Goal: Task Accomplishment & Management: Manage account settings

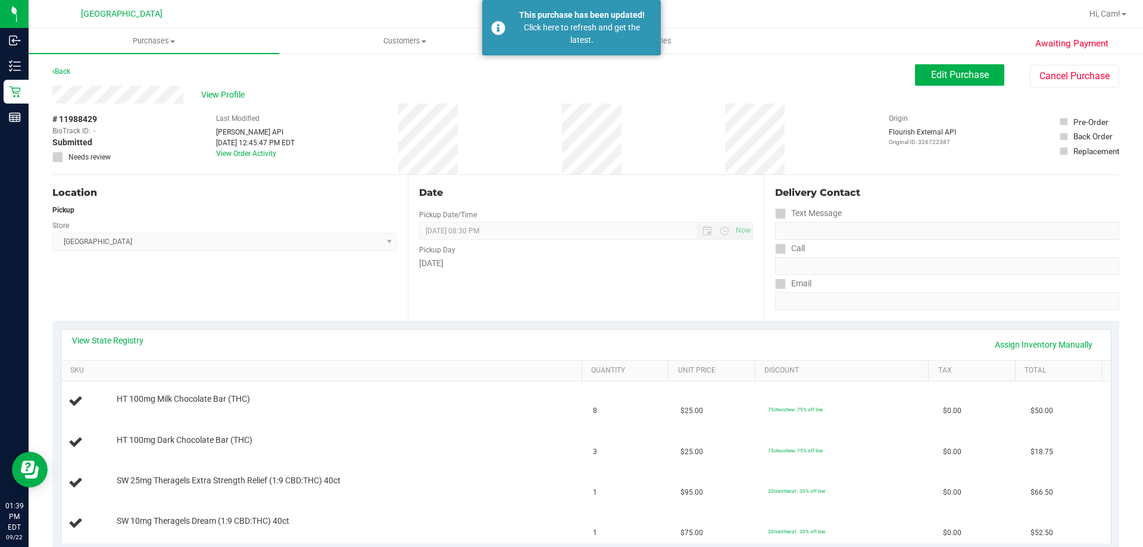
scroll to position [119, 0]
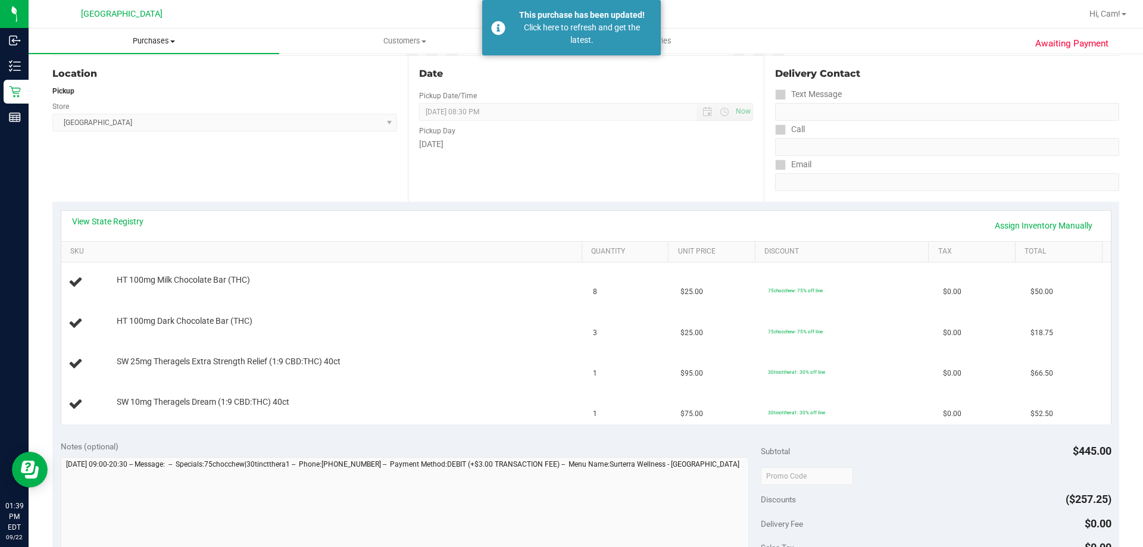
click at [146, 33] on uib-tab-heading "Purchases Summary of purchases Fulfillment All purchases" at bounding box center [154, 41] width 251 height 25
click at [99, 77] on li "Summary of purchases" at bounding box center [154, 72] width 251 height 14
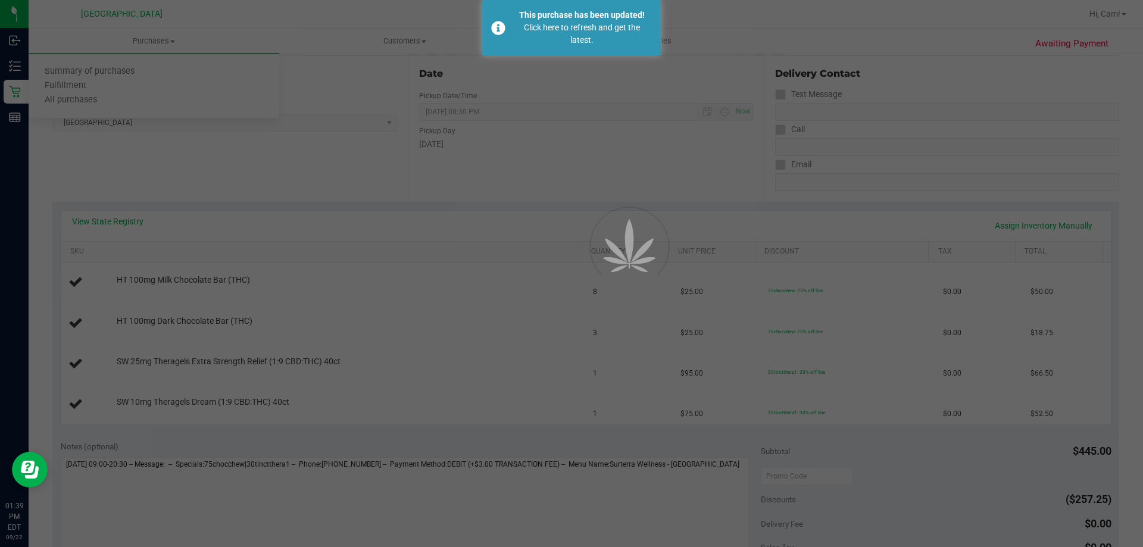
click at [138, 32] on div at bounding box center [571, 273] width 1143 height 547
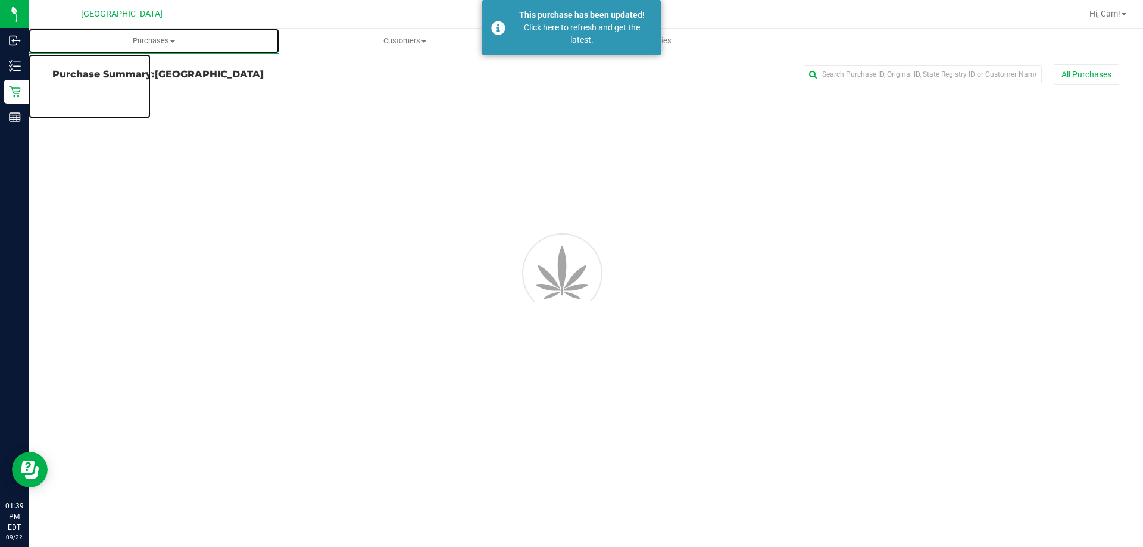
click at [141, 42] on span "Purchases" at bounding box center [154, 41] width 251 height 11
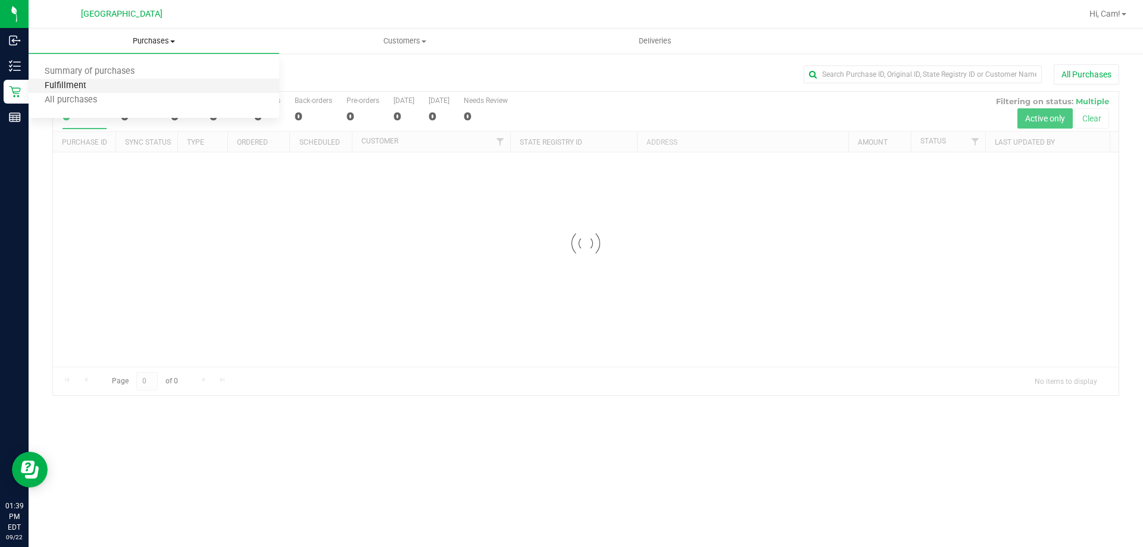
click at [79, 85] on span "Fulfillment" at bounding box center [66, 86] width 74 height 10
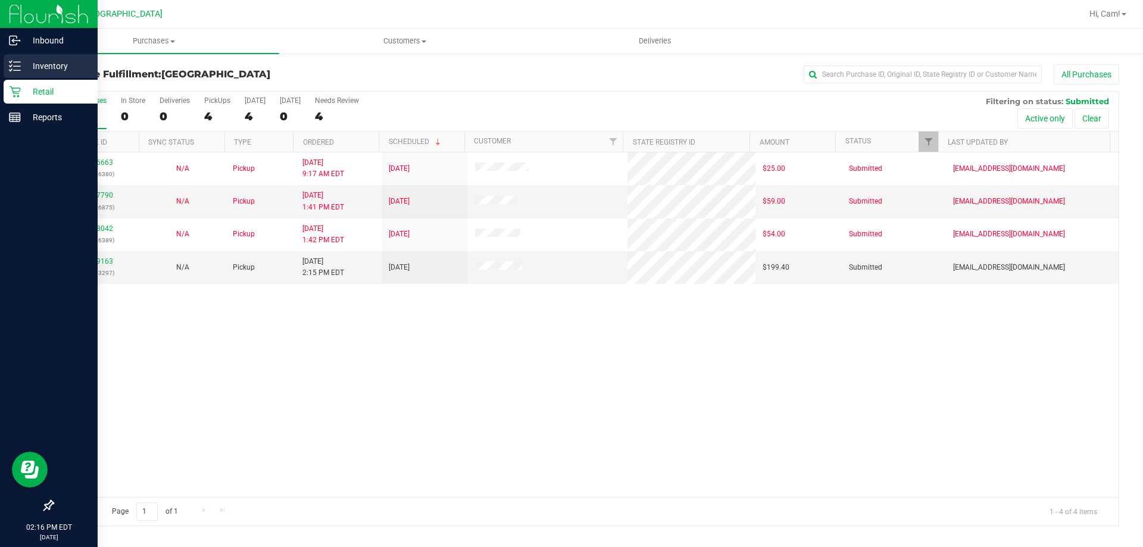
click at [17, 66] on line at bounding box center [17, 66] width 7 height 0
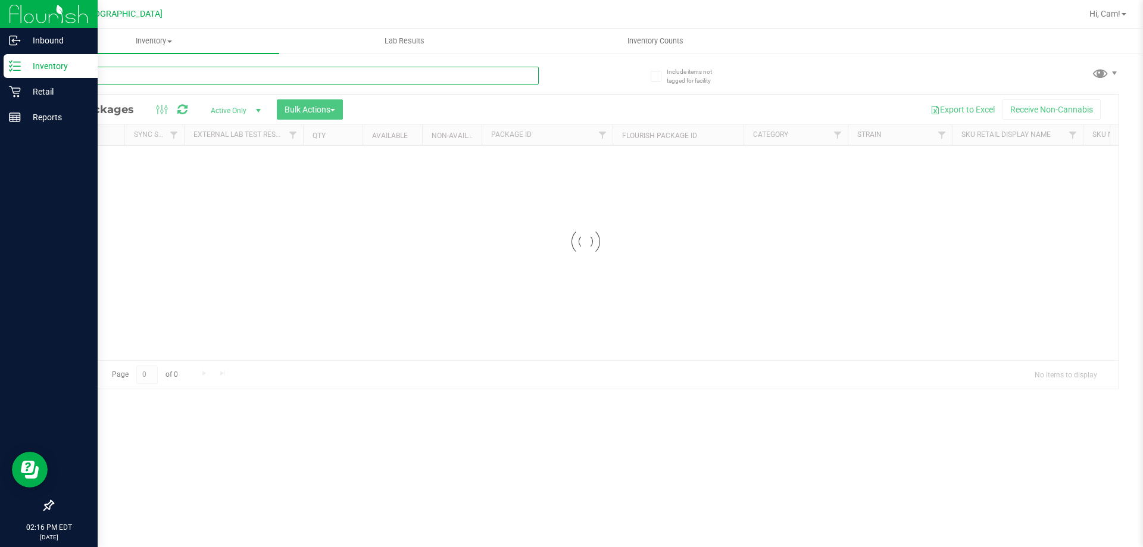
click at [148, 73] on div "Inventory All packages All inventory Waste log Create inventory Lab Results Inv…" at bounding box center [586, 288] width 1114 height 519
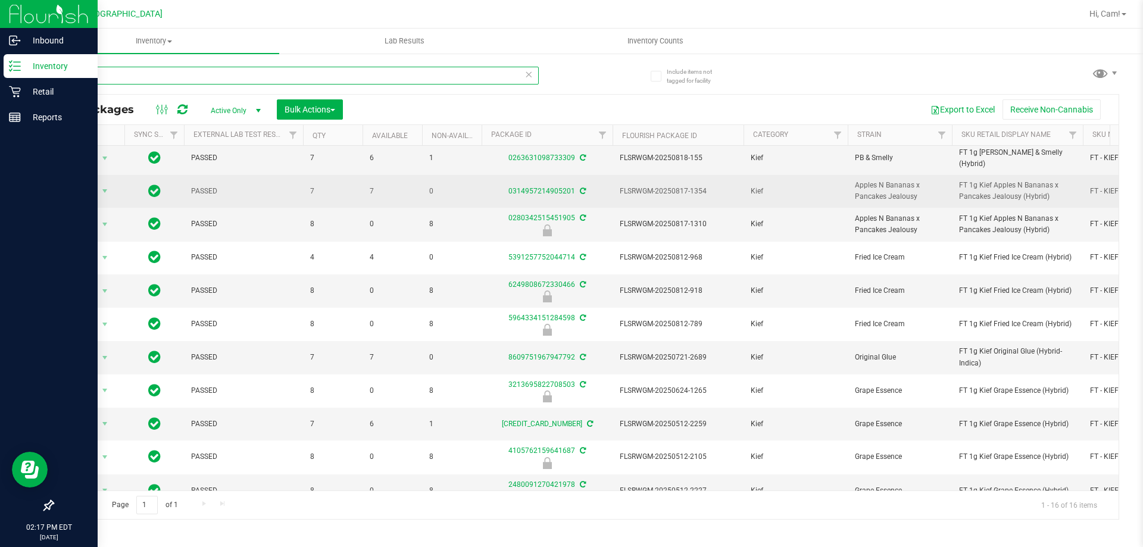
scroll to position [179, 0]
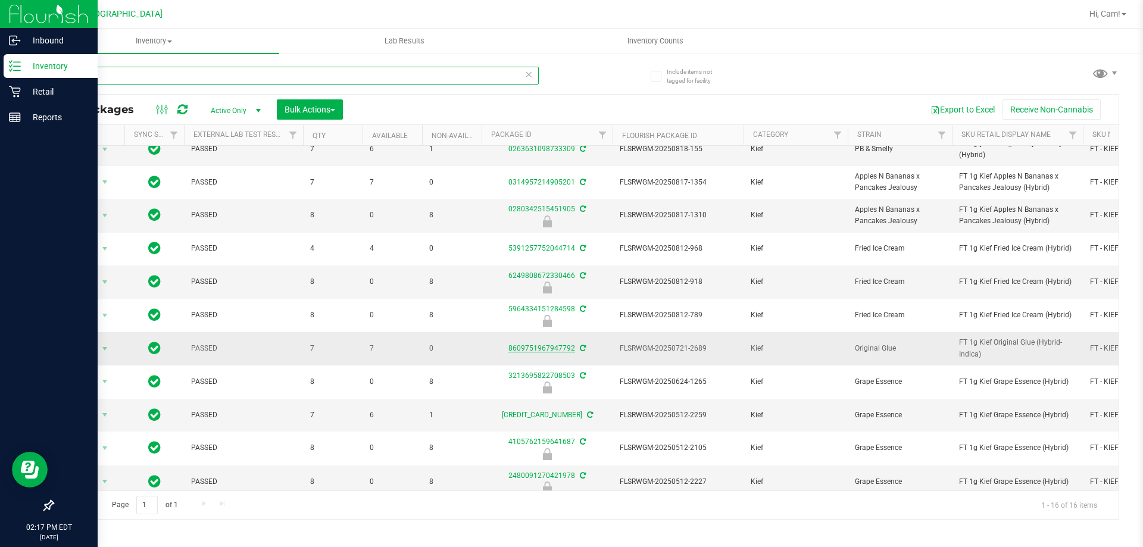
type input "kief"
click at [552, 350] on link "8609751967947792" at bounding box center [541, 348] width 67 height 8
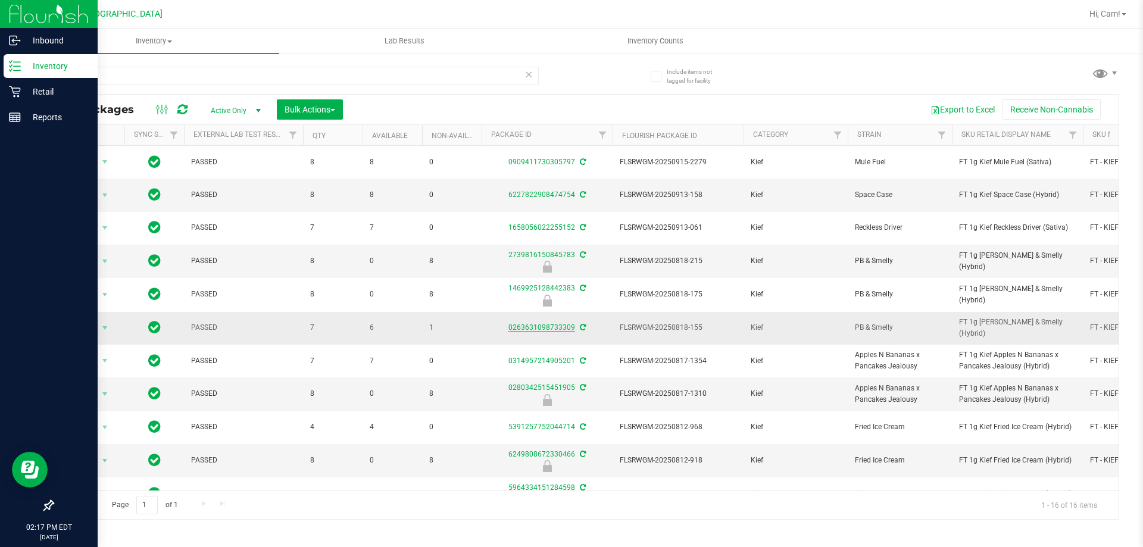
click at [530, 326] on link "0263631098733309" at bounding box center [541, 327] width 67 height 8
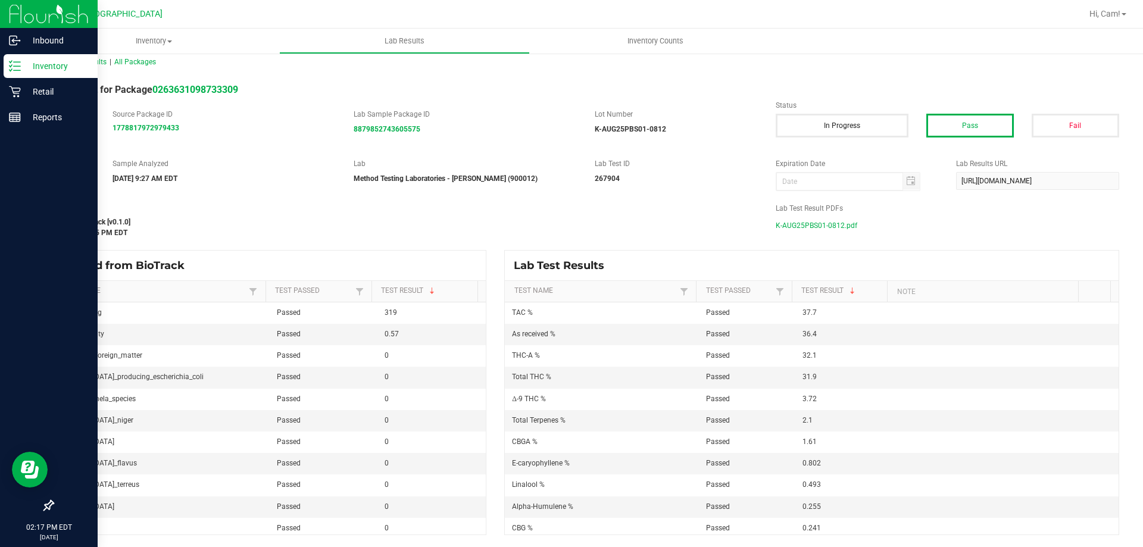
scroll to position [11, 0]
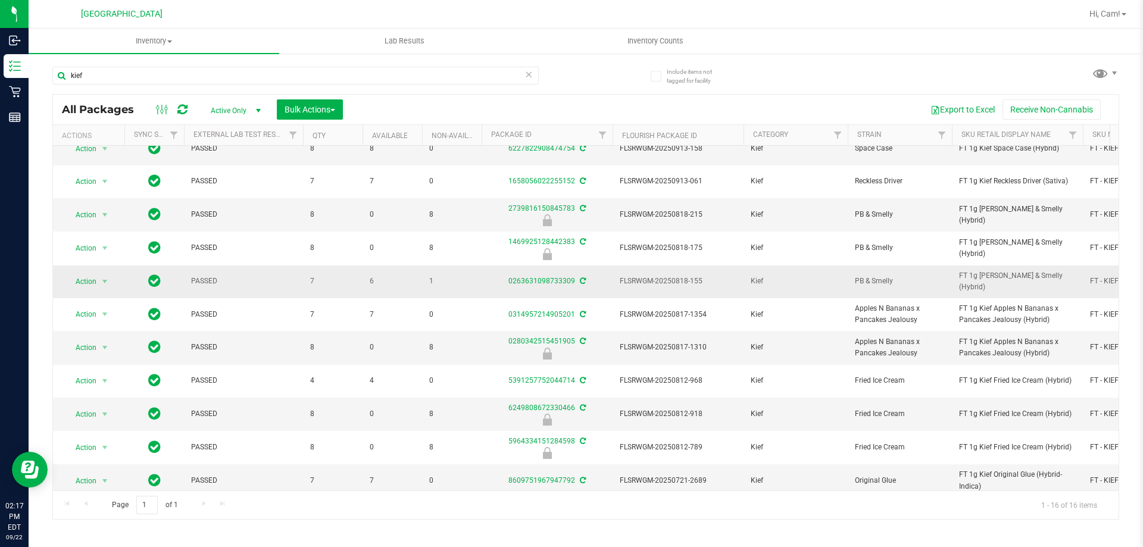
scroll to position [60, 0]
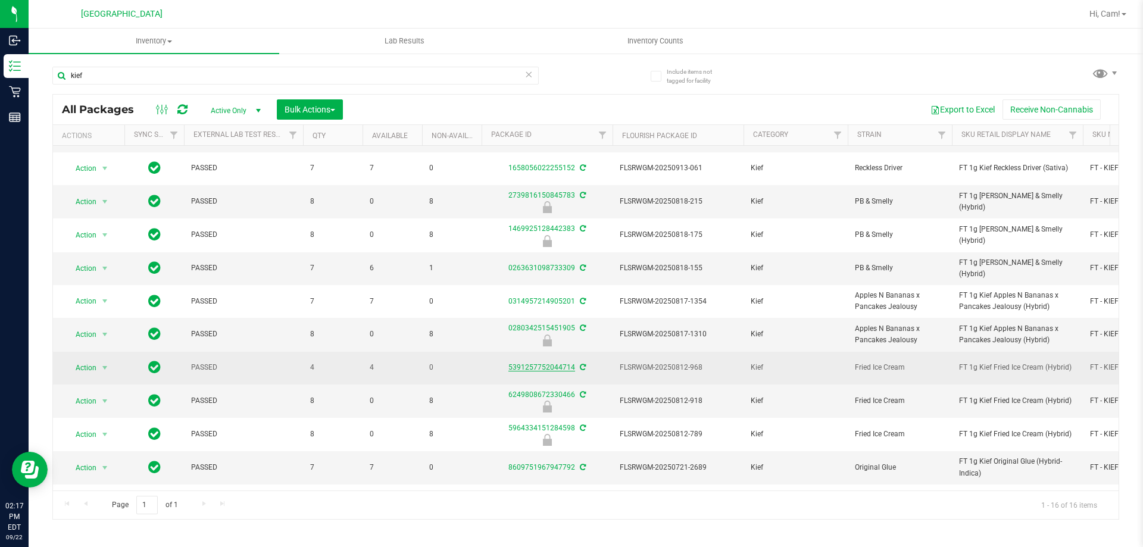
click at [549, 369] on link "5391257752044714" at bounding box center [541, 367] width 67 height 8
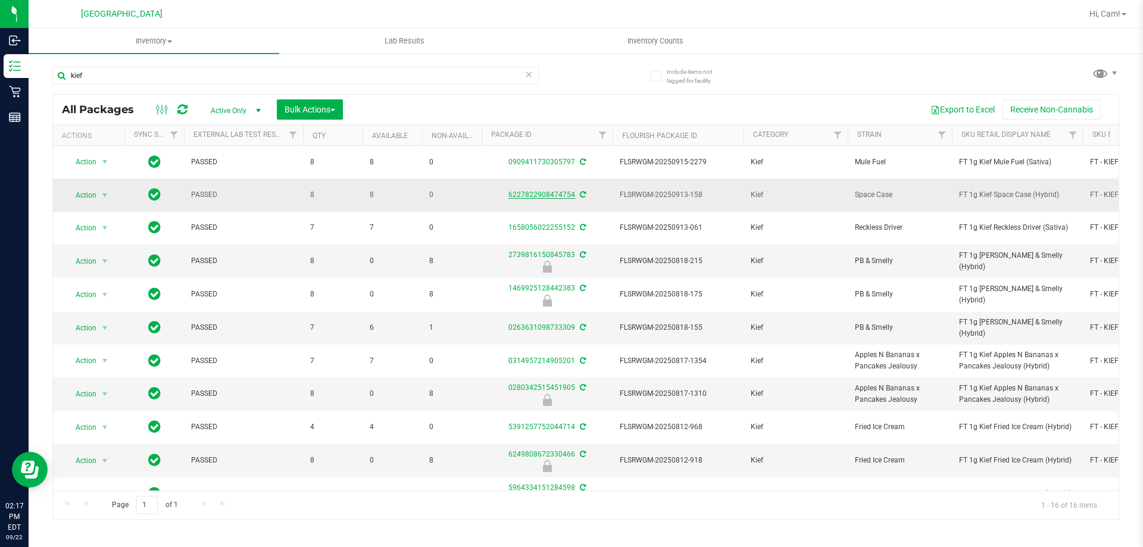
click at [543, 196] on link "6227822908474754" at bounding box center [541, 195] width 67 height 8
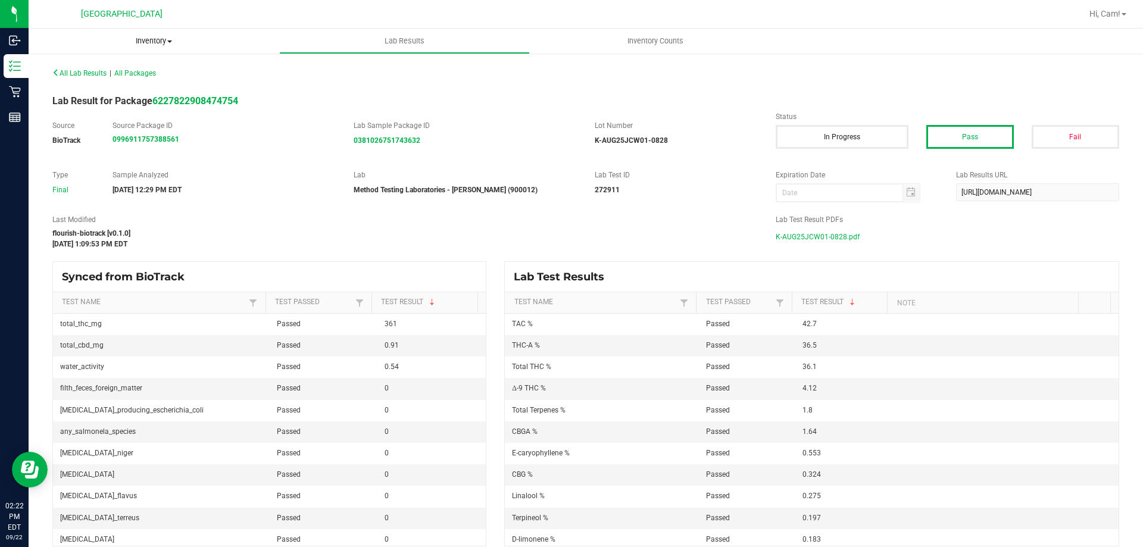
click at [150, 29] on uib-tab-heading "Inventory All packages All inventory Waste log Create inventory" at bounding box center [154, 41] width 251 height 25
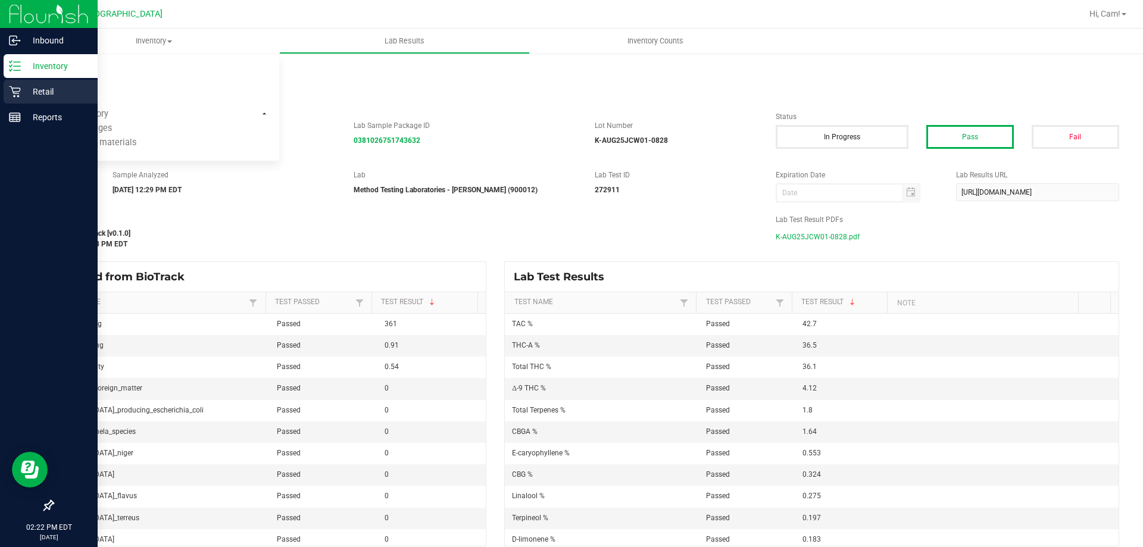
click at [91, 80] on div "Retail" at bounding box center [51, 92] width 94 height 24
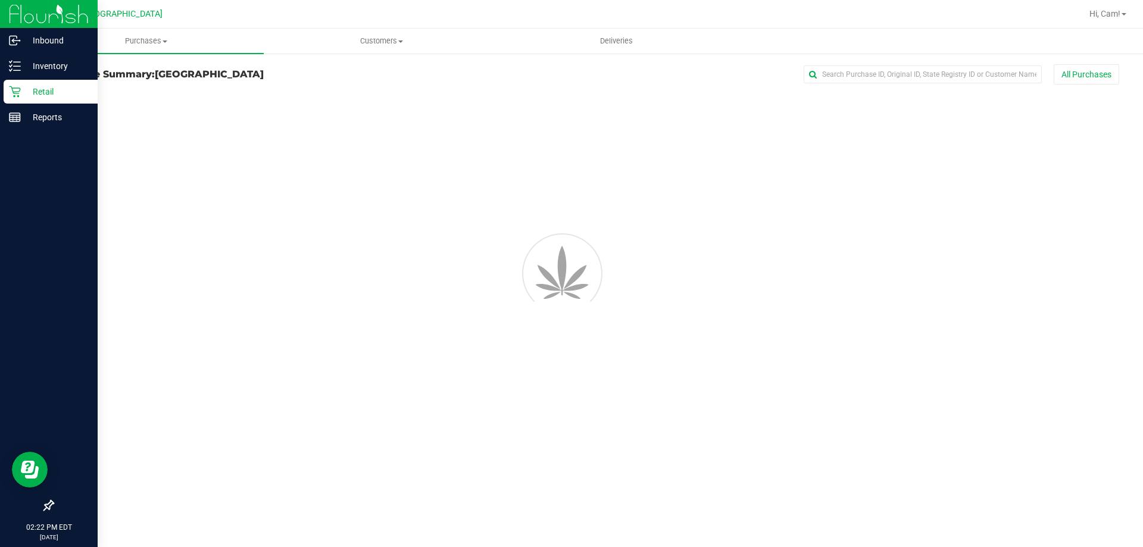
click at [65, 87] on p "Retail" at bounding box center [56, 92] width 71 height 14
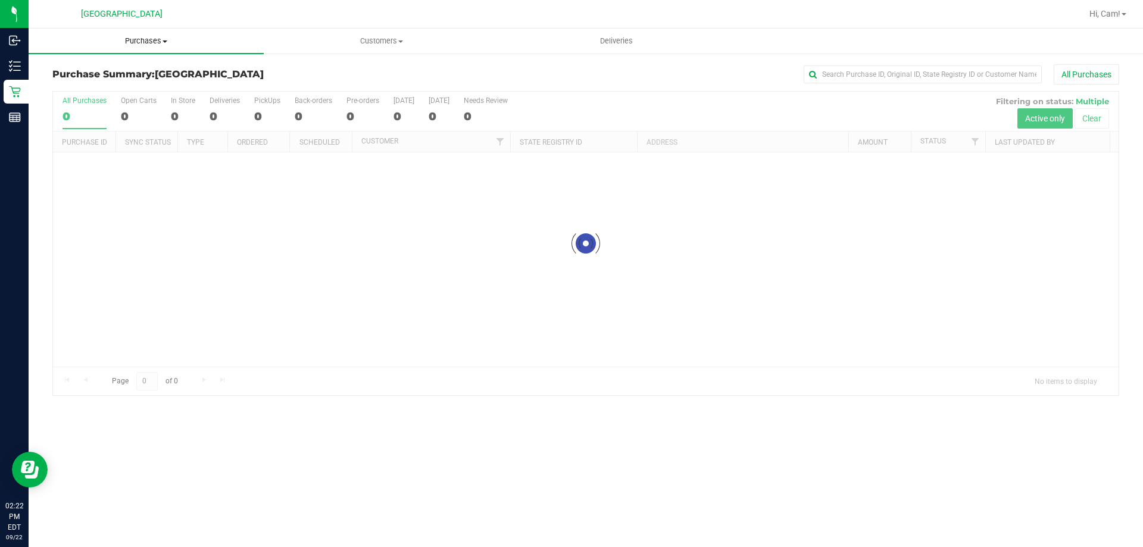
click at [145, 43] on span "Purchases" at bounding box center [146, 41] width 235 height 11
click at [85, 86] on span "Fulfillment" at bounding box center [66, 86] width 74 height 10
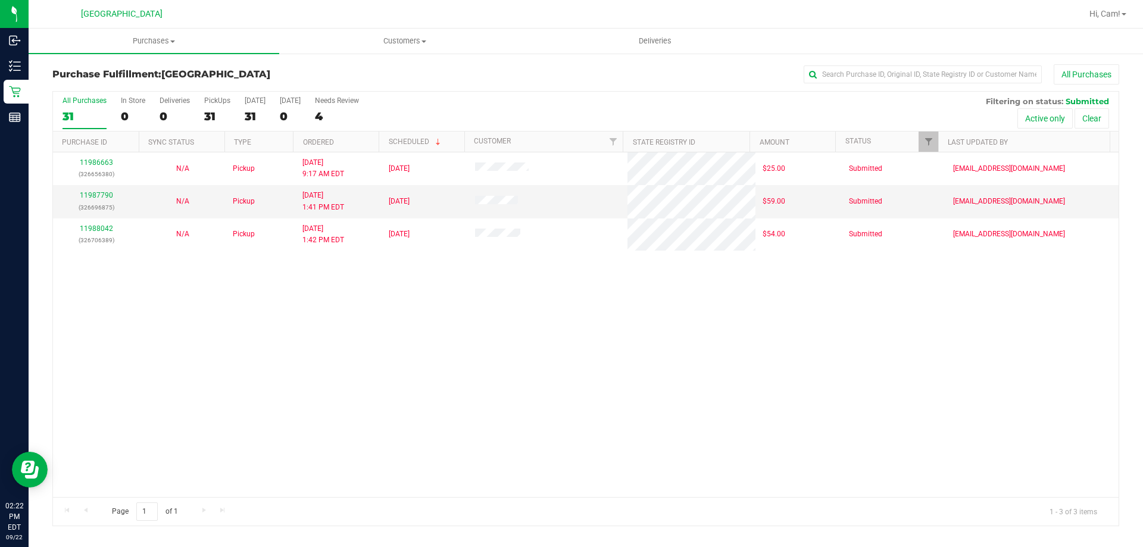
click at [237, 330] on div "11986663 (326656380) N/A Pickup [DATE] 9:17 AM EDT 9/22/2025 $25.00 Submitted […" at bounding box center [586, 324] width 1066 height 345
click at [533, 431] on div "11986663 (326656380) N/A Pickup [DATE] 9:17 AM EDT 9/22/2025 $25.00 Submitted […" at bounding box center [586, 324] width 1066 height 345
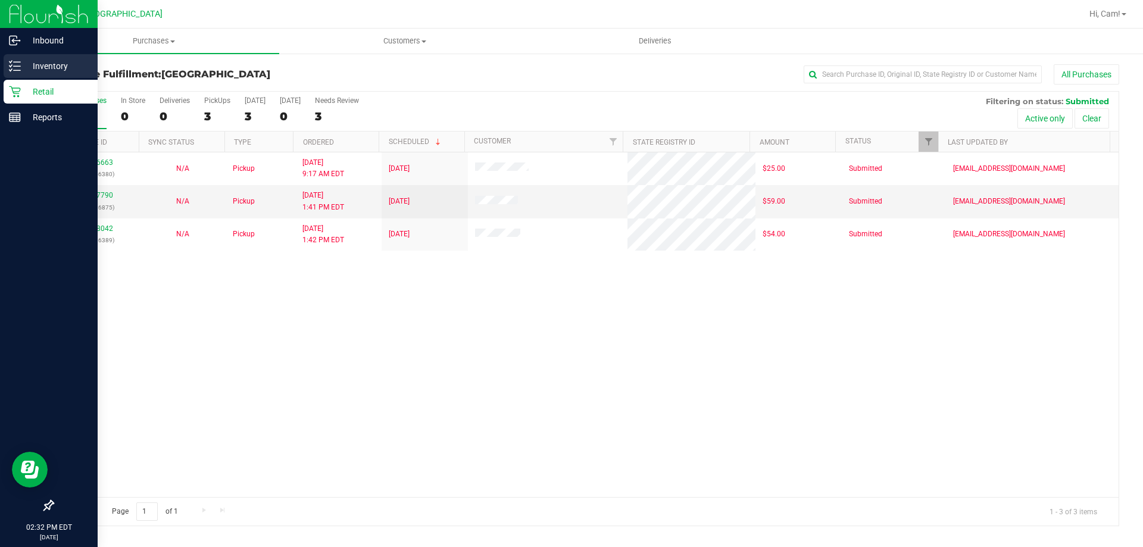
click at [13, 64] on icon at bounding box center [15, 66] width 12 height 12
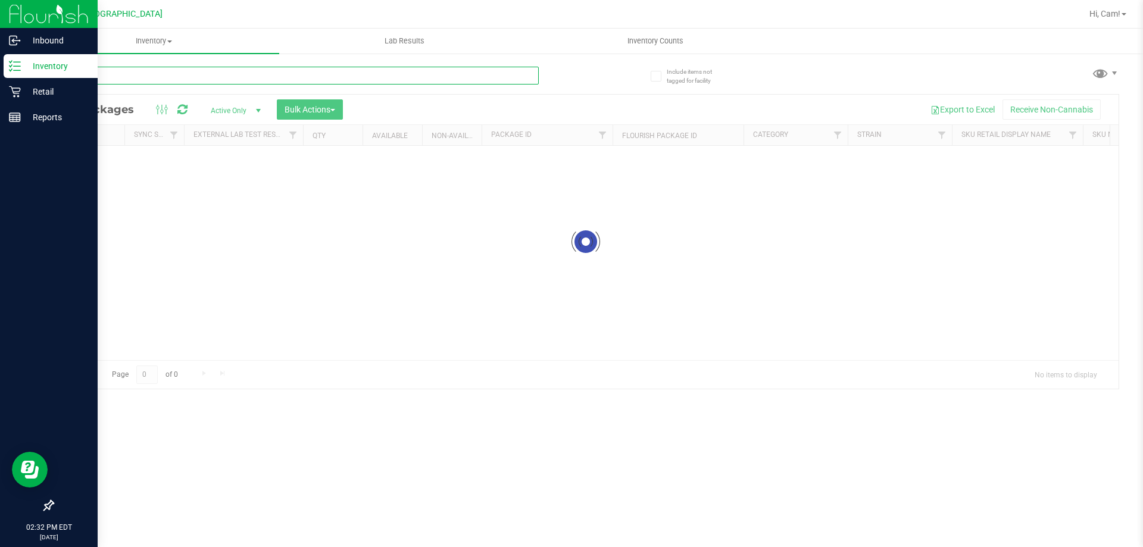
click at [271, 82] on input "text" at bounding box center [295, 76] width 486 height 18
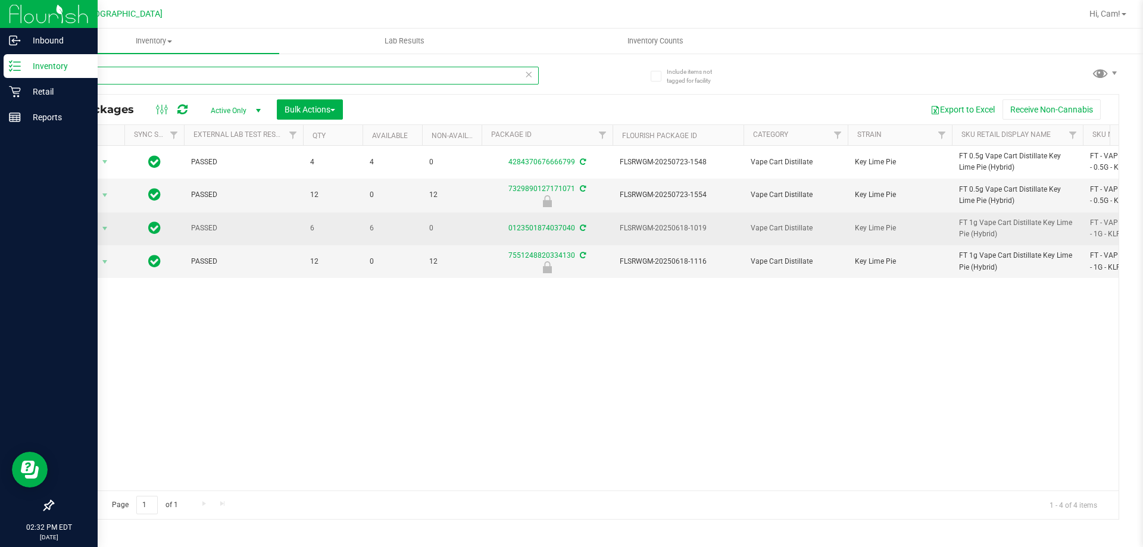
type input "klp"
click at [550, 233] on div "0123501874037040" at bounding box center [547, 228] width 135 height 11
click at [552, 227] on link "0123501874037040" at bounding box center [541, 228] width 67 height 8
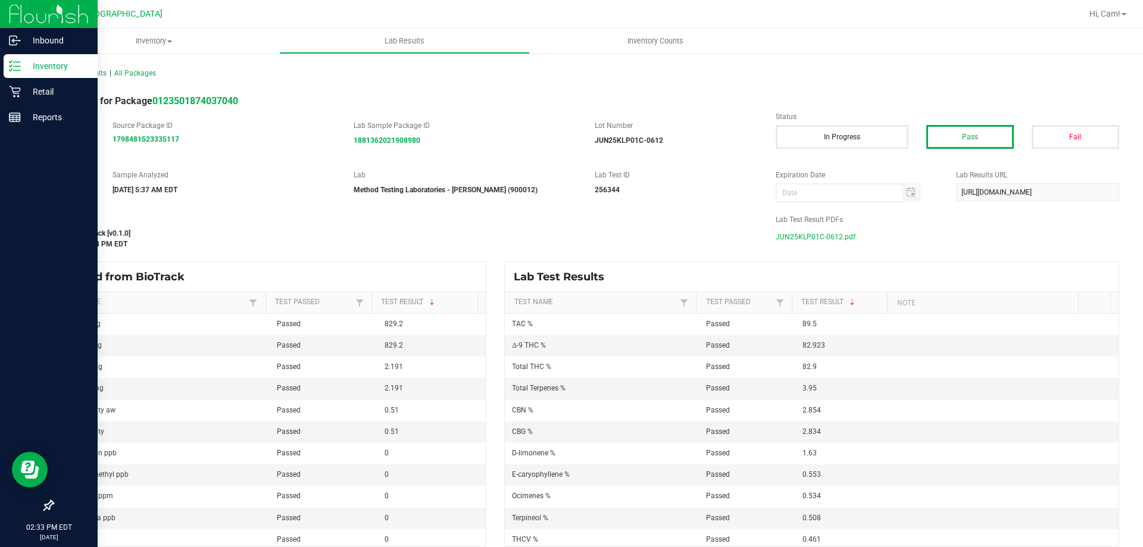
click at [820, 236] on span "JUN25KLP01C-0612.pdf" at bounding box center [816, 237] width 80 height 18
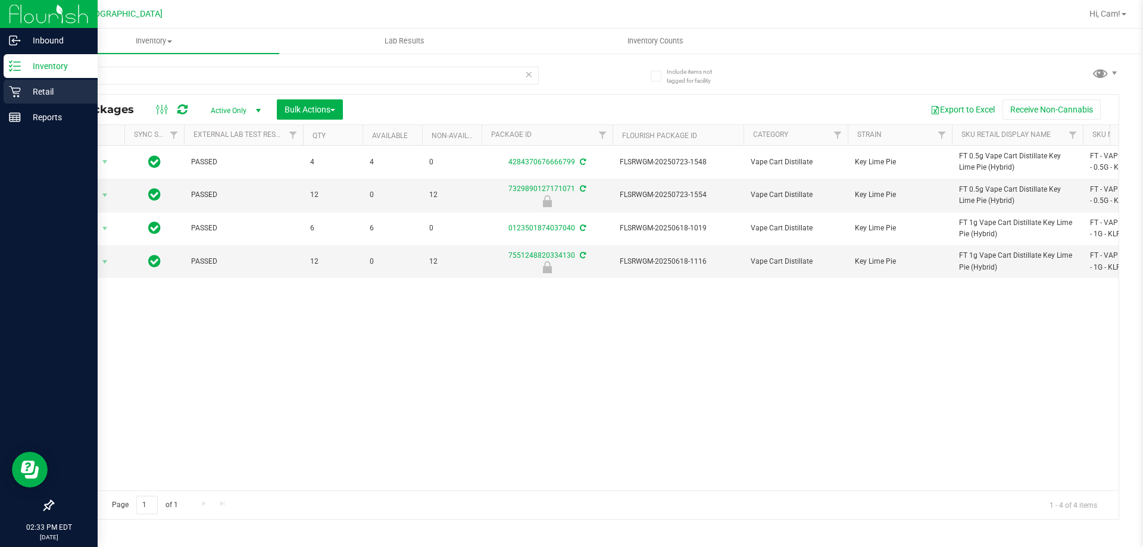
click at [32, 88] on p "Retail" at bounding box center [56, 92] width 71 height 14
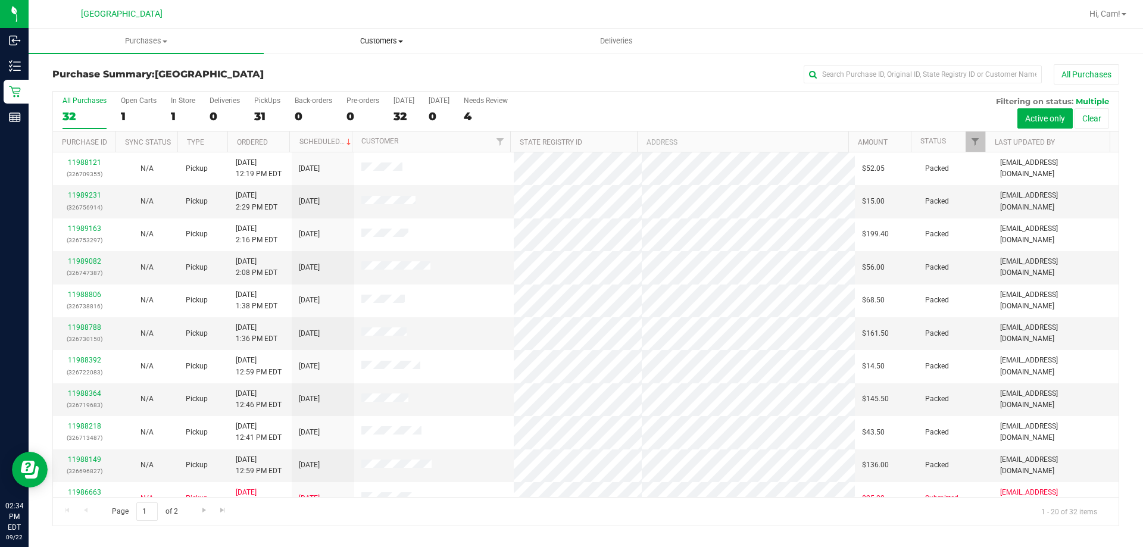
click at [402, 43] on span "Customers" at bounding box center [381, 41] width 234 height 11
click at [399, 72] on li "All customers" at bounding box center [381, 72] width 235 height 14
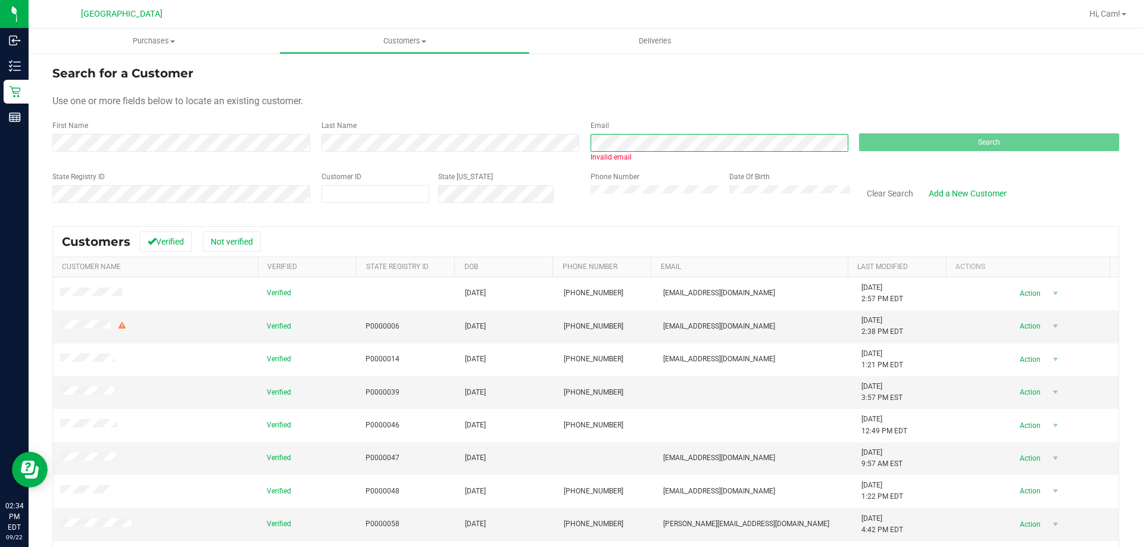
click at [597, 153] on span "Invalid email" at bounding box center [721, 151] width 260 height 24
click at [576, 144] on div "First Name Last Name Email Invalid email Search" at bounding box center [585, 141] width 1067 height 42
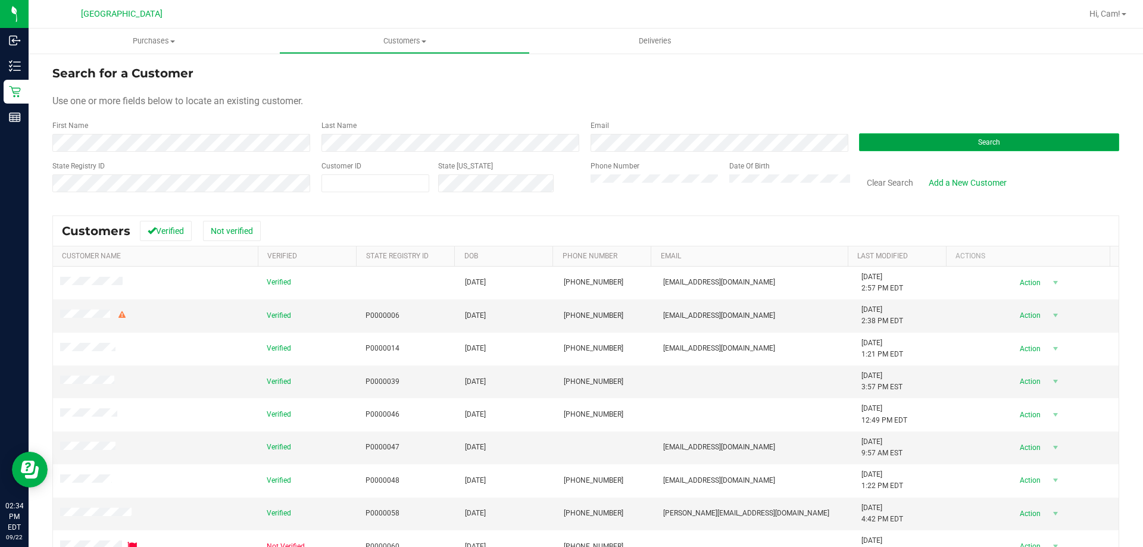
click at [892, 136] on button "Search" at bounding box center [989, 142] width 260 height 18
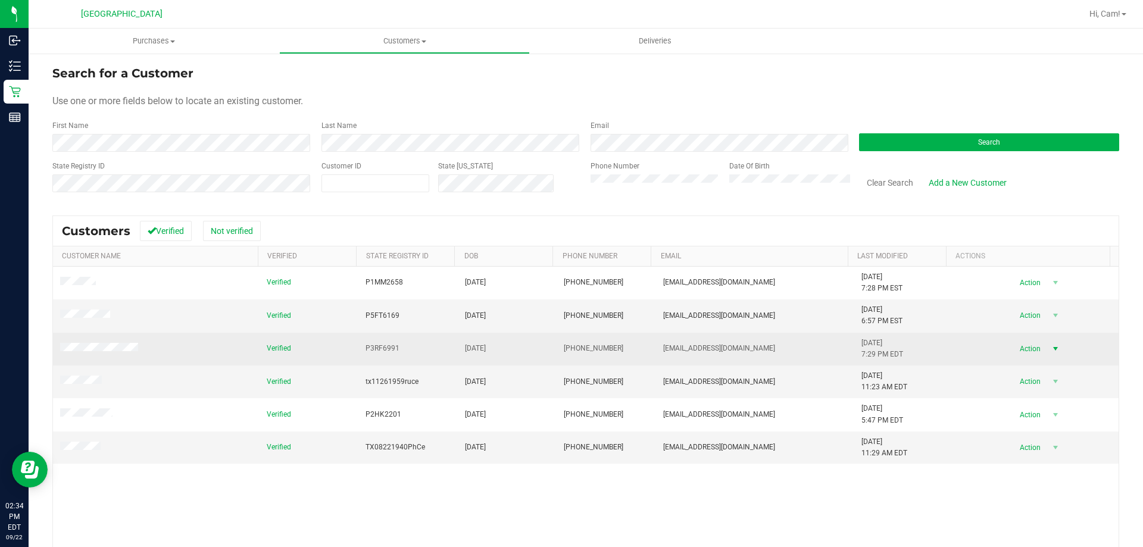
click at [1016, 352] on span "Action" at bounding box center [1028, 349] width 39 height 17
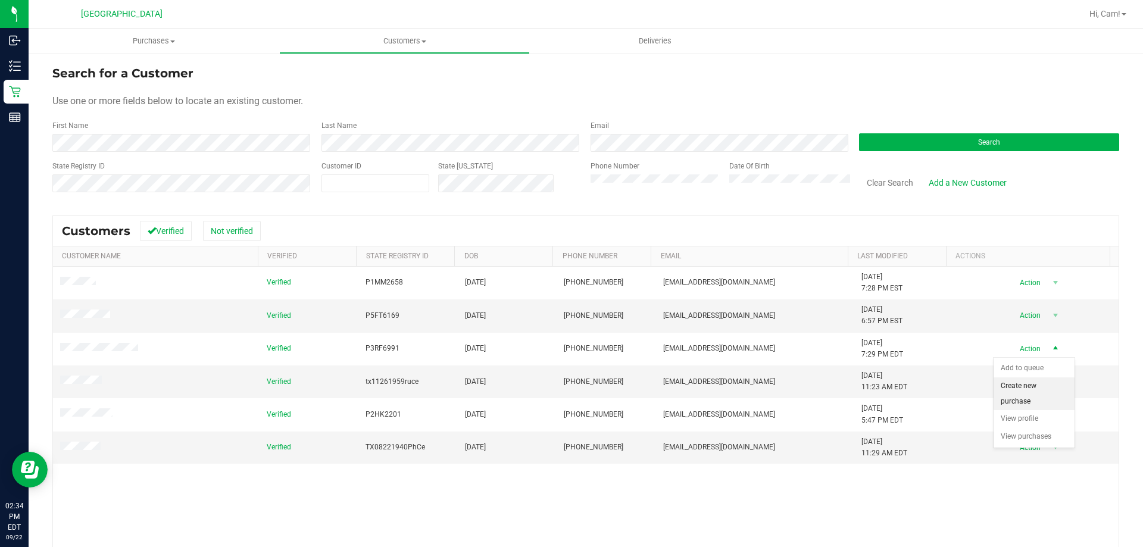
click at [1022, 395] on li "Create new purchase" at bounding box center [1034, 393] width 81 height 33
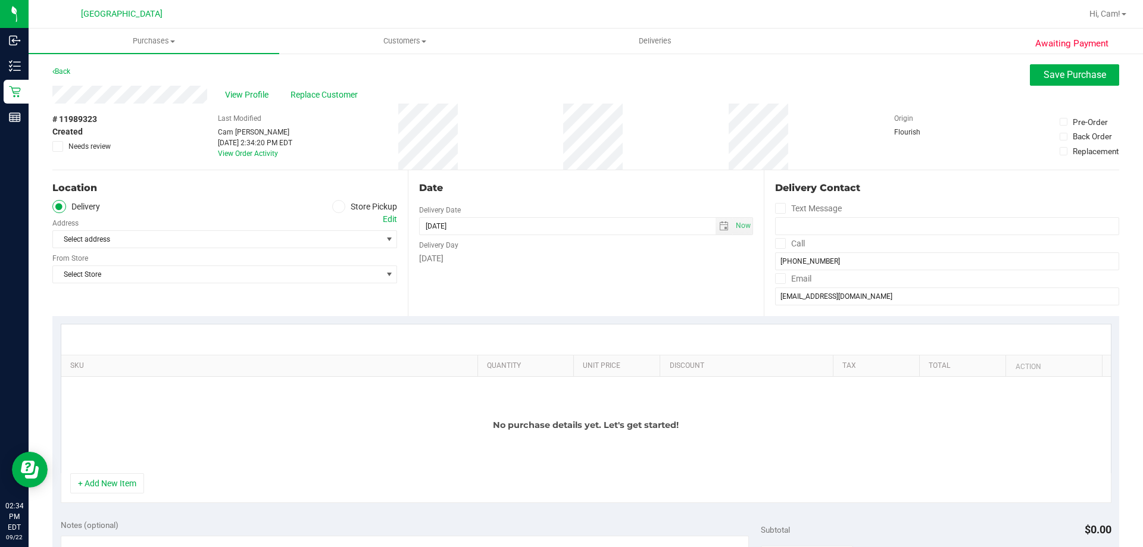
click at [339, 207] on span at bounding box center [339, 207] width 14 height 14
click at [0, 0] on input "Store Pickup" at bounding box center [0, 0] width 0 height 0
click at [277, 230] on div "Store" at bounding box center [224, 221] width 345 height 17
click at [265, 236] on span "Select Store" at bounding box center [217, 239] width 329 height 17
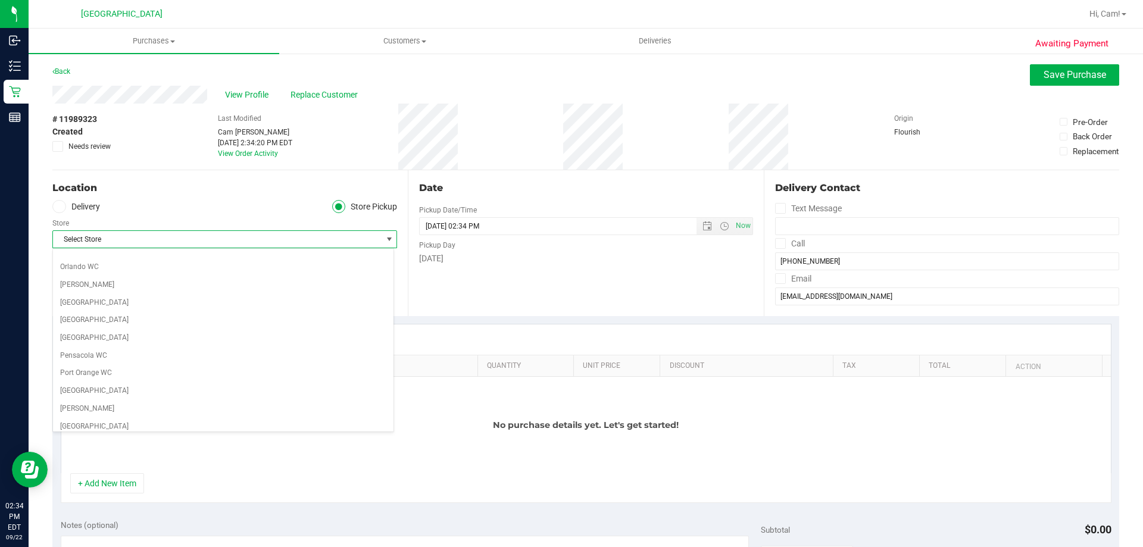
scroll to position [595, 0]
click at [162, 321] on li "[GEOGRAPHIC_DATA]" at bounding box center [223, 319] width 341 height 18
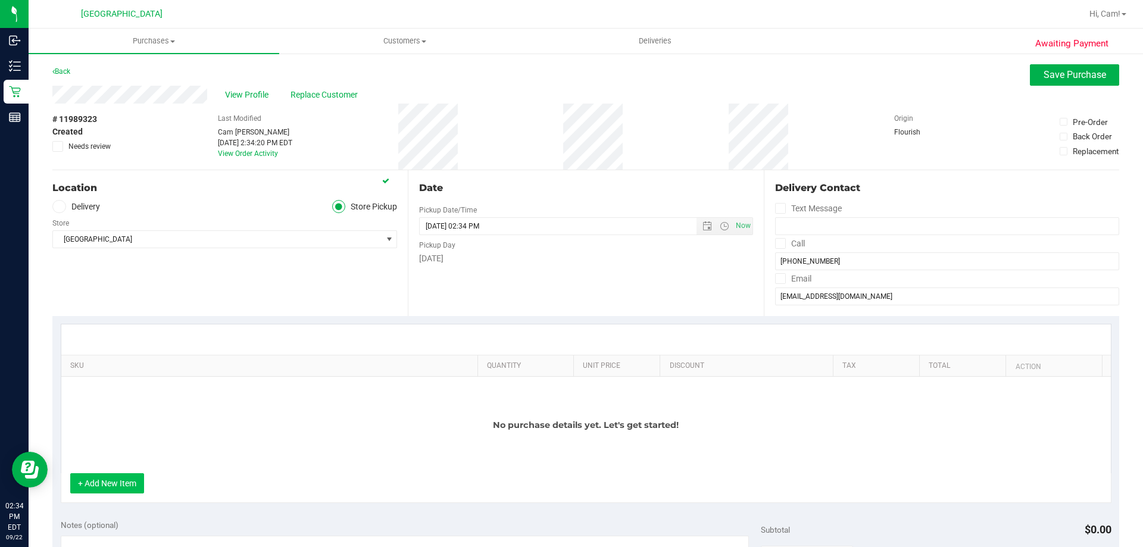
click at [111, 477] on button "+ Add New Item" at bounding box center [107, 483] width 74 height 20
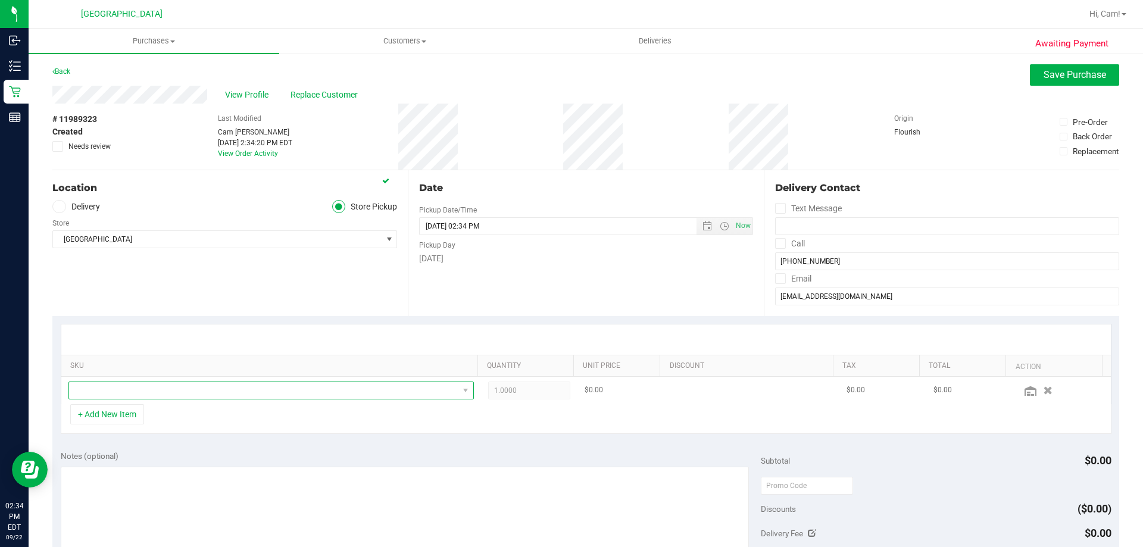
click at [145, 392] on span "NO DATA FOUND" at bounding box center [263, 390] width 389 height 17
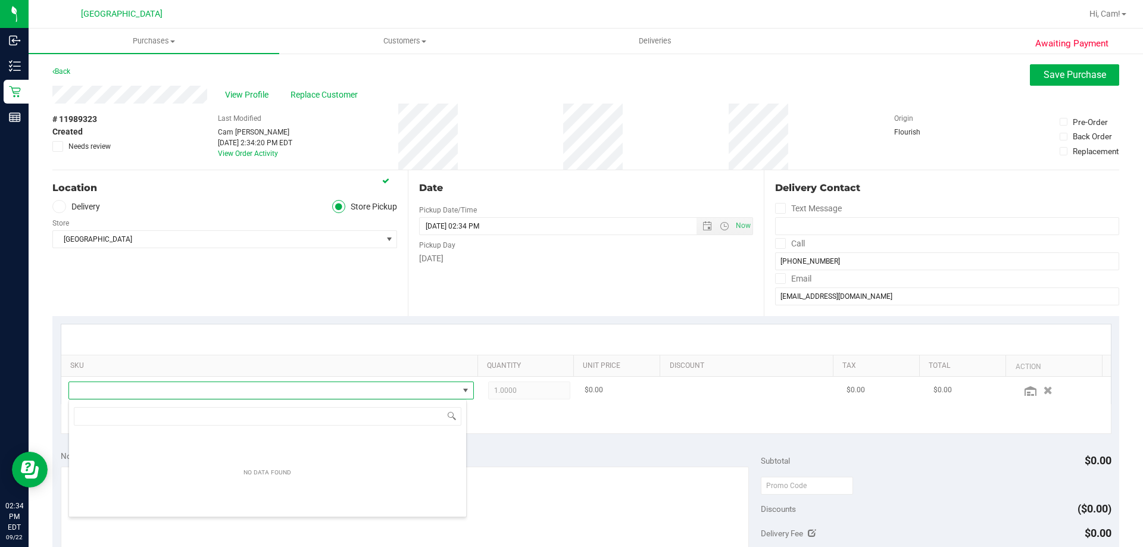
scroll to position [18, 395]
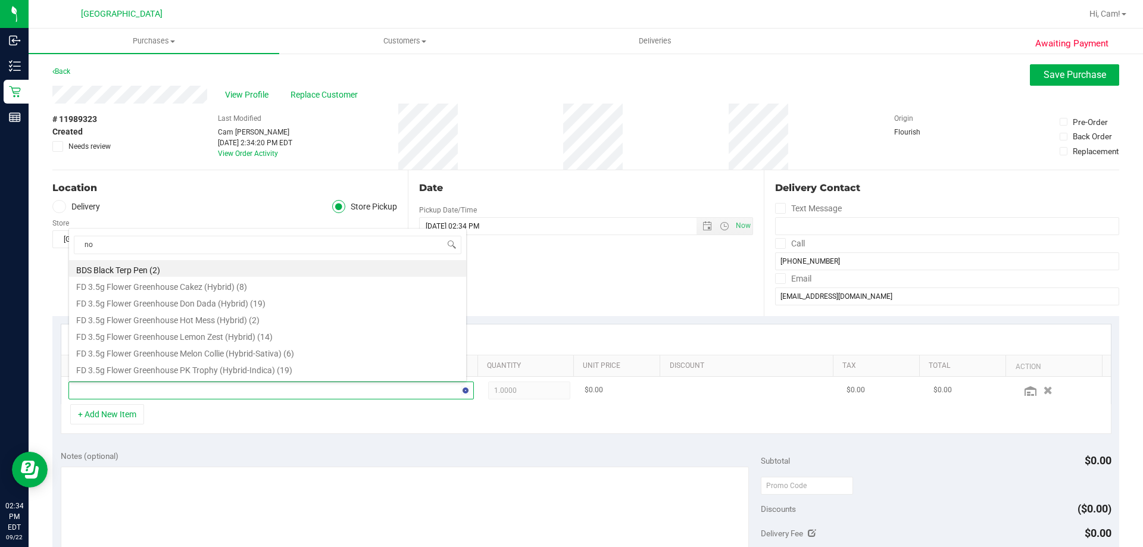
type input "nol"
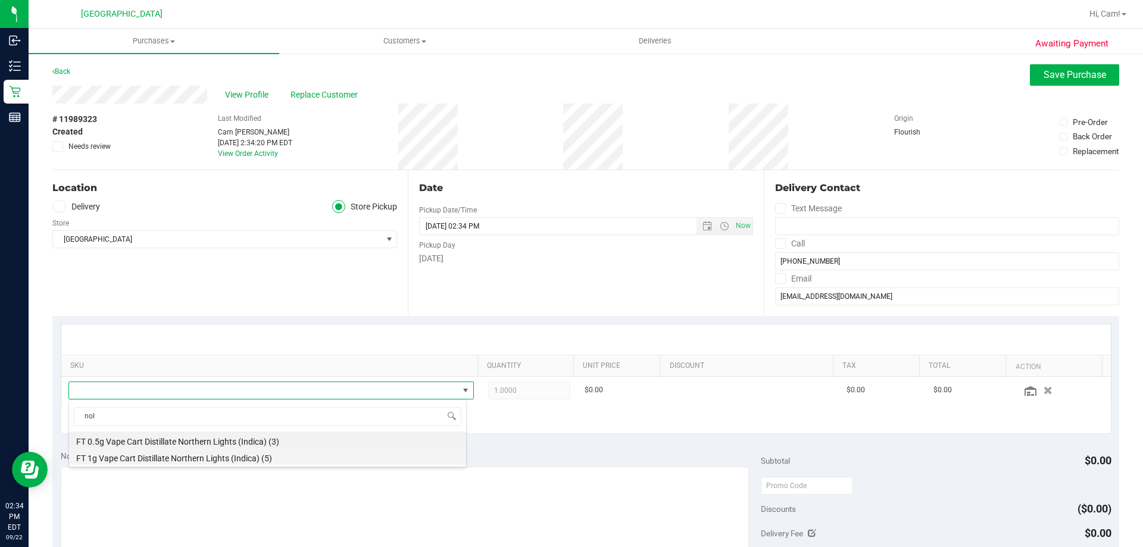
click at [211, 463] on li "FT 1g Vape Cart Distillate Northern Lights (Indica) (5)" at bounding box center [267, 456] width 397 height 17
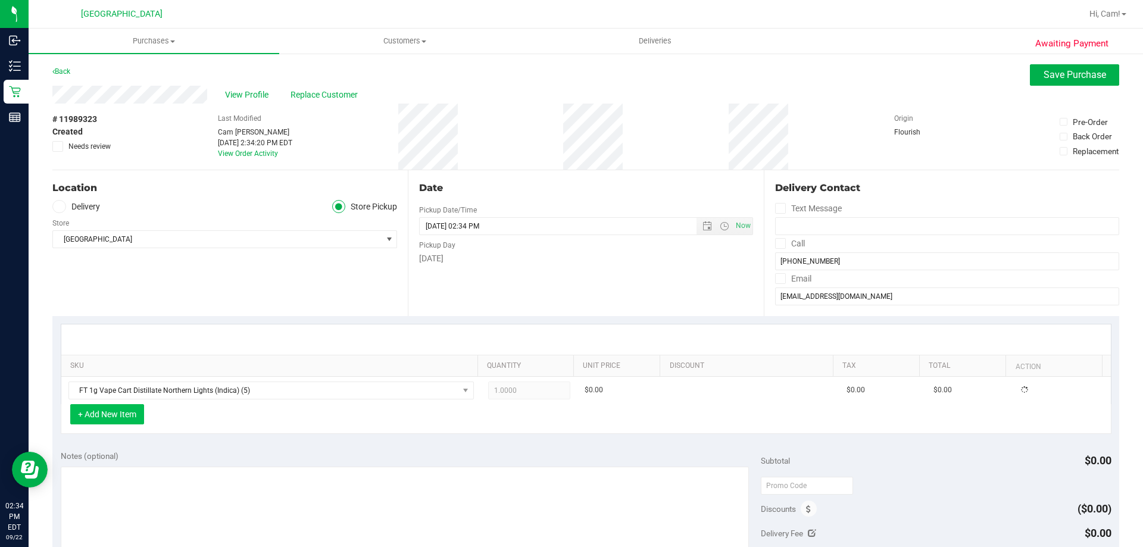
click at [96, 422] on button "+ Add New Item" at bounding box center [107, 414] width 74 height 20
click at [124, 418] on button "+ Add New Item" at bounding box center [107, 414] width 74 height 20
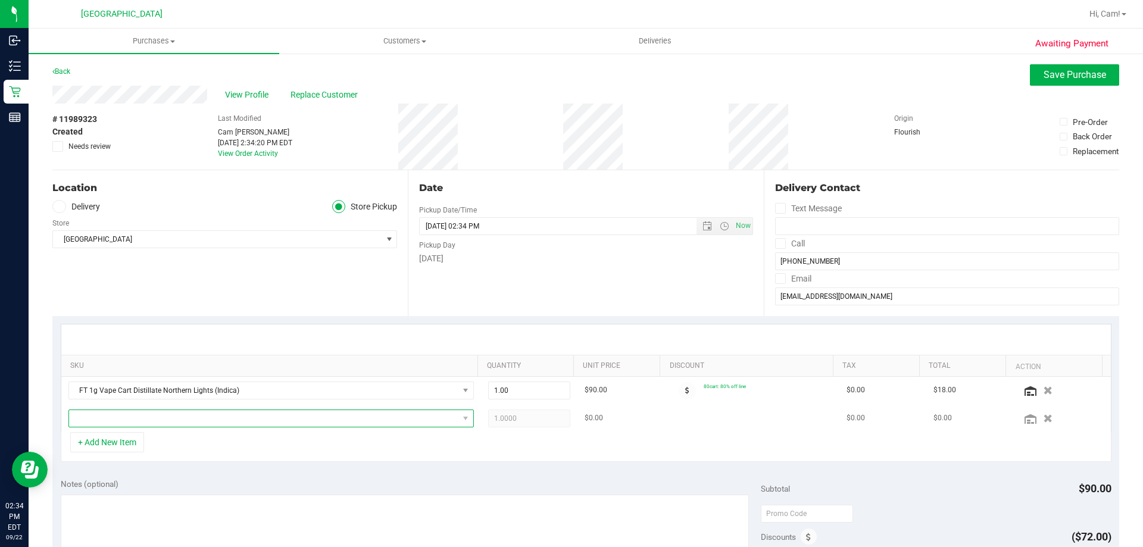
drag, startPoint x: 117, startPoint y: 420, endPoint x: 108, endPoint y: 414, distance: 10.4
click at [115, 420] on span "NO DATA FOUND" at bounding box center [263, 418] width 389 height 17
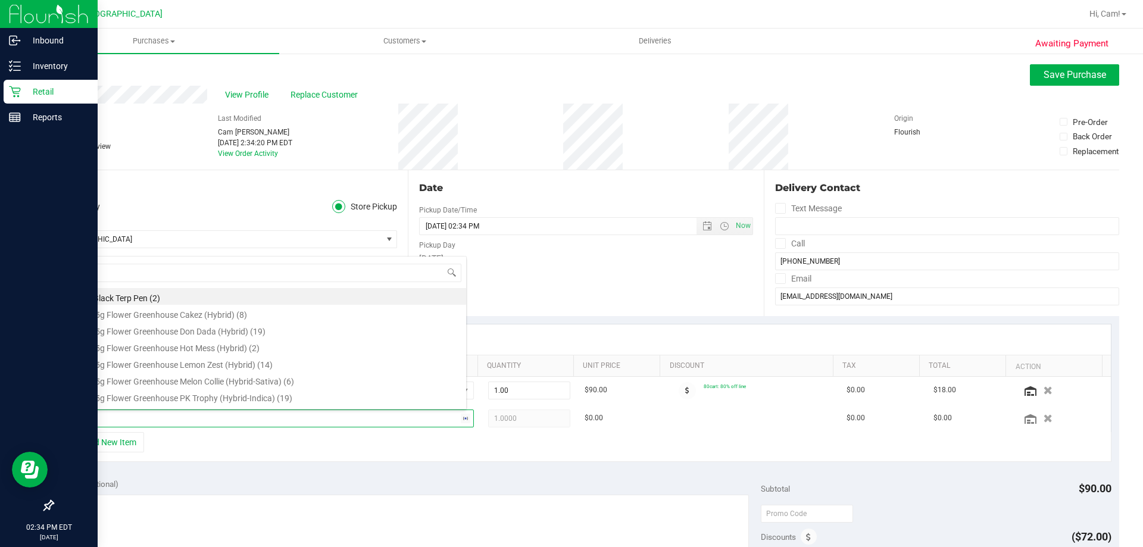
type input "bzk"
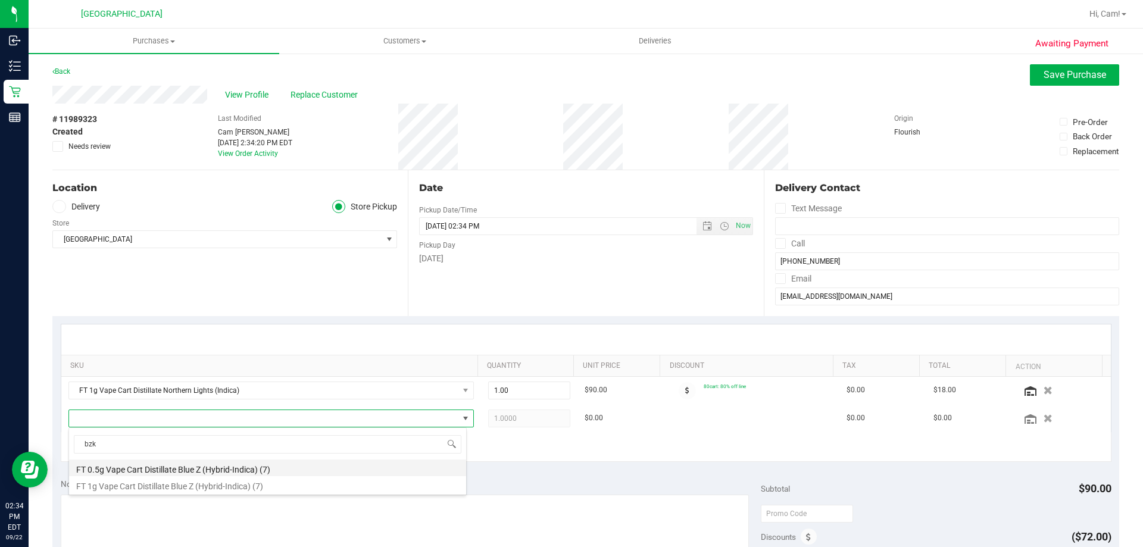
click at [316, 464] on li "FT 0.5g Vape Cart Distillate Blue Z (Hybrid-Indica) (7)" at bounding box center [267, 468] width 397 height 17
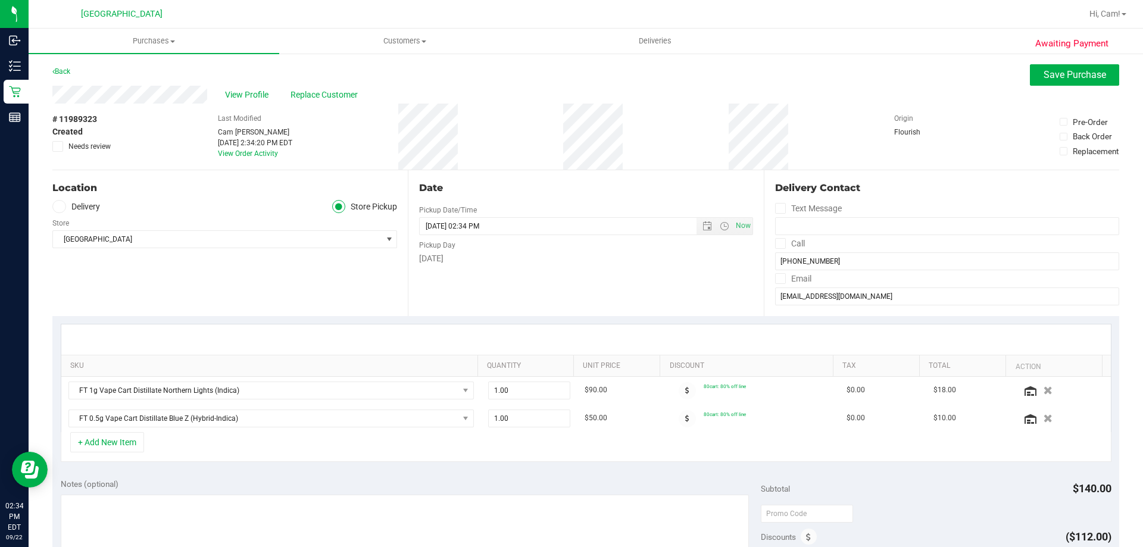
click at [385, 329] on div at bounding box center [586, 339] width 1050 height 30
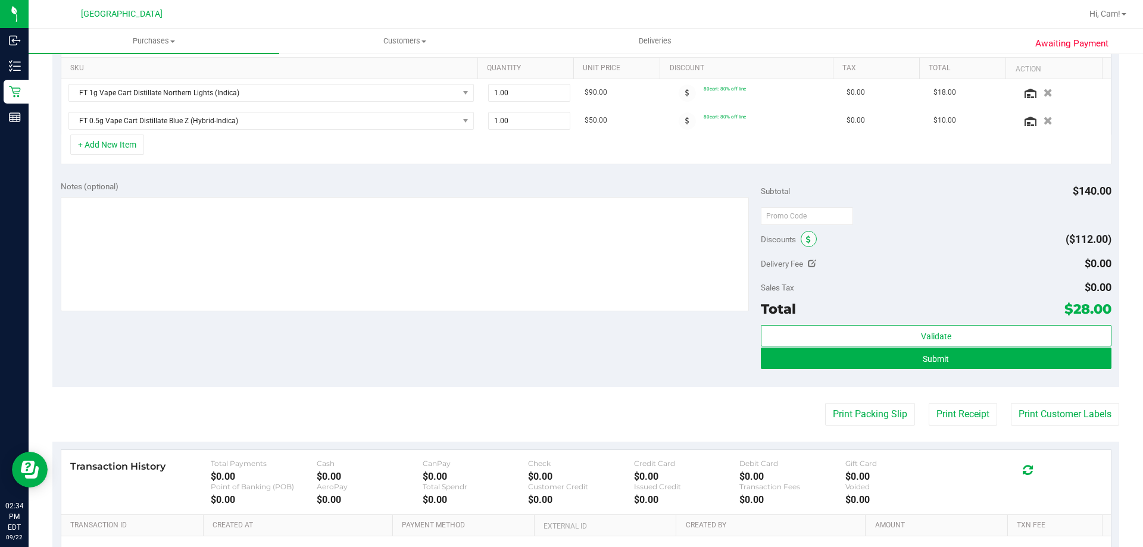
click at [806, 234] on span at bounding box center [809, 239] width 16 height 16
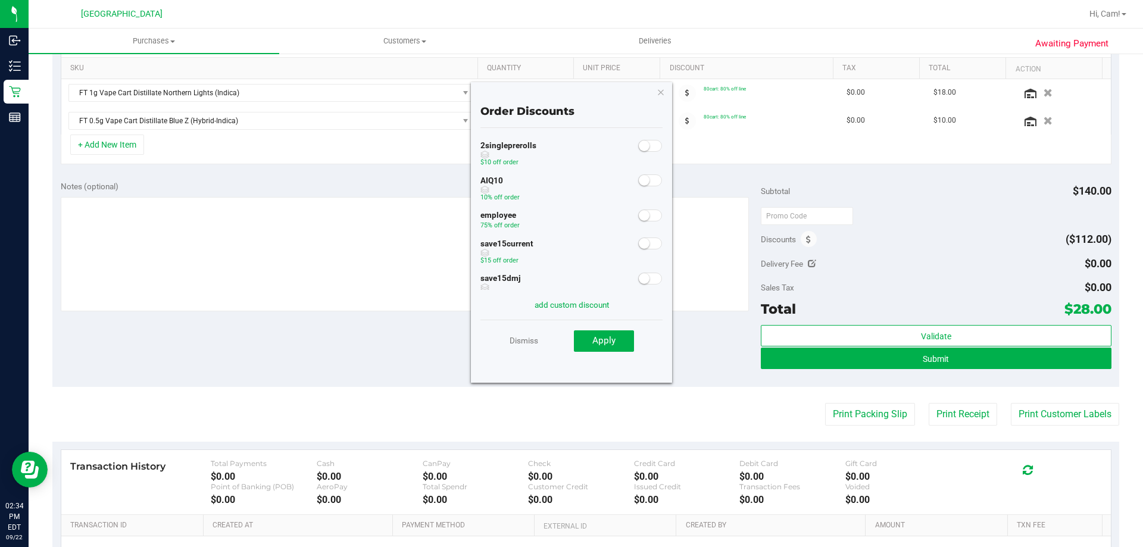
click at [639, 180] on small at bounding box center [644, 180] width 11 height 11
click at [603, 338] on span "Apply" at bounding box center [603, 340] width 23 height 11
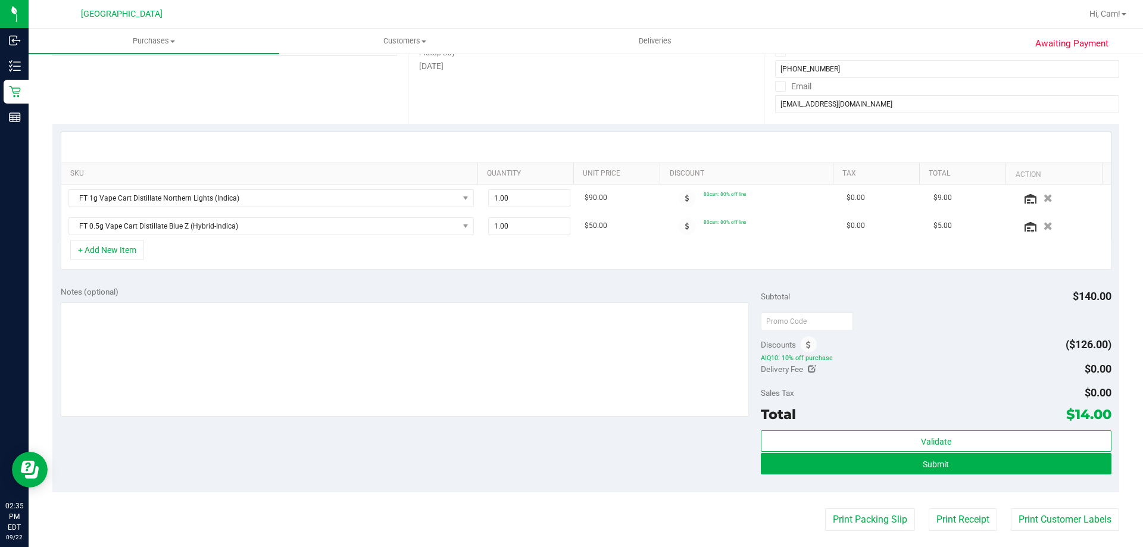
scroll to position [179, 0]
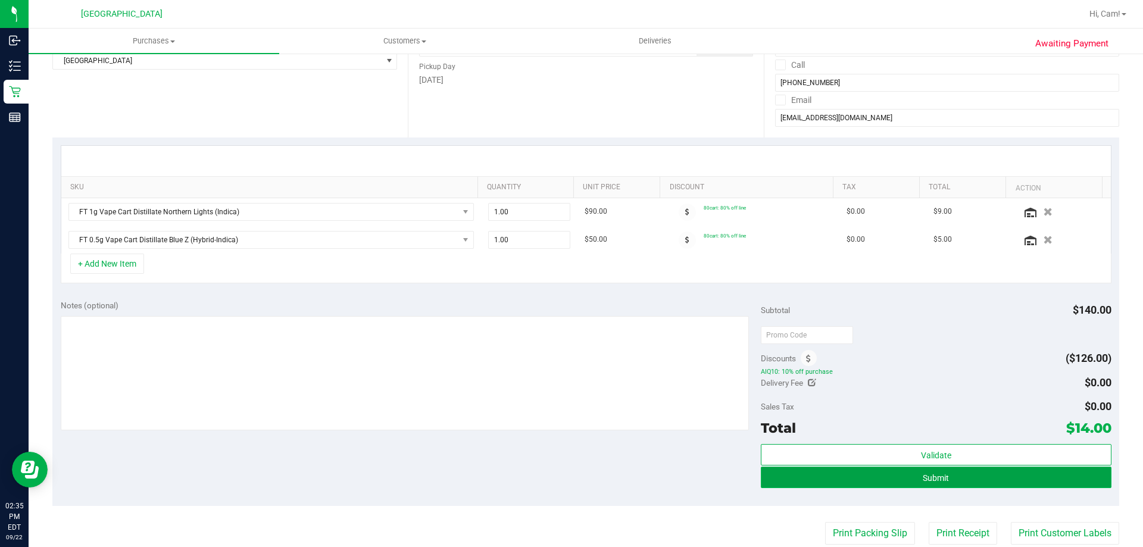
click at [998, 480] on button "Submit" at bounding box center [936, 477] width 350 height 21
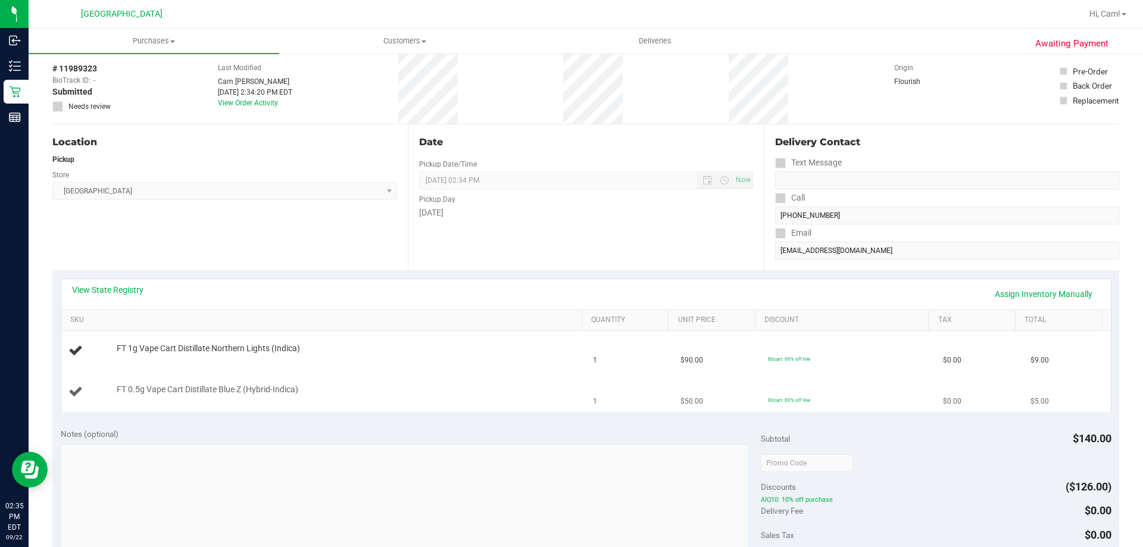
scroll to position [119, 0]
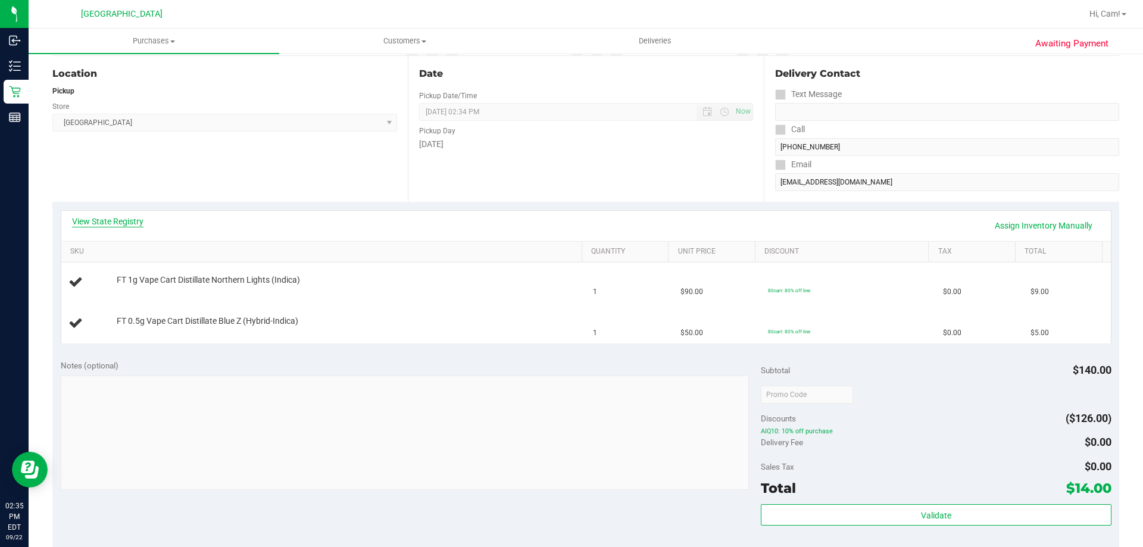
click at [83, 216] on link "View State Registry" at bounding box center [107, 222] width 71 height 12
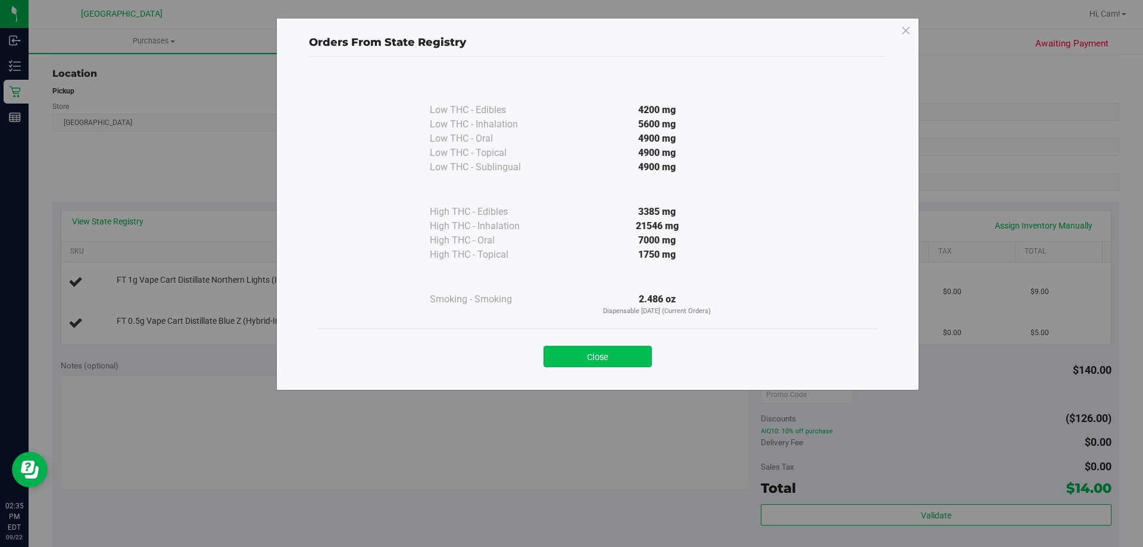
click at [622, 349] on button "Close" at bounding box center [598, 356] width 108 height 21
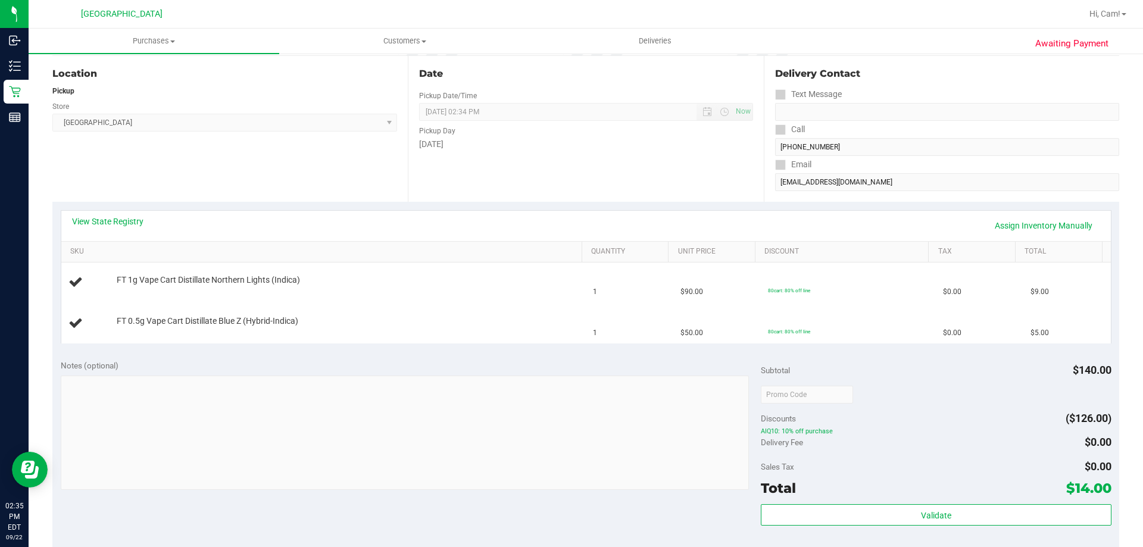
click at [966, 223] on div "View State Registry Assign Inventory Manually" at bounding box center [586, 226] width 1028 height 20
click at [1019, 223] on link "Assign Inventory Manually" at bounding box center [1043, 226] width 113 height 20
click at [1076, 224] on link "Save & Exit" at bounding box center [1072, 226] width 56 height 20
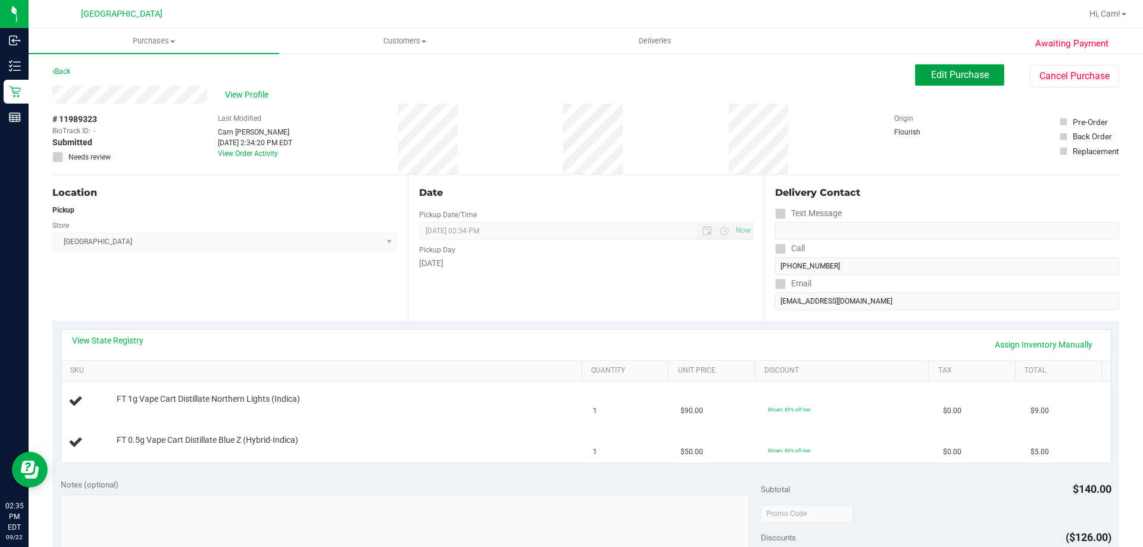
click at [959, 74] on span "Edit Purchase" at bounding box center [960, 74] width 58 height 11
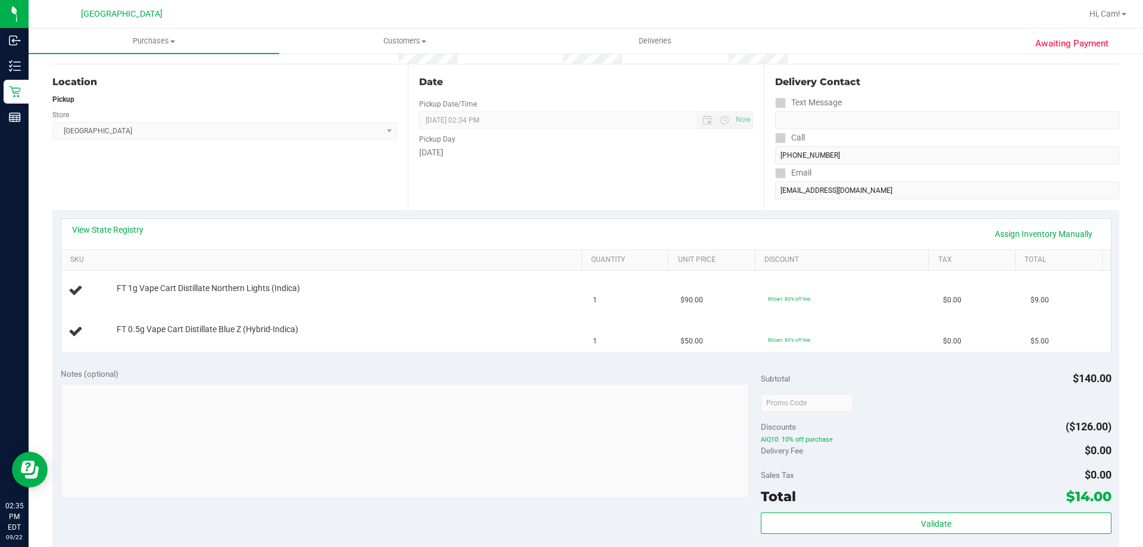
scroll to position [238, 0]
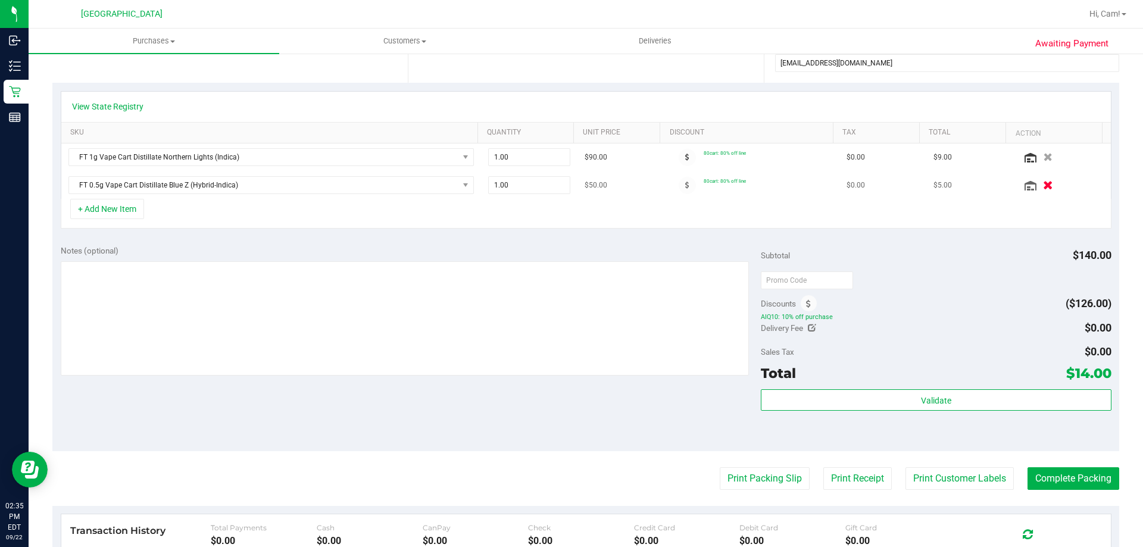
click at [1043, 184] on icon "button" at bounding box center [1048, 185] width 10 height 9
click at [138, 208] on div "View State Registry SKU Quantity Unit Price Discount Tax Total Action Loading..…" at bounding box center [585, 160] width 1067 height 154
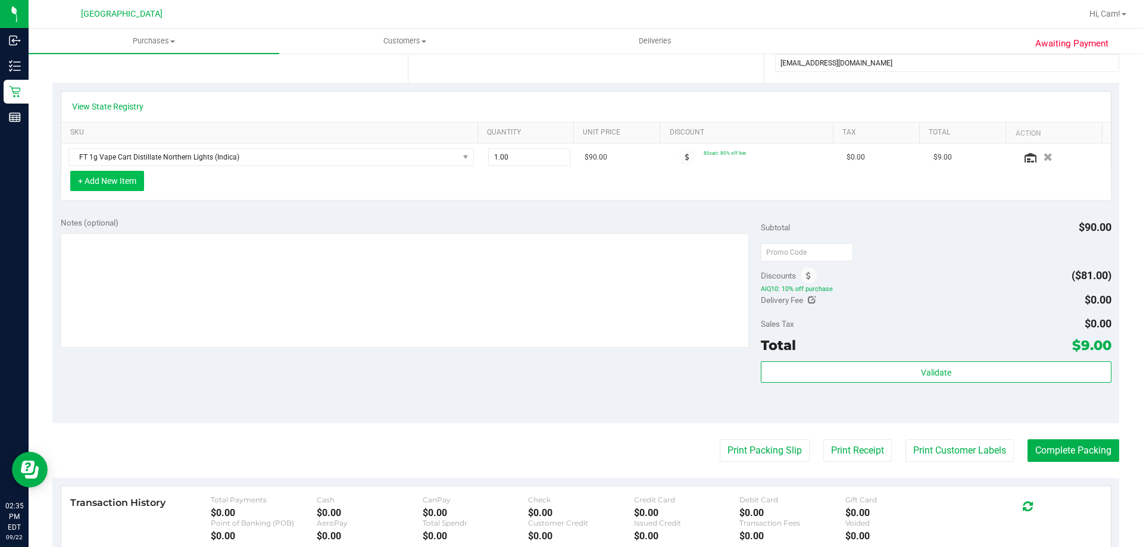
click at [136, 184] on button "+ Add New Item" at bounding box center [107, 181] width 74 height 20
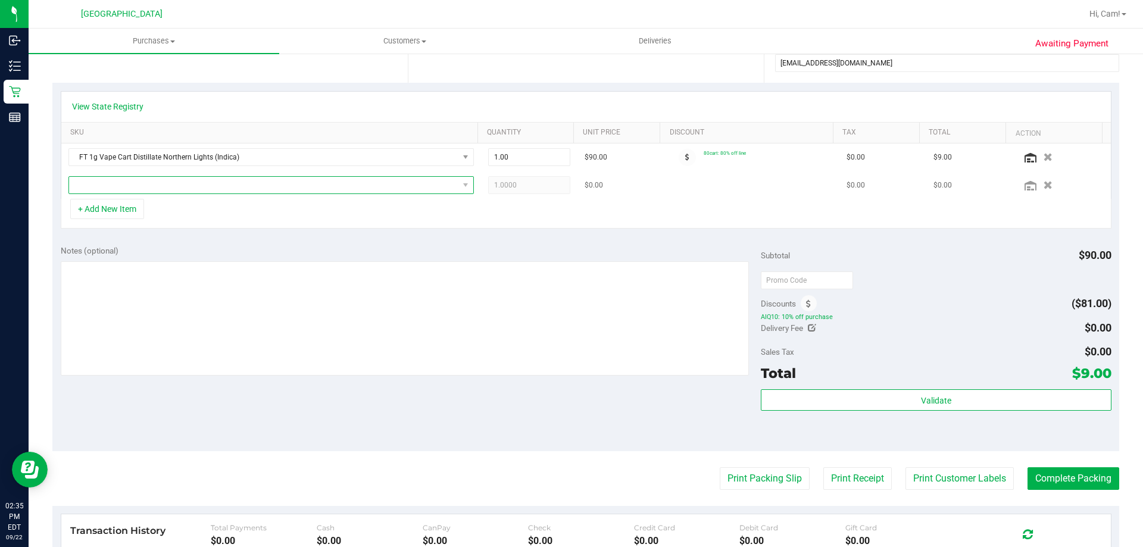
click at [238, 192] on span "NO DATA FOUND" at bounding box center [263, 185] width 389 height 17
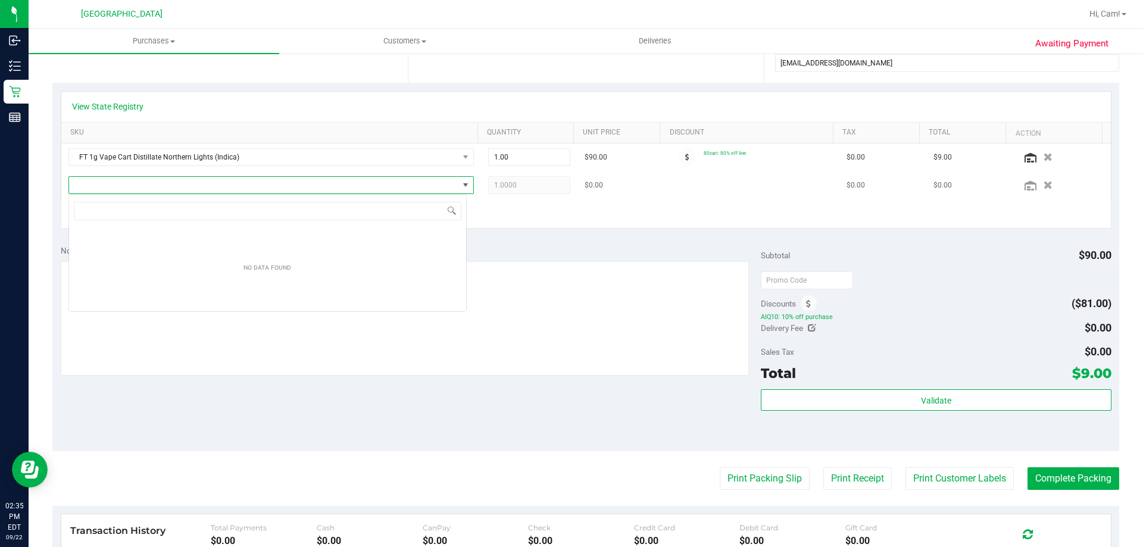
scroll to position [18, 398]
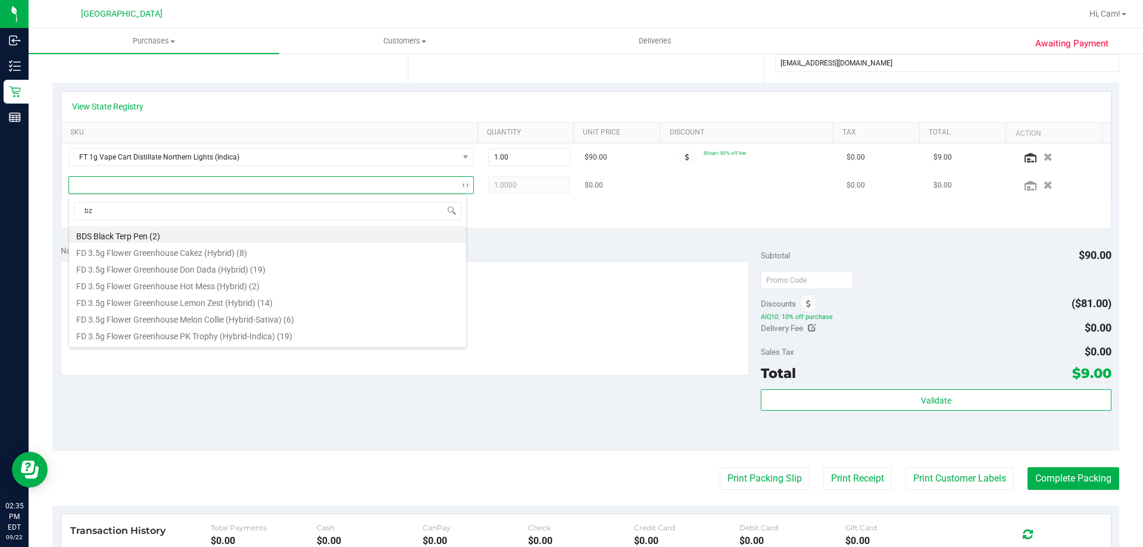
type input "bzk"
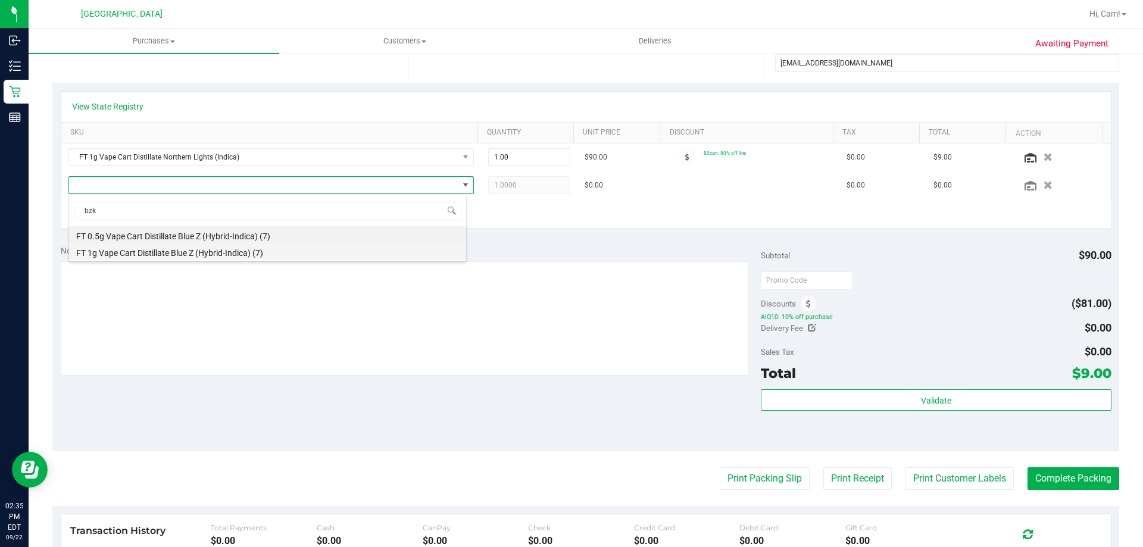
click at [242, 252] on li "FT 1g Vape Cart Distillate Blue Z (Hybrid-Indica) (7)" at bounding box center [267, 251] width 397 height 17
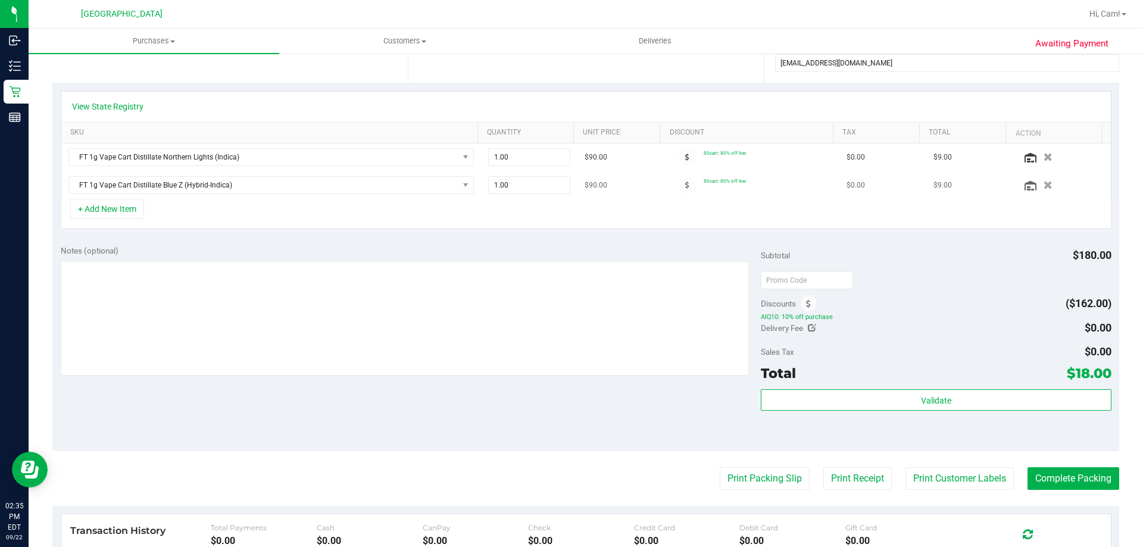
scroll to position [0, 0]
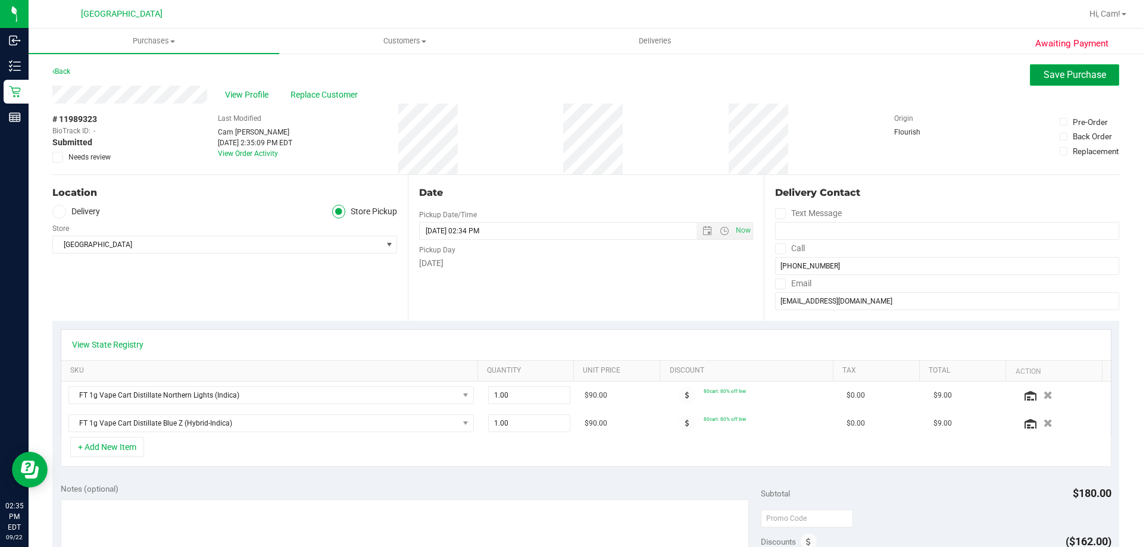
click at [1059, 79] on span "Save Purchase" at bounding box center [1075, 74] width 63 height 11
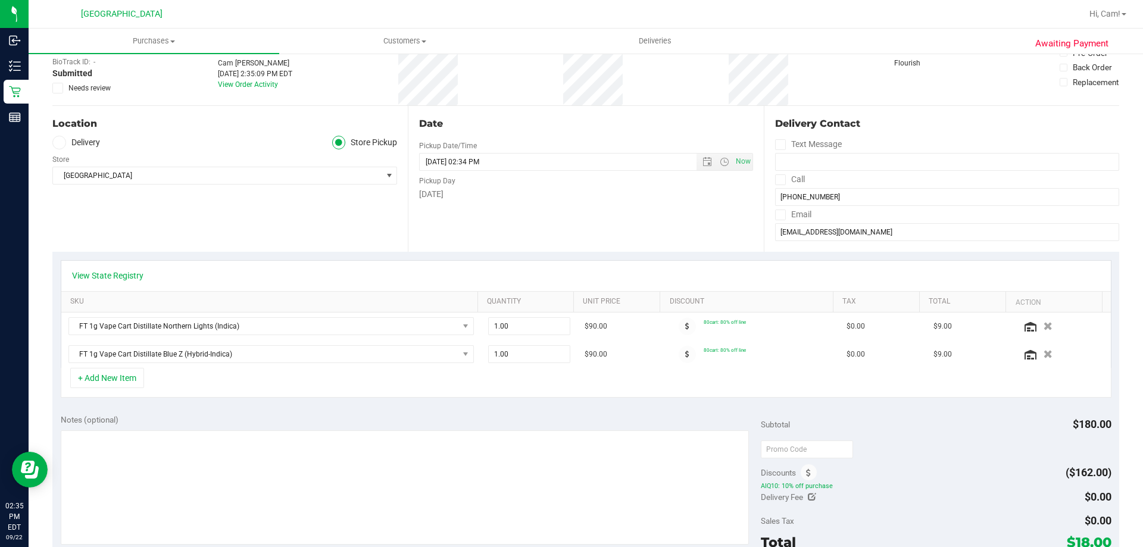
scroll to position [179, 0]
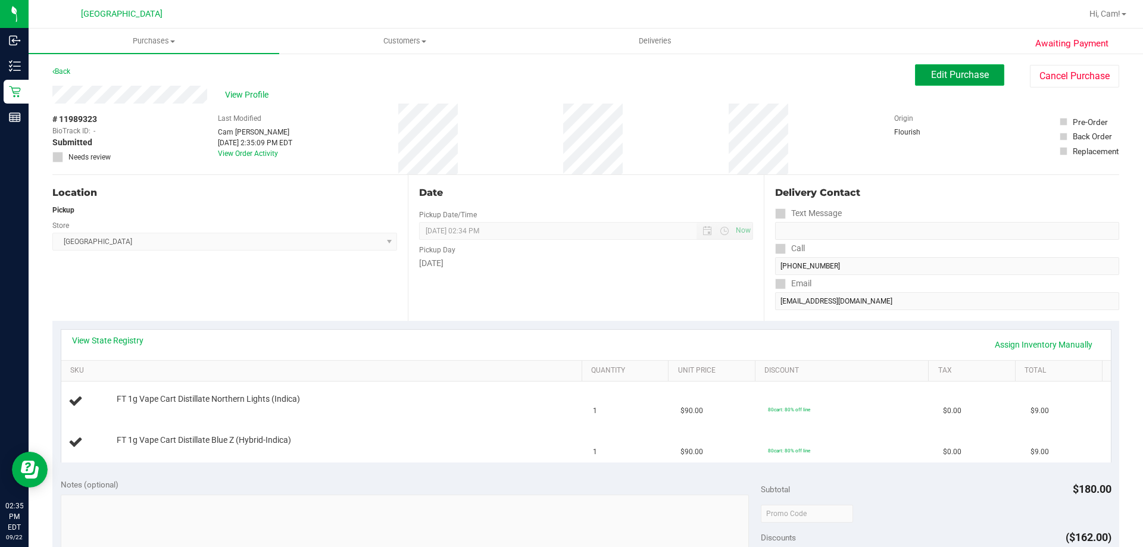
click at [950, 80] on span "Edit Purchase" at bounding box center [960, 74] width 58 height 11
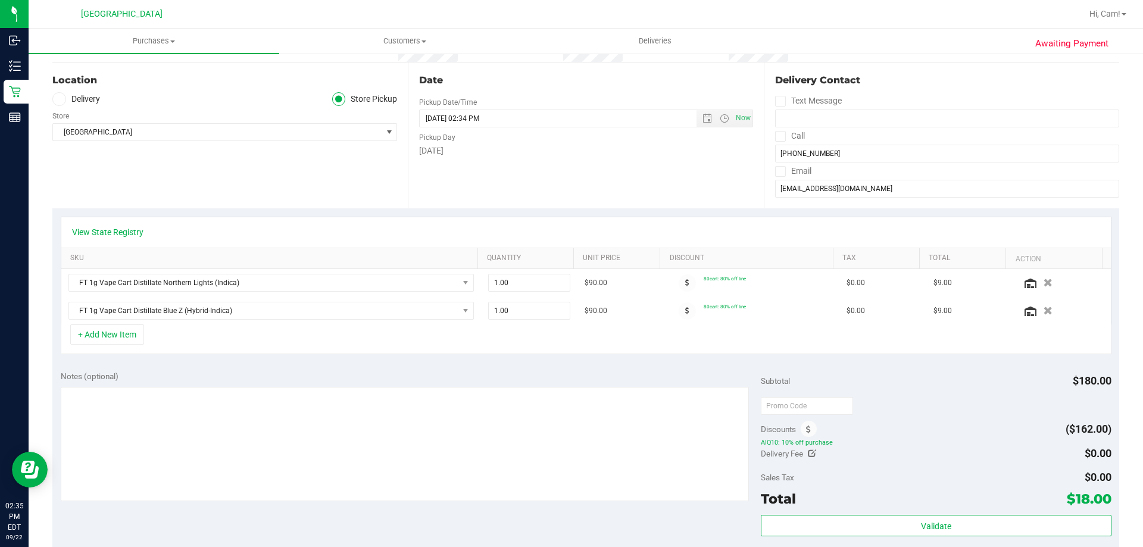
scroll to position [179, 0]
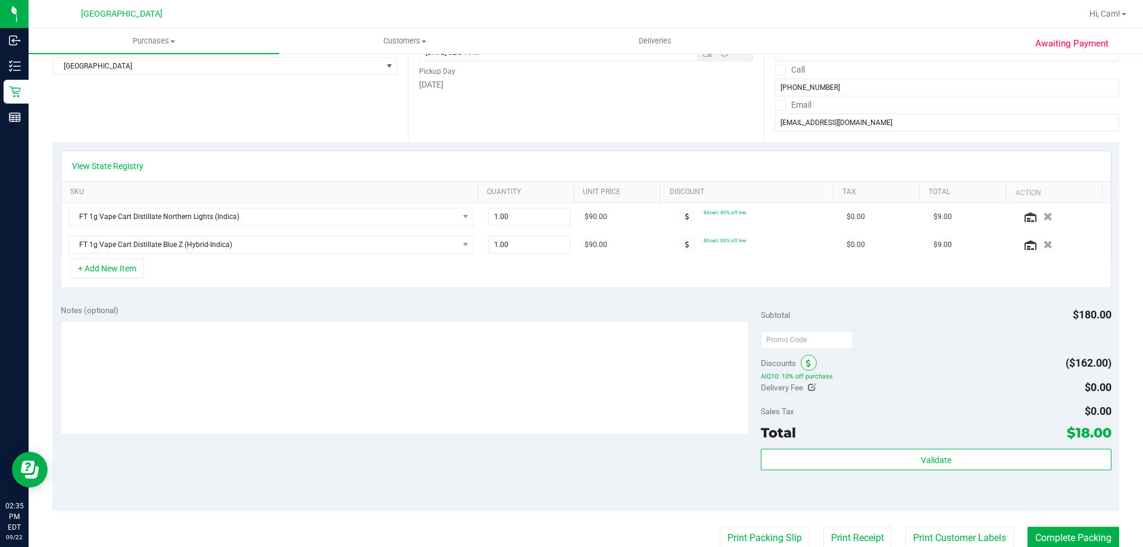
click at [806, 367] on icon at bounding box center [808, 364] width 5 height 8
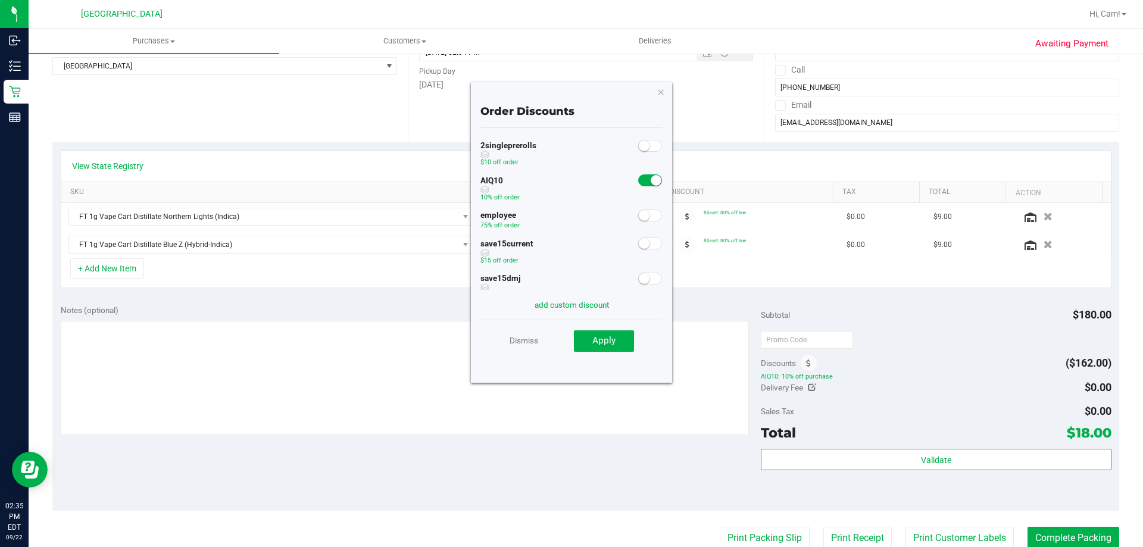
click at [651, 178] on small at bounding box center [656, 180] width 11 height 11
click at [624, 342] on button "Apply" at bounding box center [604, 340] width 60 height 21
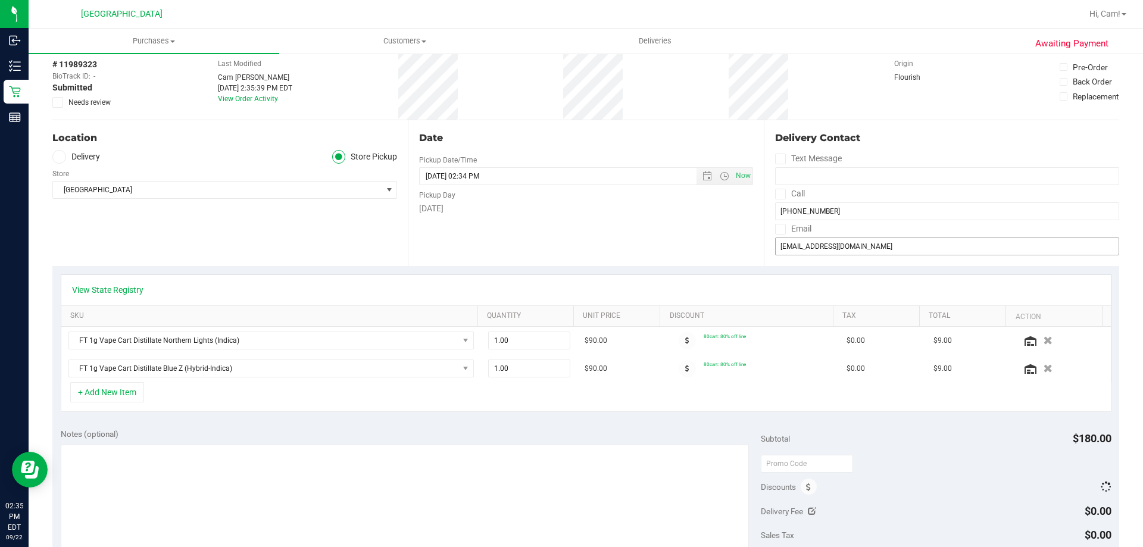
scroll to position [0, 0]
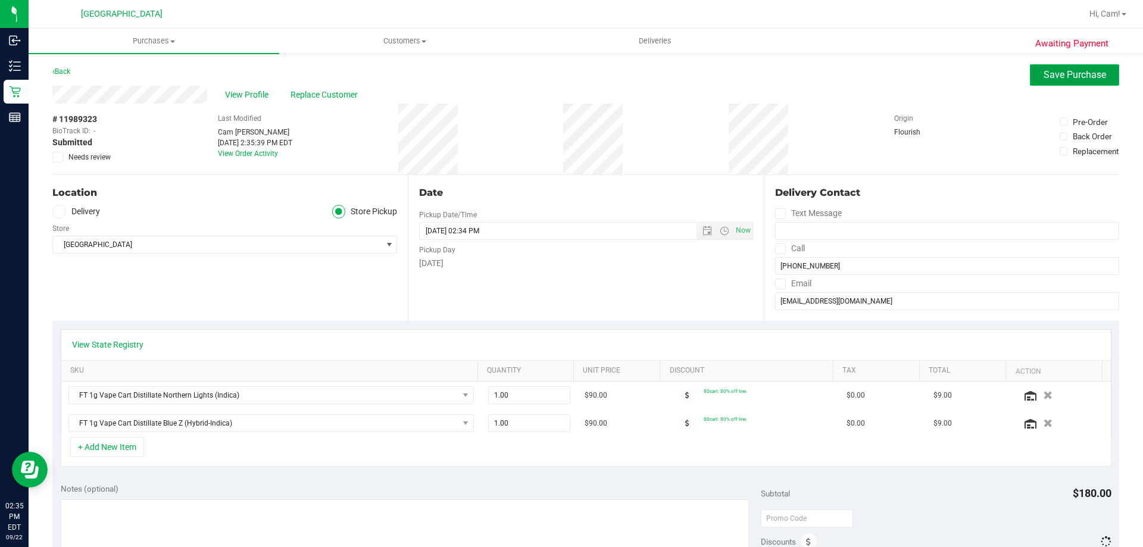
click at [1079, 80] on span "Save Purchase" at bounding box center [1075, 74] width 63 height 11
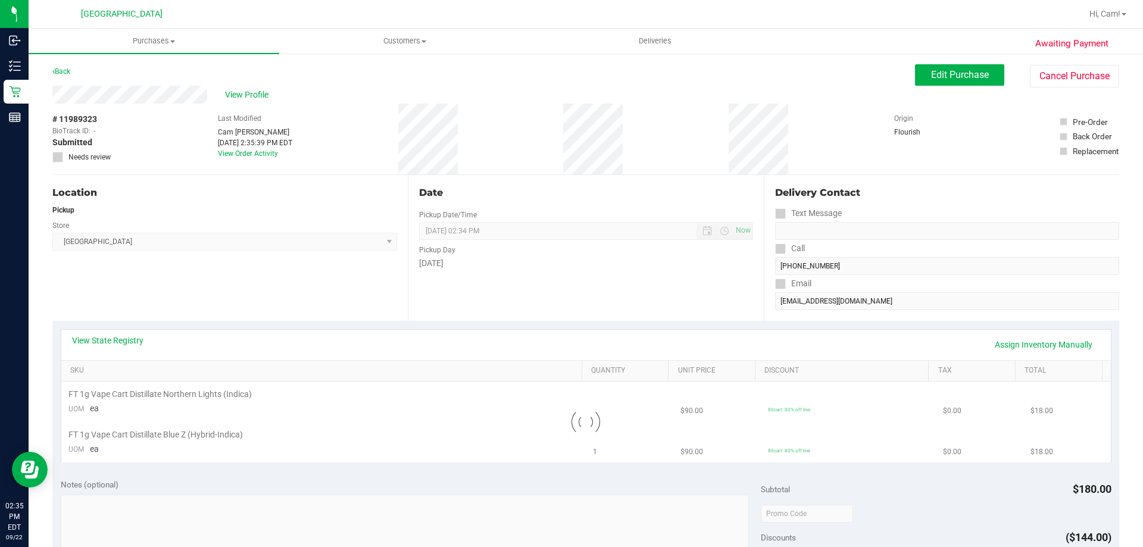
click at [64, 70] on link "Back" at bounding box center [61, 71] width 18 height 8
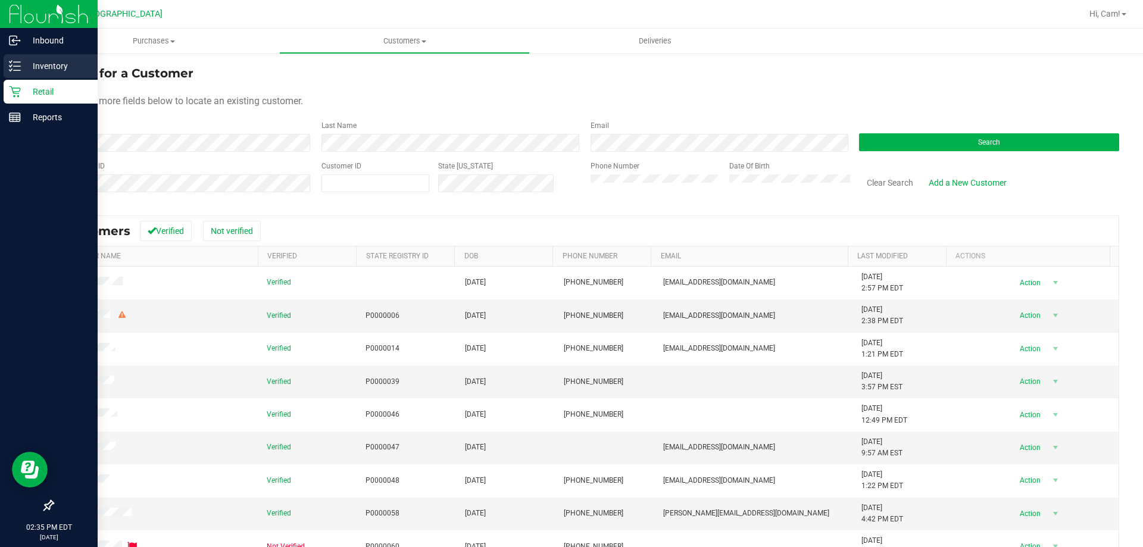
click at [26, 69] on p "Inventory" at bounding box center [56, 66] width 71 height 14
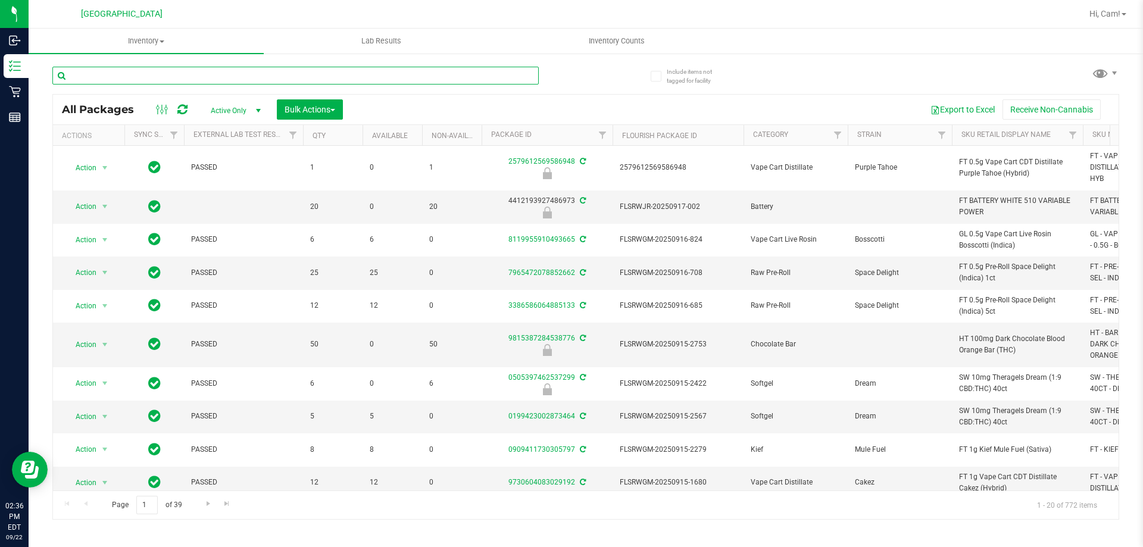
click at [110, 75] on input "text" at bounding box center [295, 76] width 486 height 18
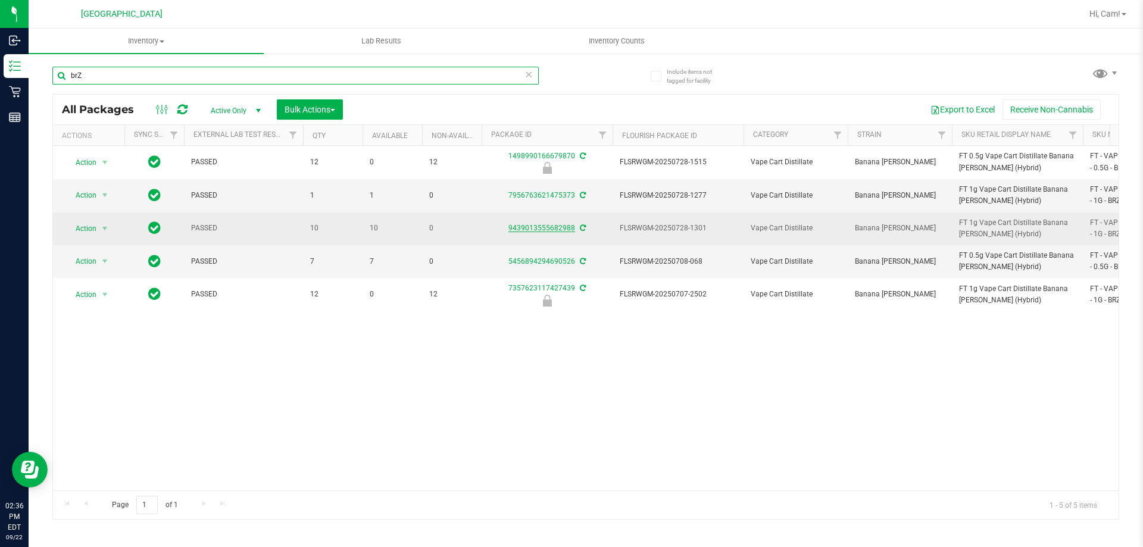
type input "brZ"
click at [567, 227] on link "9439013555682988" at bounding box center [541, 228] width 67 height 8
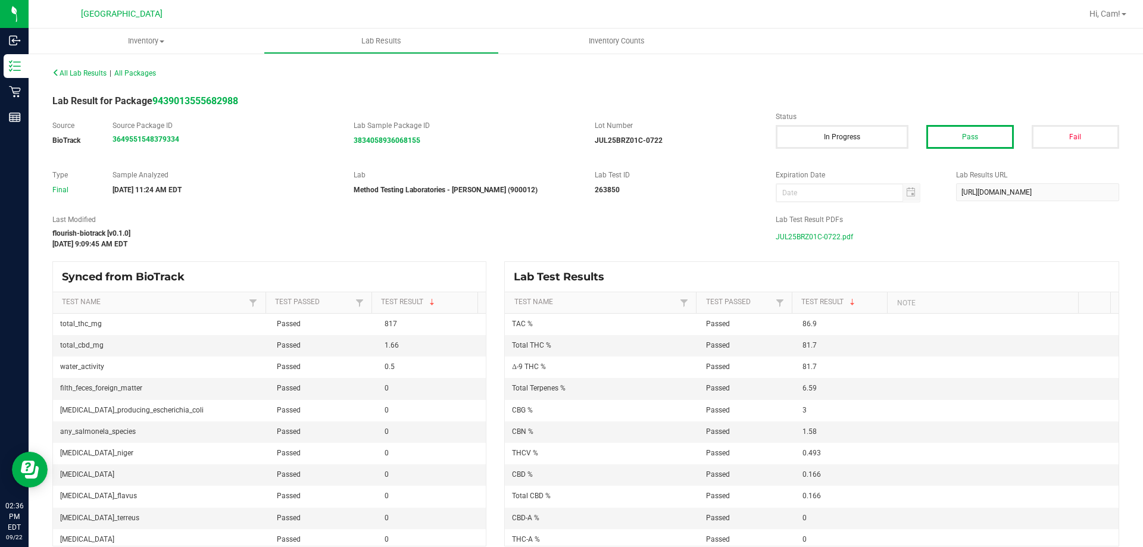
click at [817, 237] on span "JUL25BRZ01C-0722.pdf" at bounding box center [814, 237] width 77 height 18
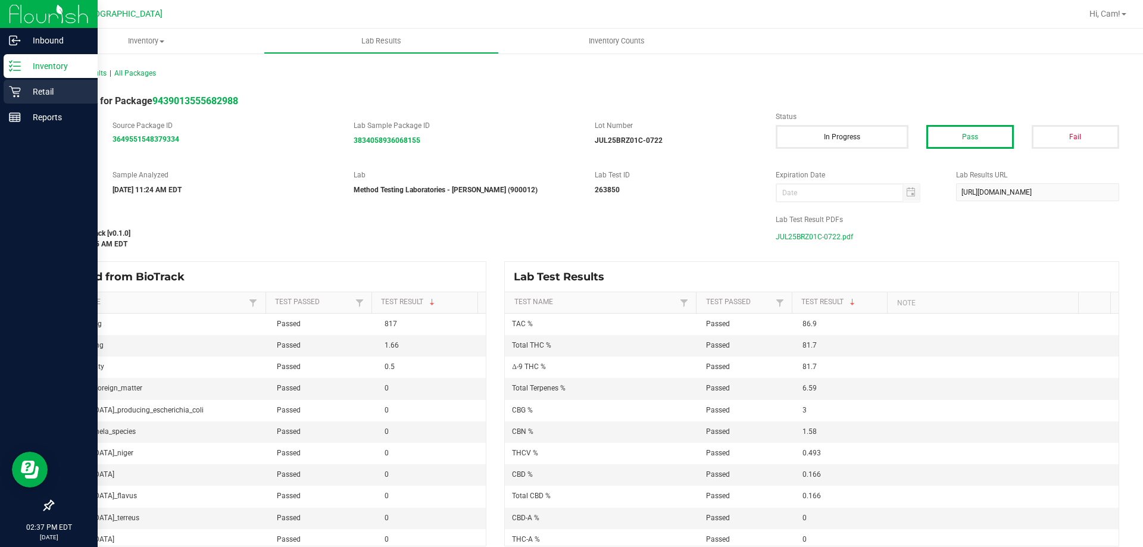
click at [43, 92] on p "Retail" at bounding box center [56, 92] width 71 height 14
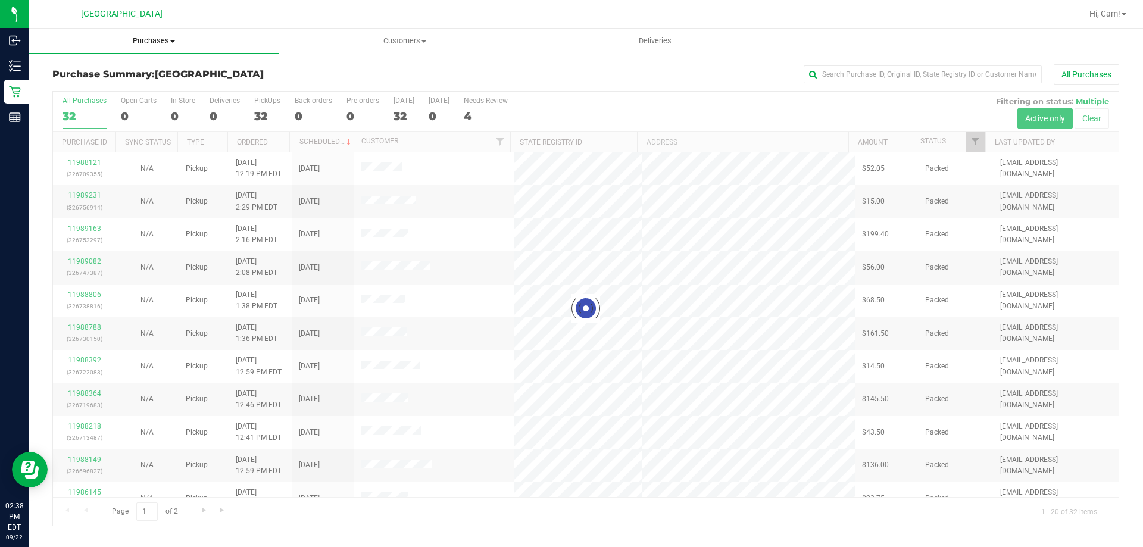
click at [141, 52] on uib-tab-heading "Purchases Summary of purchases Fulfillment All purchases" at bounding box center [154, 41] width 251 height 25
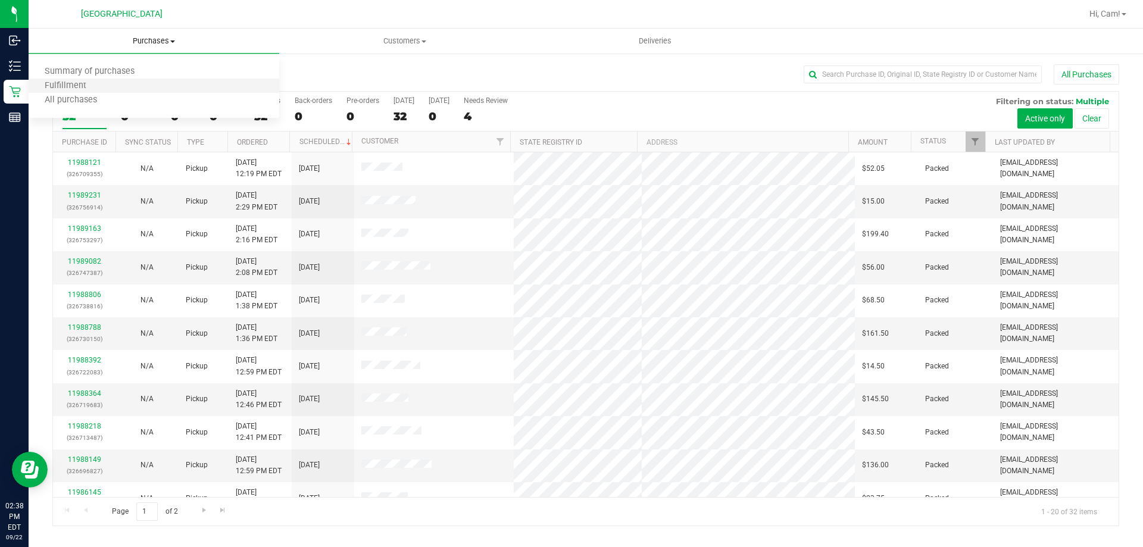
click at [115, 89] on li "Fulfillment" at bounding box center [154, 86] width 251 height 14
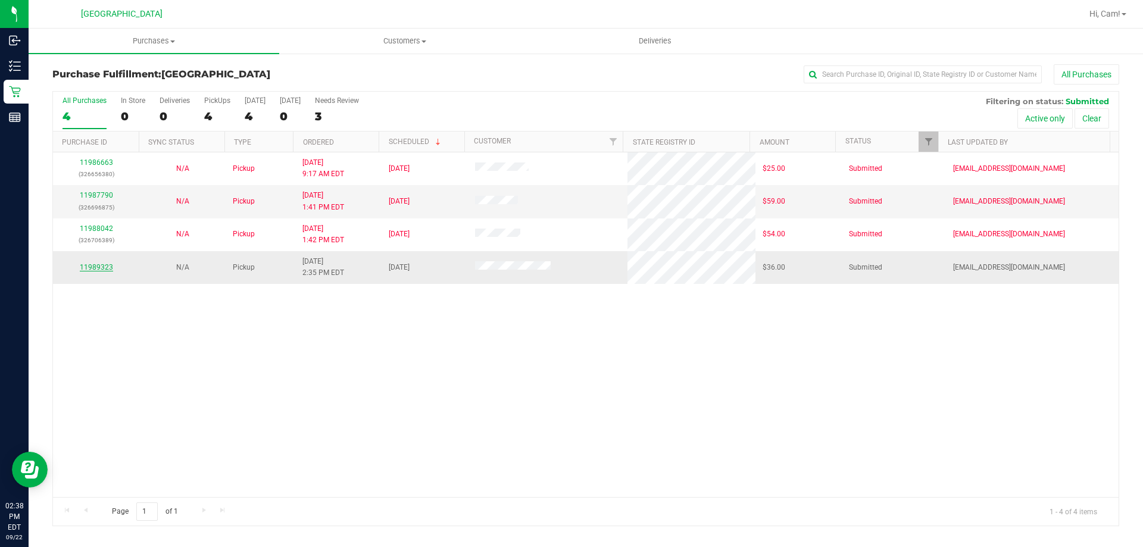
click at [105, 268] on link "11989323" at bounding box center [96, 267] width 33 height 8
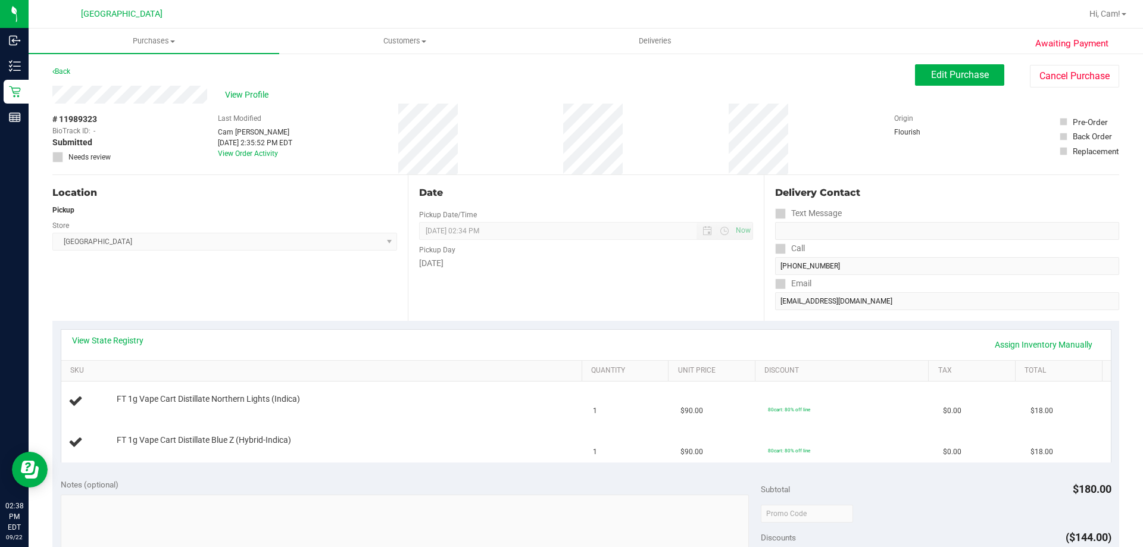
click at [964, 89] on div "View Profile # 11989323 BioTrack ID: - Submitted Needs review Last Modified Cam…" at bounding box center [585, 130] width 1067 height 89
click at [946, 80] on span "Edit Purchase" at bounding box center [960, 74] width 58 height 11
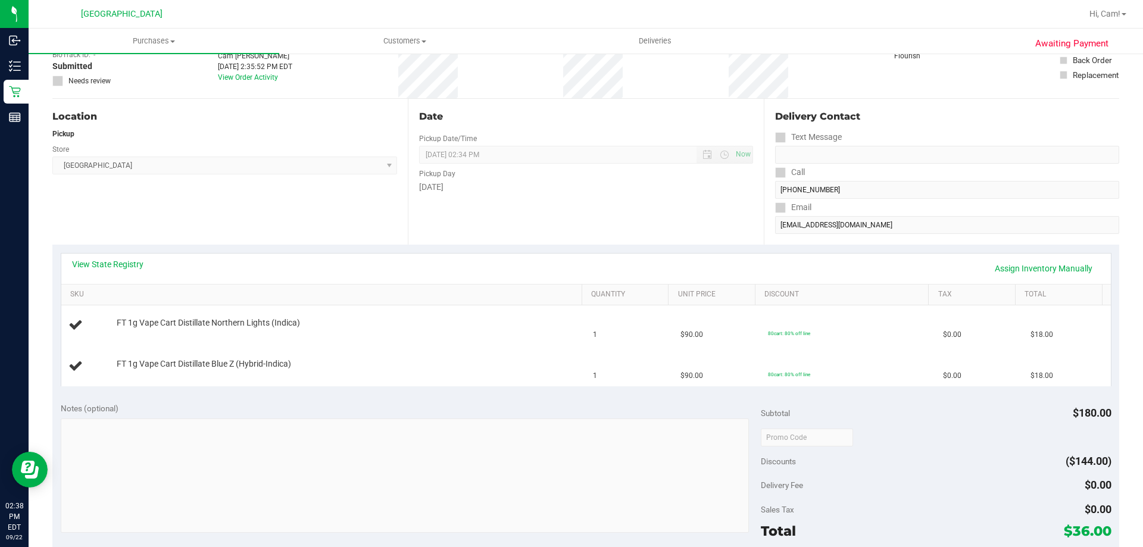
scroll to position [179, 0]
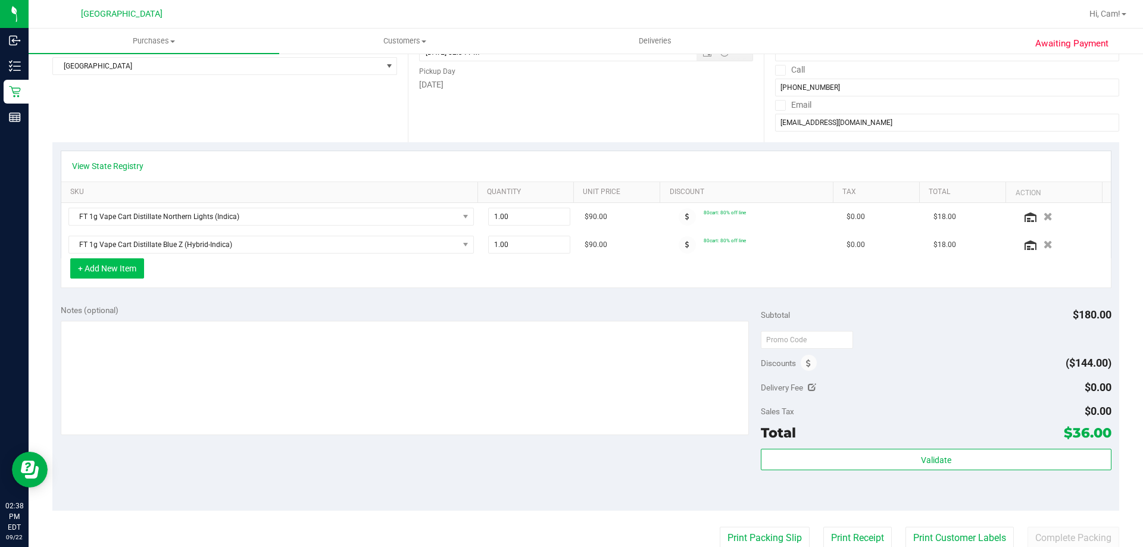
click at [126, 266] on button "+ Add New Item" at bounding box center [107, 268] width 74 height 20
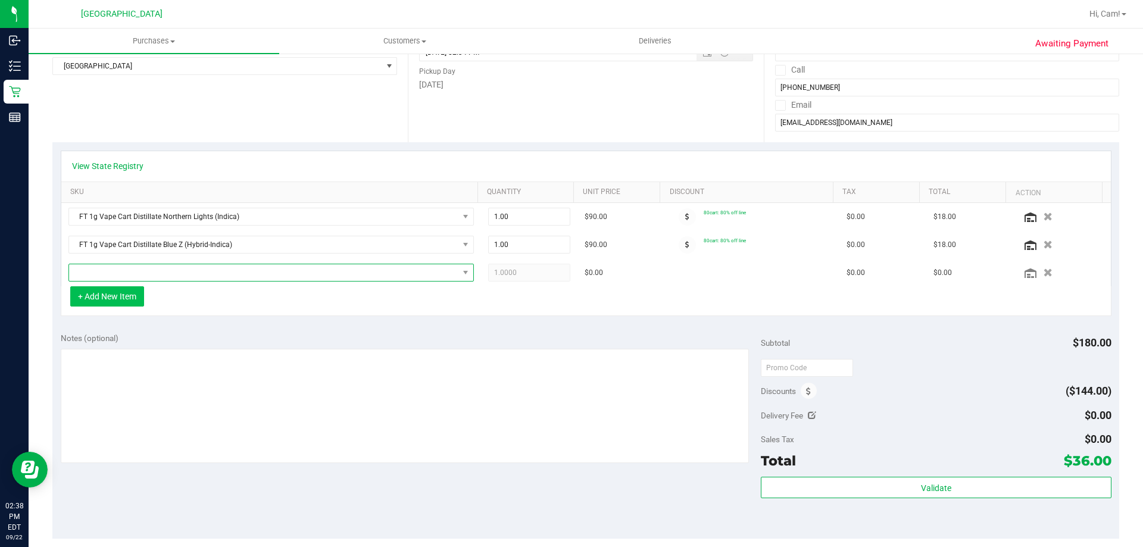
click at [187, 277] on span "NO DATA FOUND" at bounding box center [263, 272] width 389 height 17
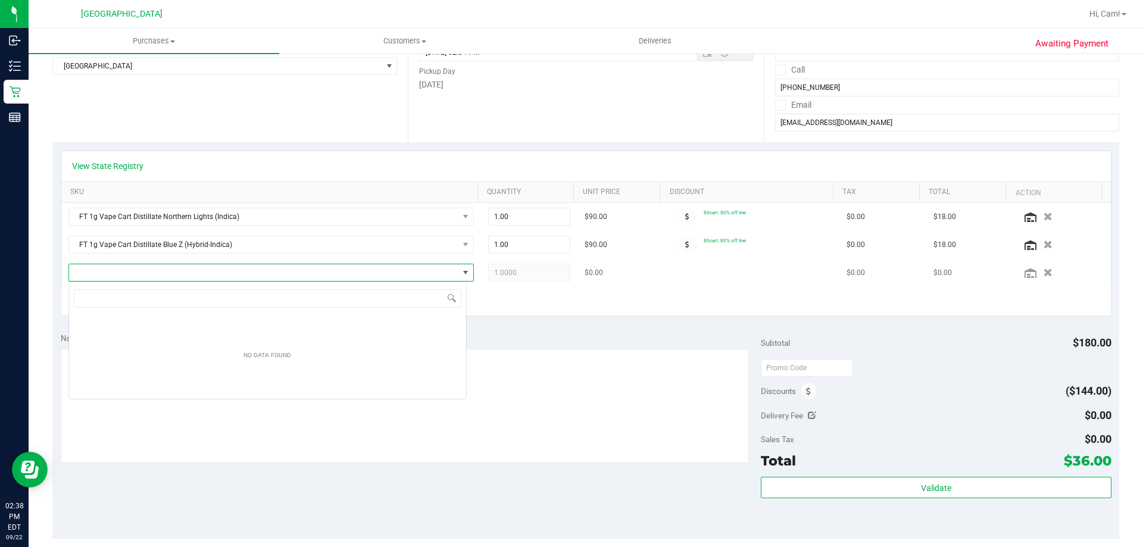
scroll to position [18, 398]
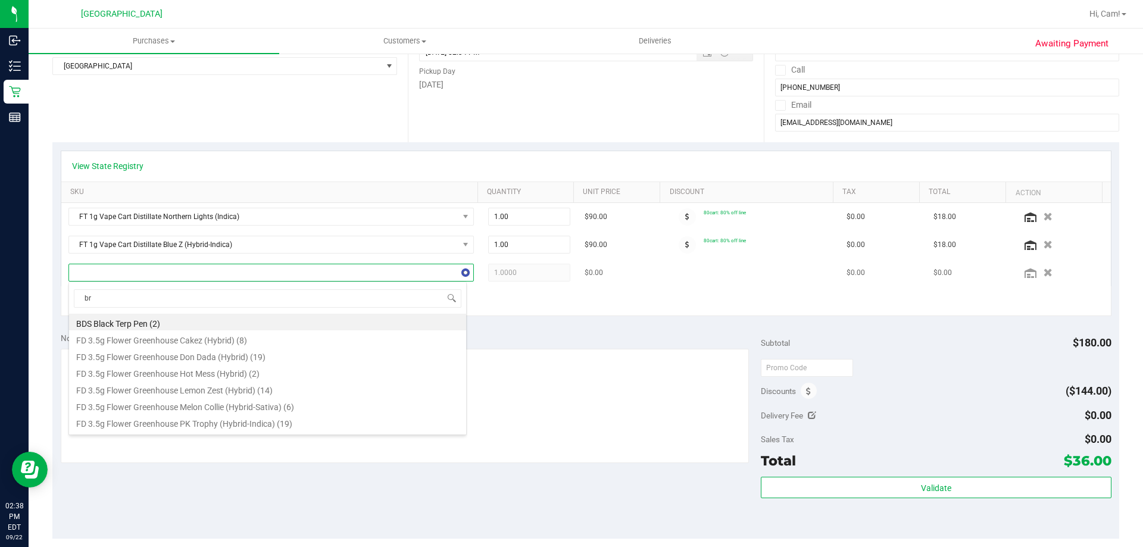
type input "brz"
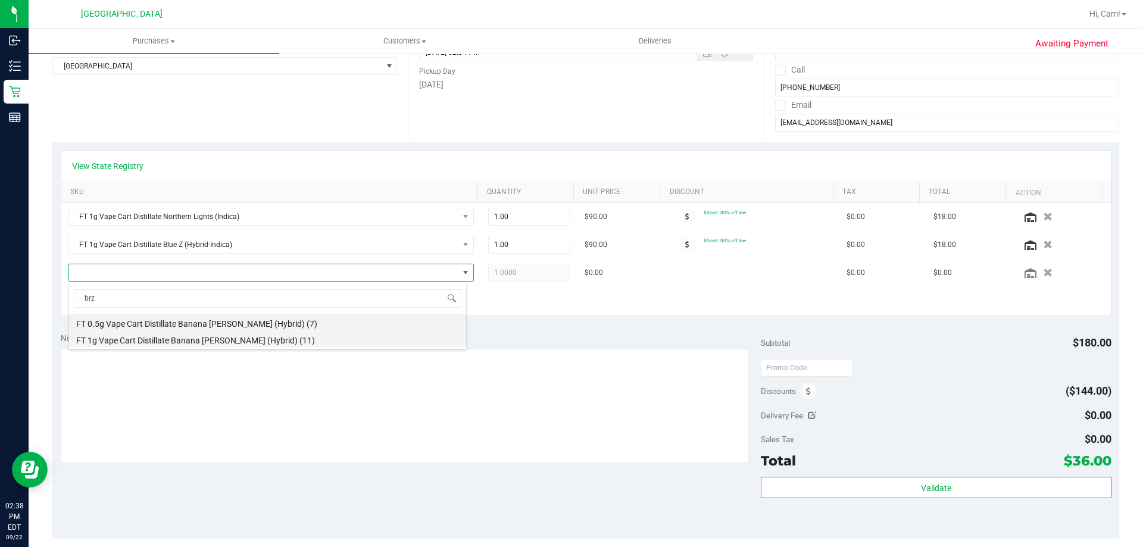
click at [242, 341] on li "FT 1g Vape Cart Distillate Banana [PERSON_NAME] (Hybrid) (11)" at bounding box center [267, 338] width 397 height 17
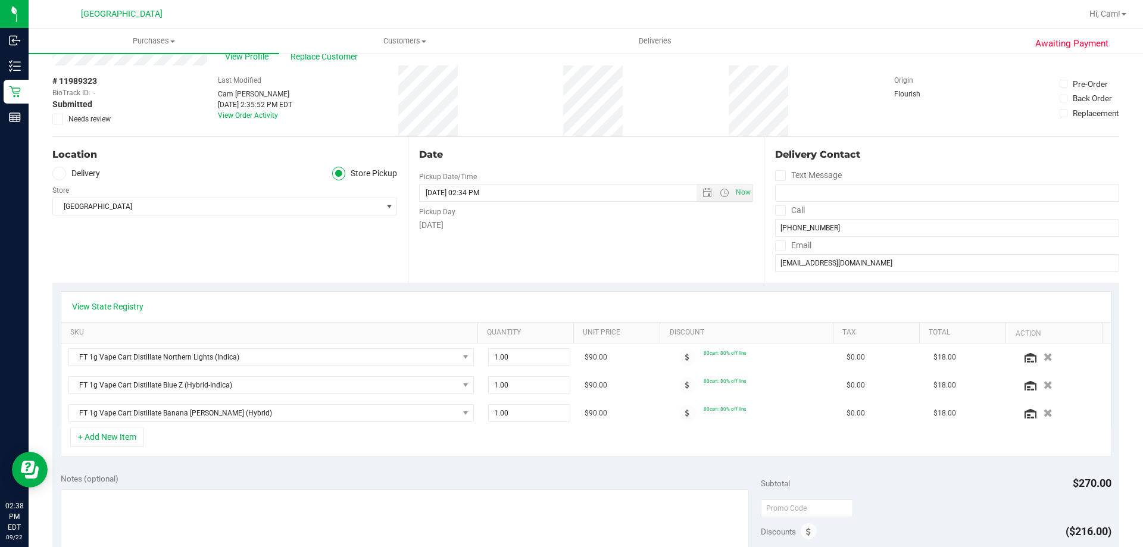
scroll to position [0, 0]
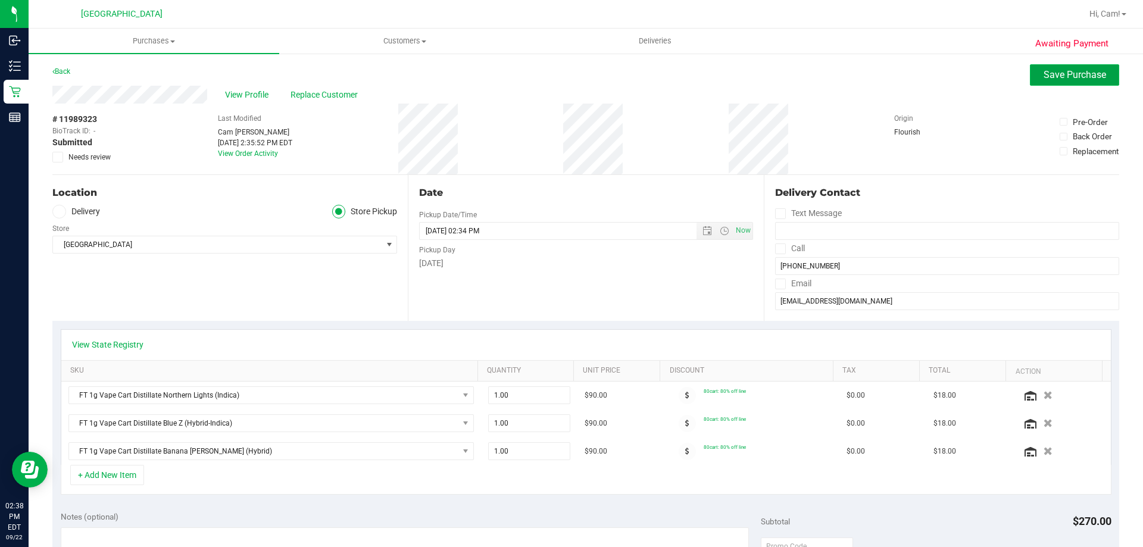
click at [1100, 66] on button "Save Purchase" at bounding box center [1074, 74] width 89 height 21
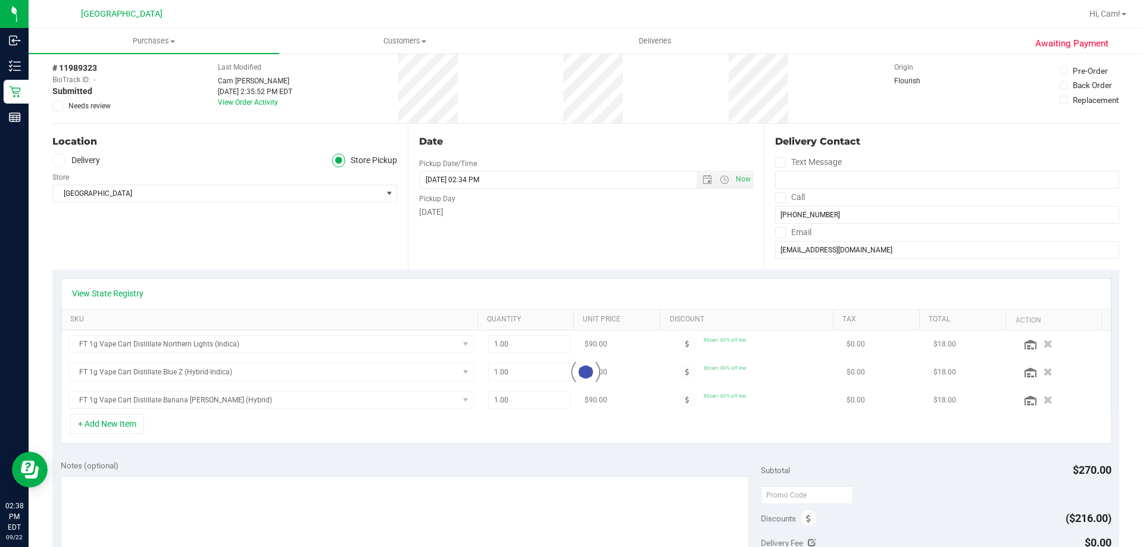
scroll to position [119, 0]
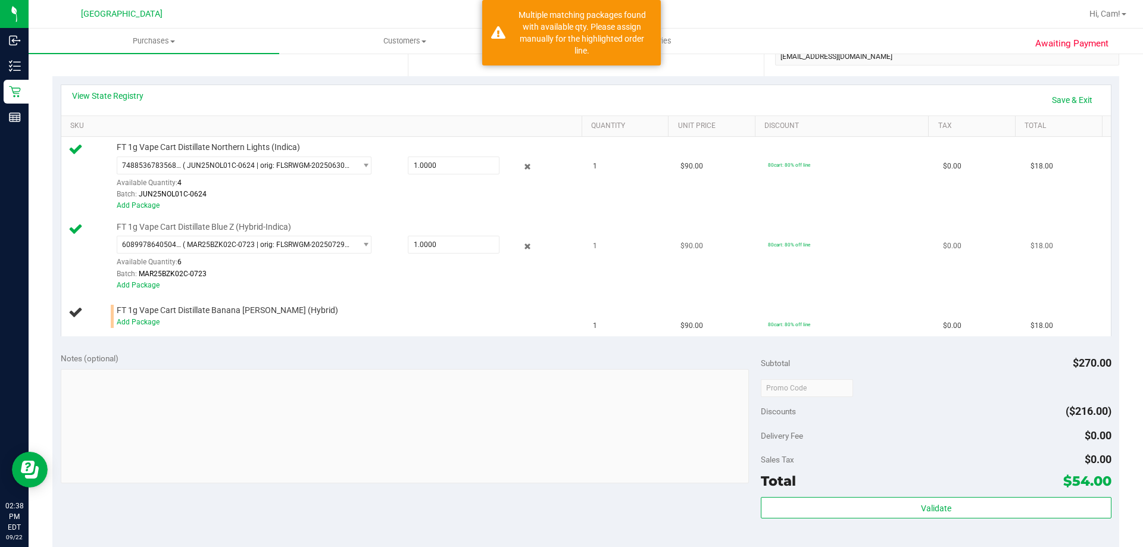
scroll to position [298, 0]
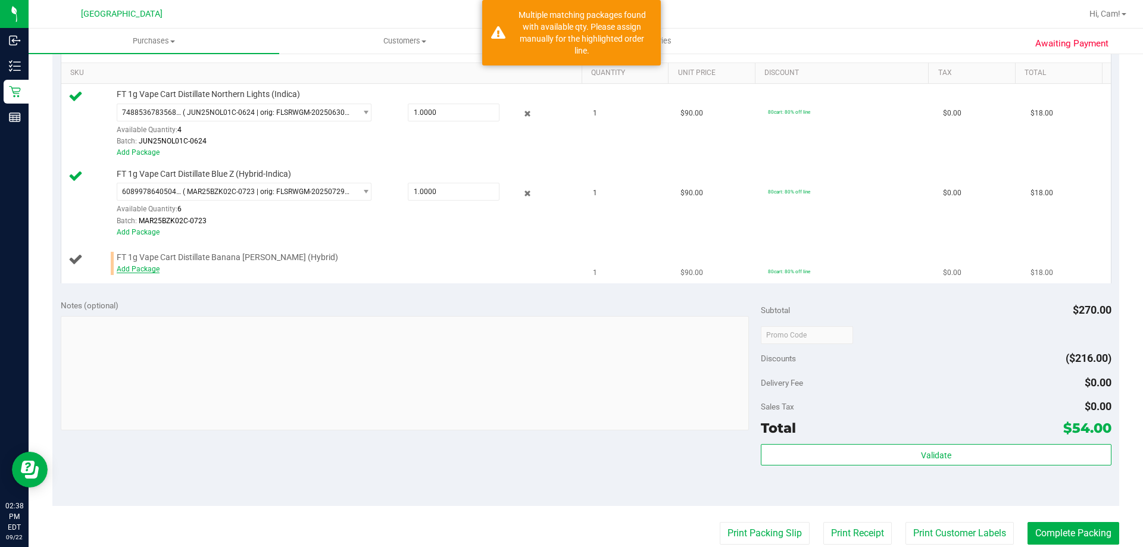
click at [148, 269] on link "Add Package" at bounding box center [138, 269] width 43 height 8
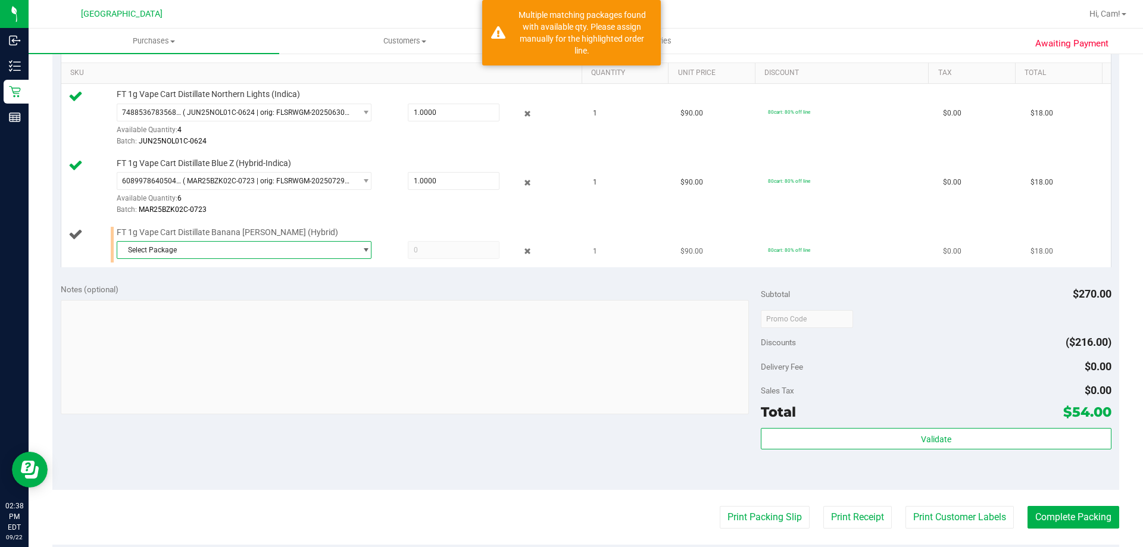
click at [221, 247] on span "Select Package" at bounding box center [236, 250] width 239 height 17
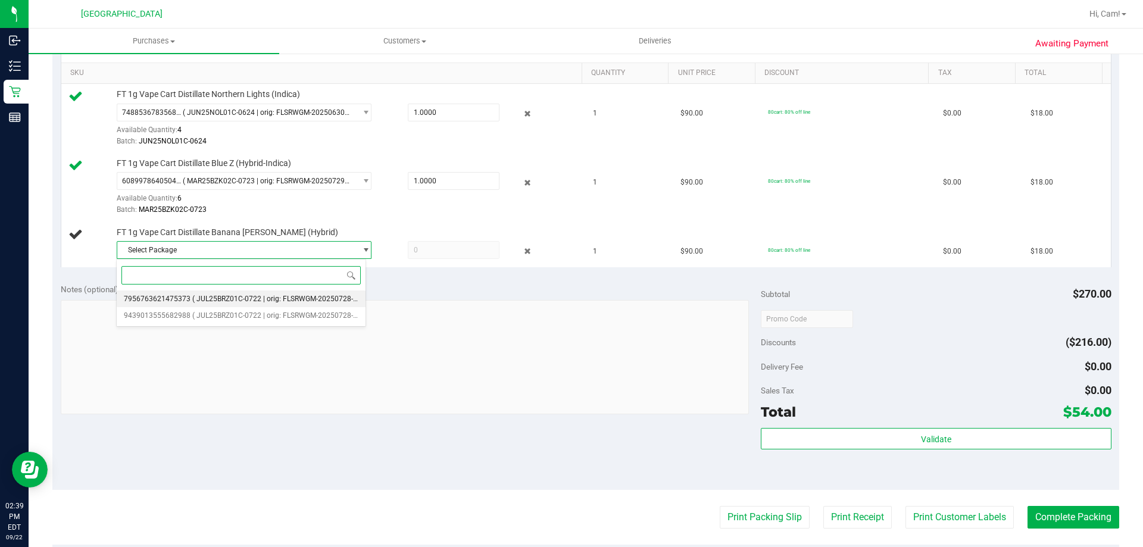
click at [202, 296] on span "( JUL25BRZ01C-0722 | orig: FLSRWGM-20250728-1277 )" at bounding box center [283, 299] width 182 height 8
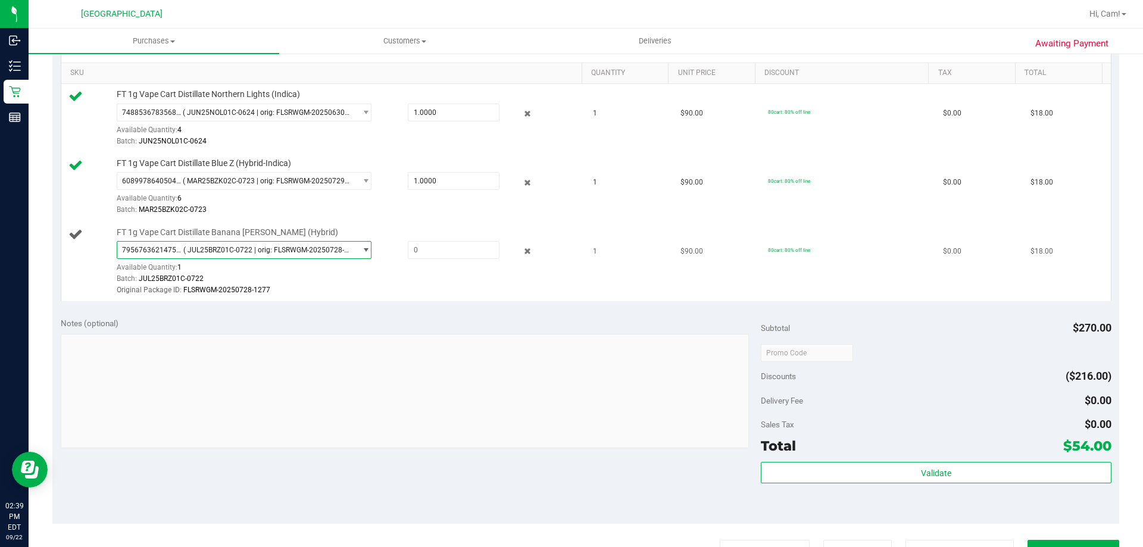
click at [239, 249] on span "( JUL25BRZ01C-0722 | orig: FLSRWGM-20250728-1277 )" at bounding box center [266, 250] width 167 height 8
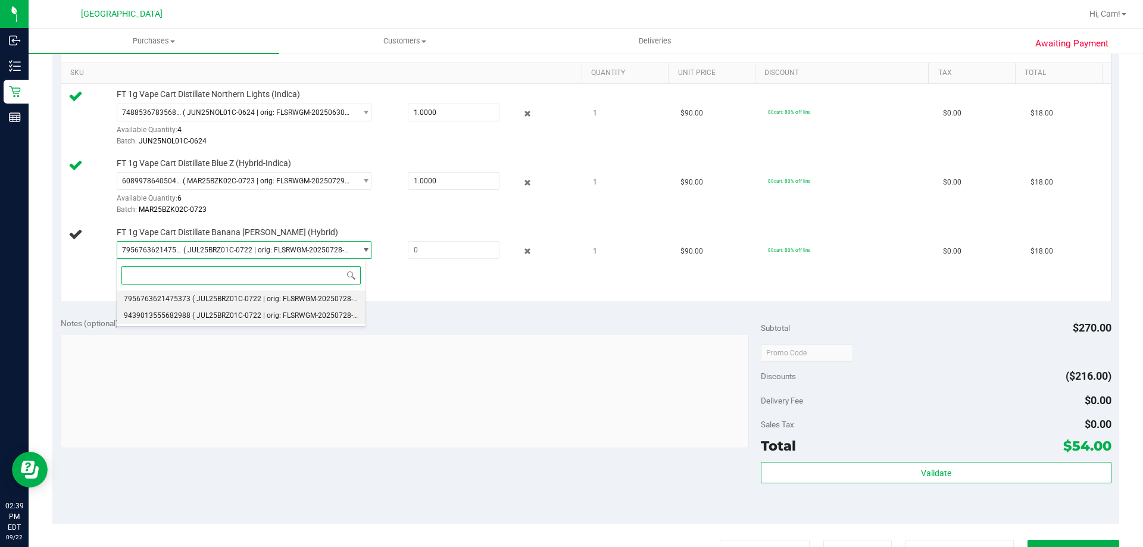
click at [296, 313] on span "( JUL25BRZ01C-0722 | orig: FLSRWGM-20250728-1301 )" at bounding box center [283, 315] width 182 height 8
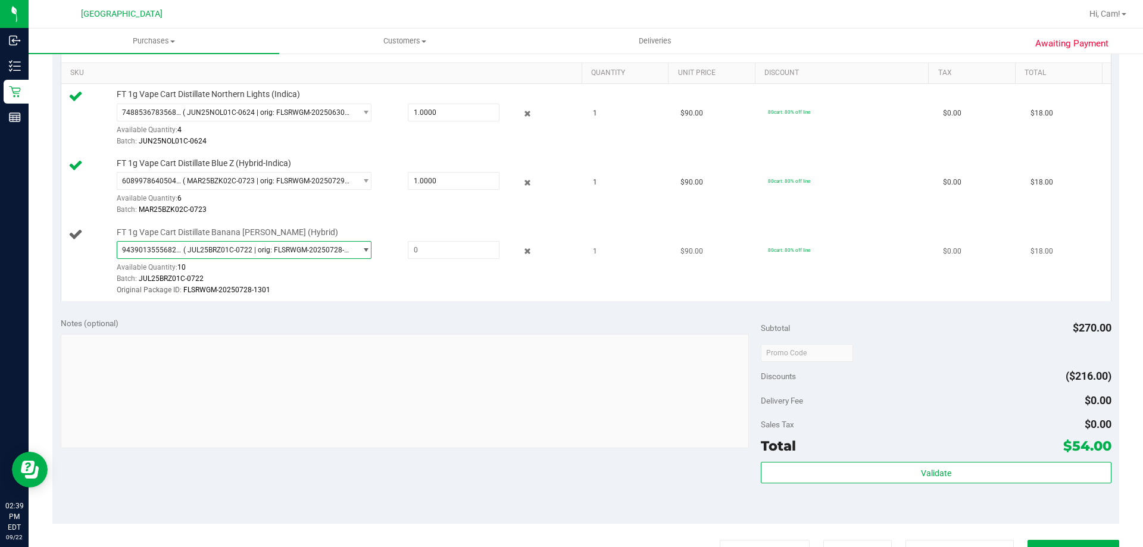
click at [295, 251] on span "( JUL25BRZ01C-0722 | orig: FLSRWGM-20250728-1301 )" at bounding box center [266, 250] width 167 height 8
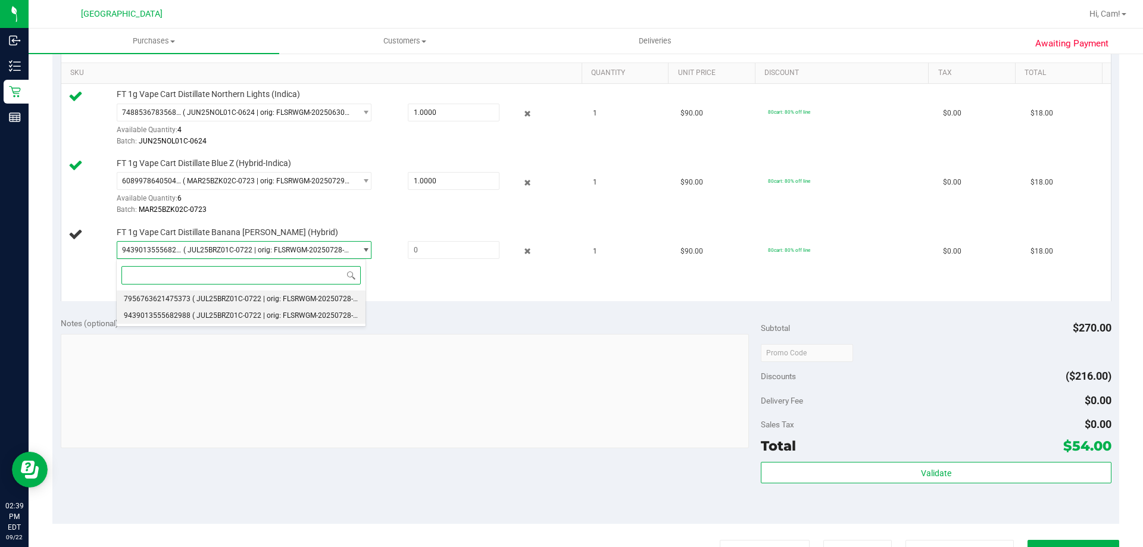
click at [225, 301] on span "( JUL25BRZ01C-0722 | orig: FLSRWGM-20250728-1277 )" at bounding box center [283, 299] width 182 height 8
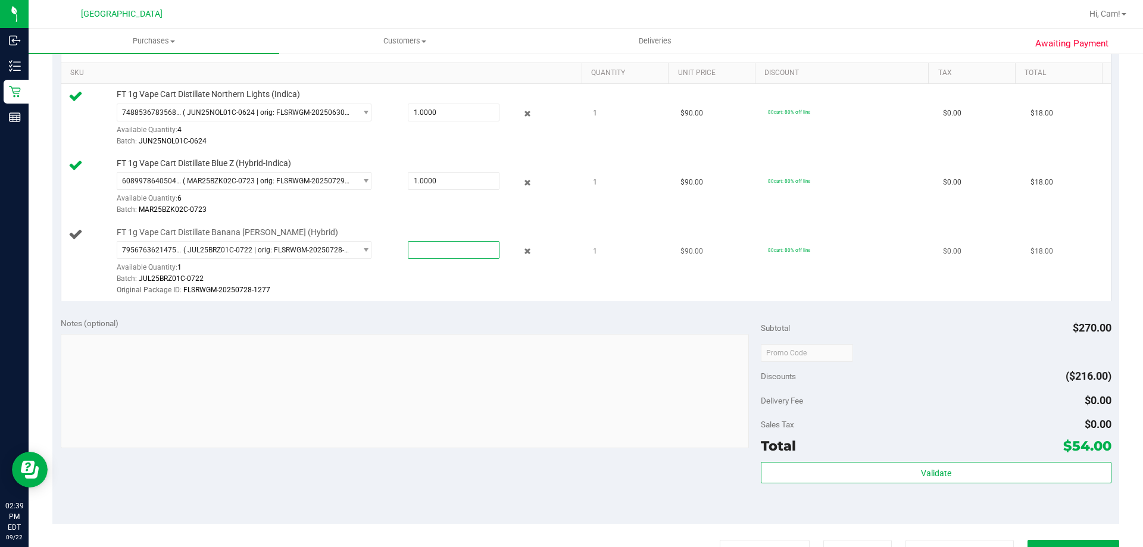
click at [417, 252] on span at bounding box center [454, 250] width 92 height 18
type input "1"
type input "1.0000"
drag, startPoint x: 411, startPoint y: 284, endPoint x: 424, endPoint y: 286, distance: 13.3
click at [413, 285] on div "7956763621475373 ( JUL25BRZ01C-0722 | orig: FLSRWGM-20250728-1277 ) 79567636214…" at bounding box center [347, 268] width 460 height 55
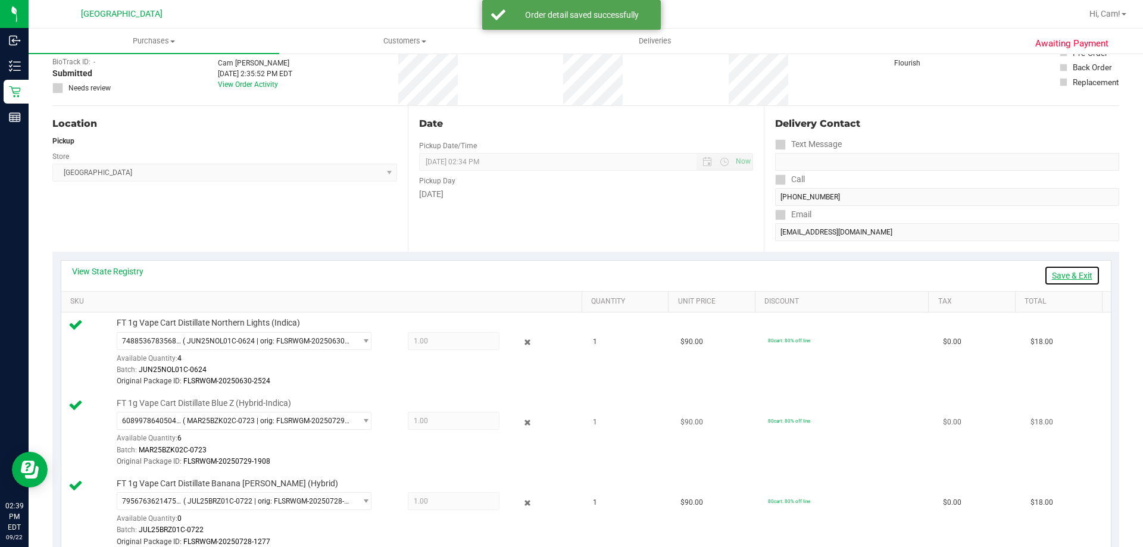
scroll to position [179, 0]
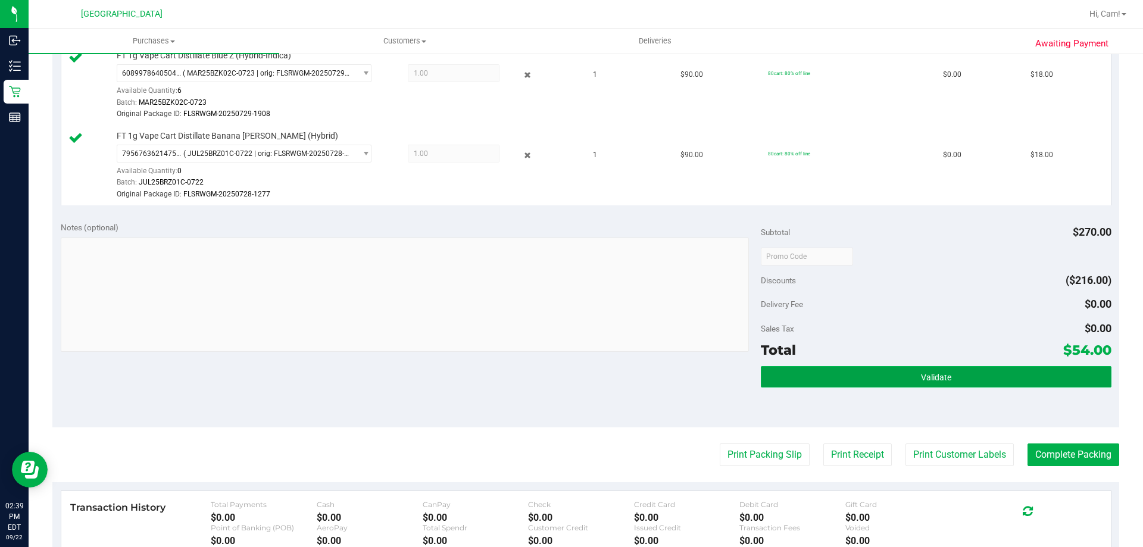
click at [783, 374] on button "Validate" at bounding box center [936, 376] width 350 height 21
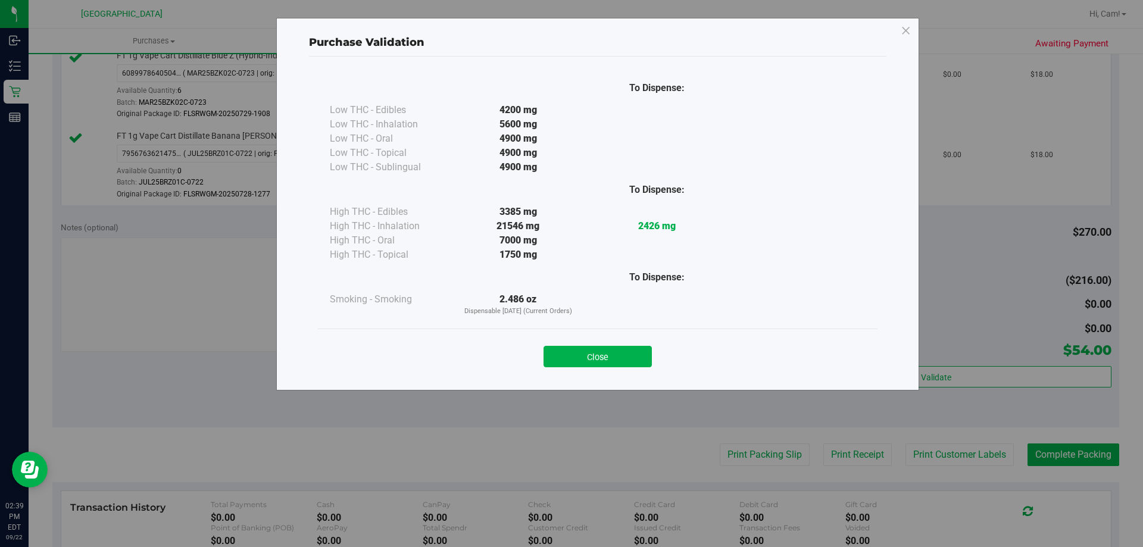
scroll to position [598, 0]
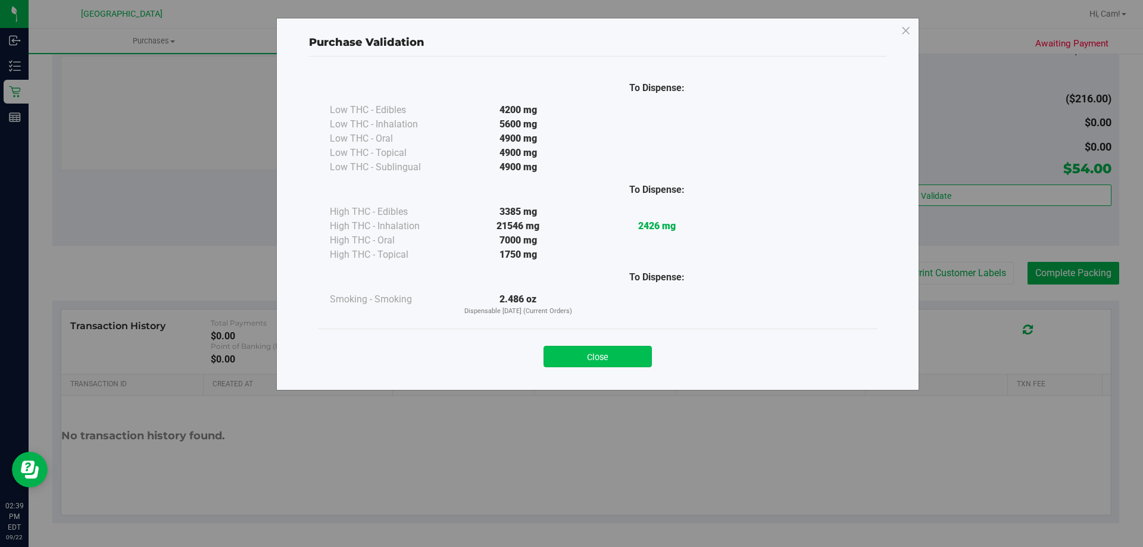
click at [602, 358] on button "Close" at bounding box center [598, 356] width 108 height 21
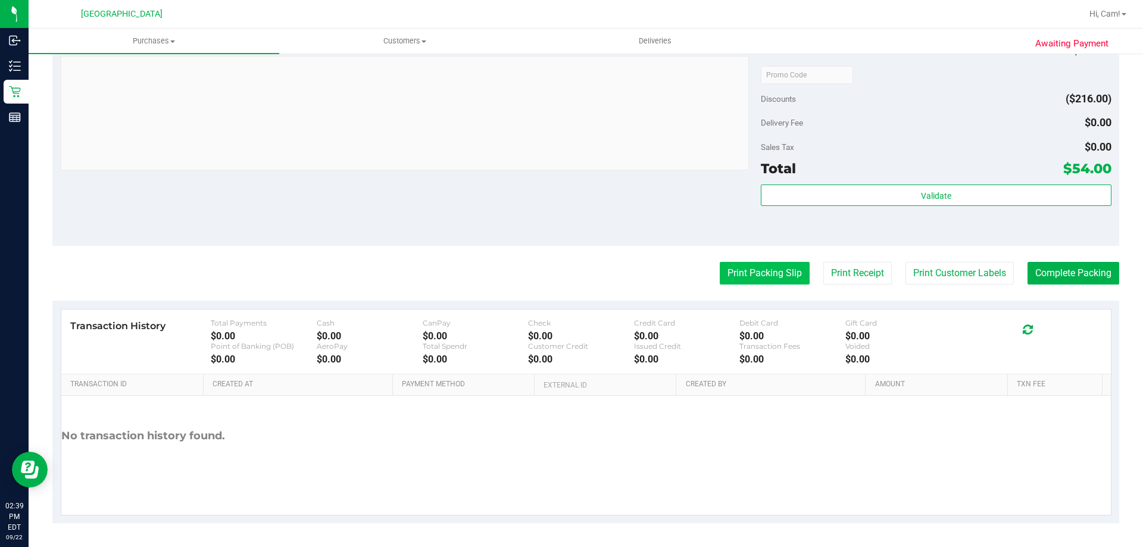
click at [755, 271] on button "Print Packing Slip" at bounding box center [765, 273] width 90 height 23
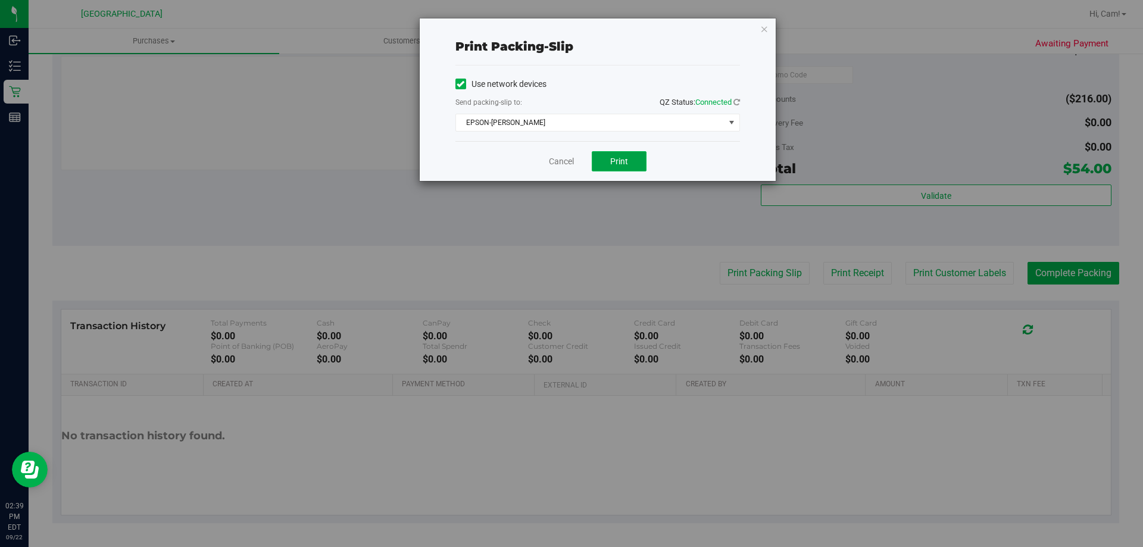
click at [619, 163] on span "Print" at bounding box center [619, 162] width 18 height 10
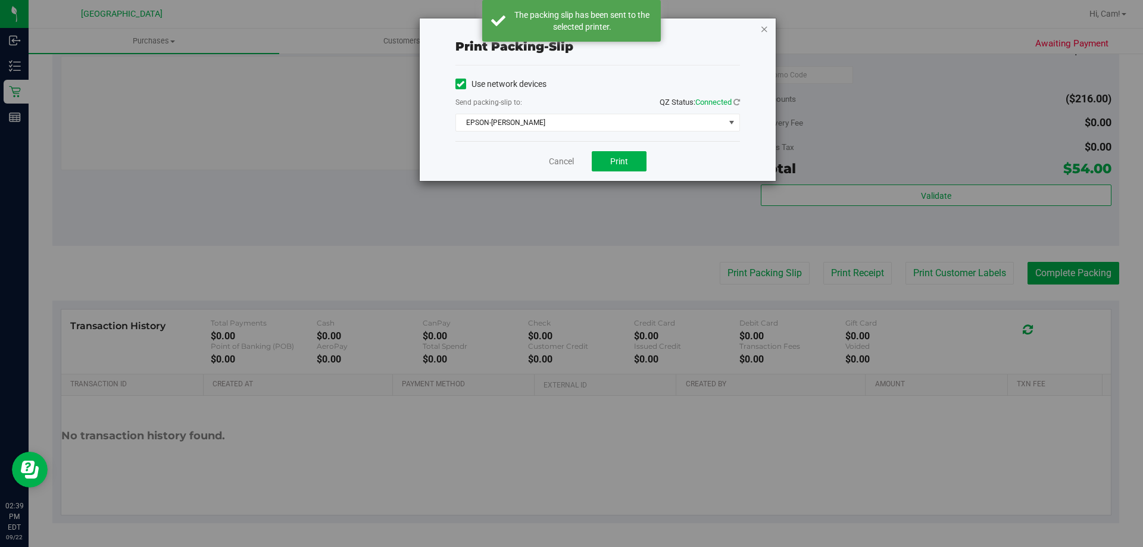
click at [766, 32] on icon "button" at bounding box center [764, 28] width 8 height 14
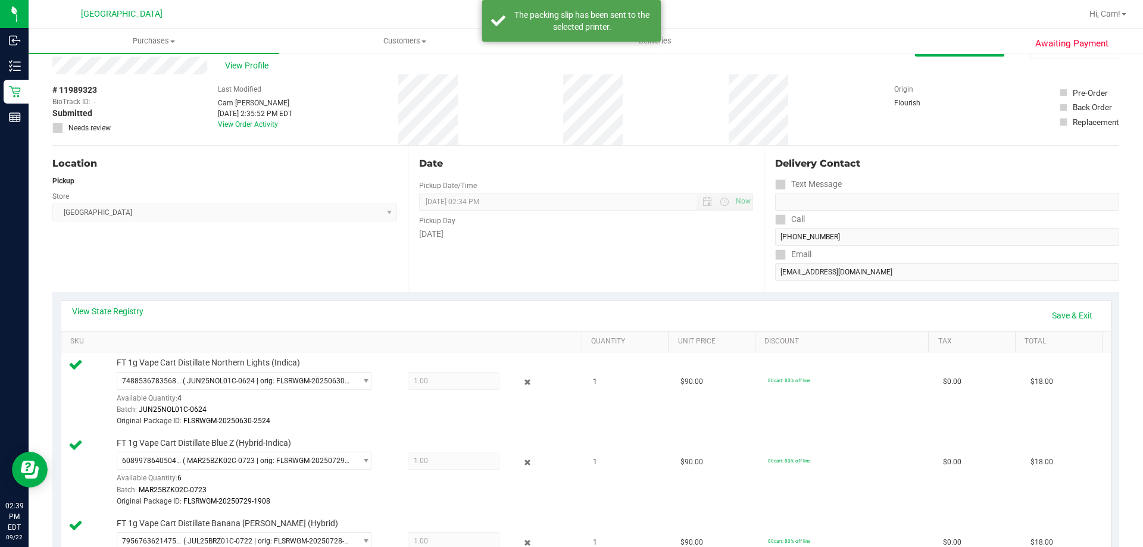
scroll to position [0, 0]
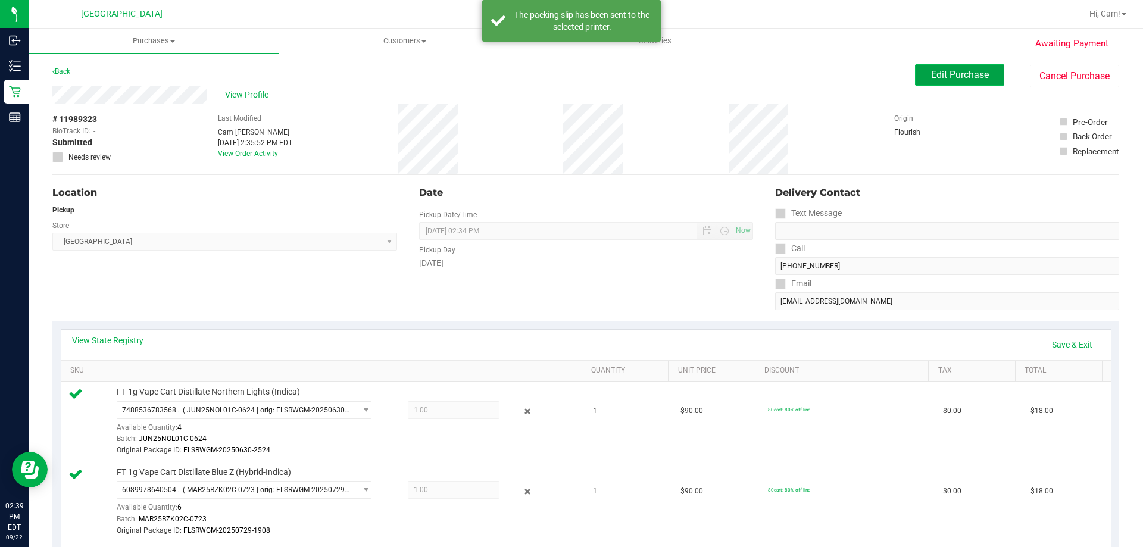
click at [931, 74] on span "Edit Purchase" at bounding box center [960, 74] width 58 height 11
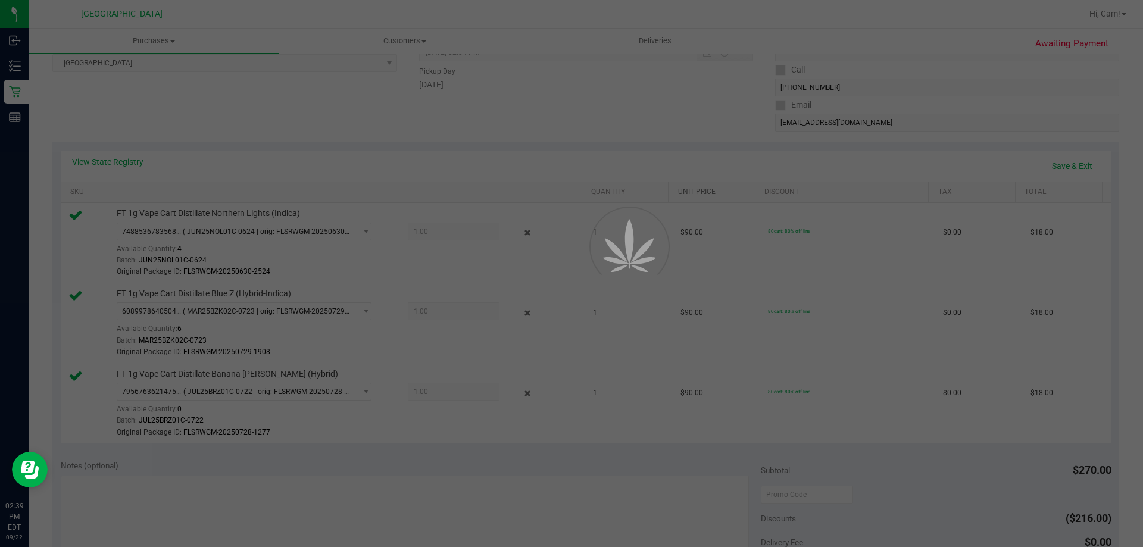
scroll to position [238, 0]
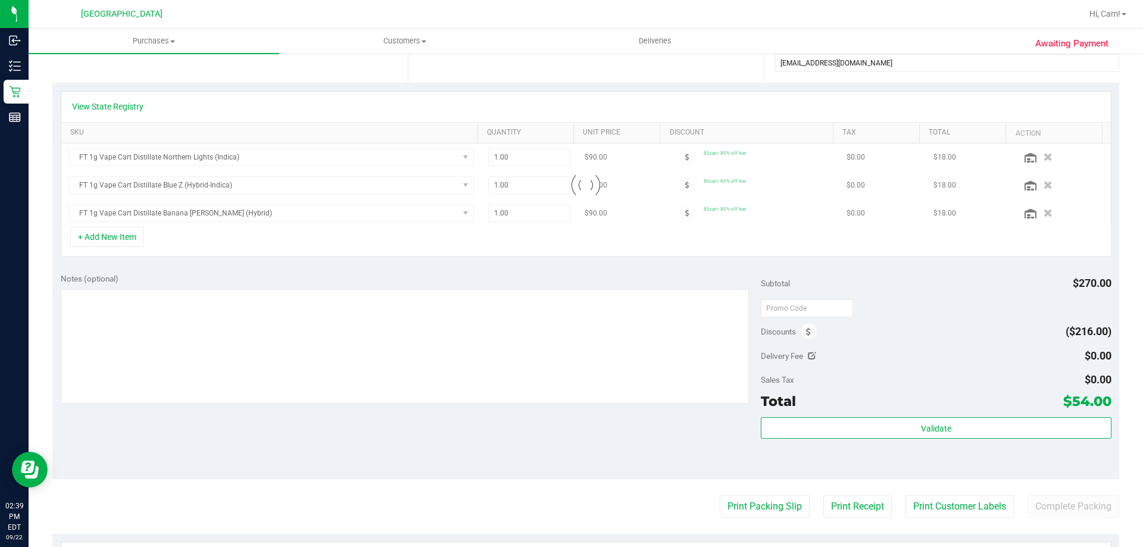
scroll to position [357, 0]
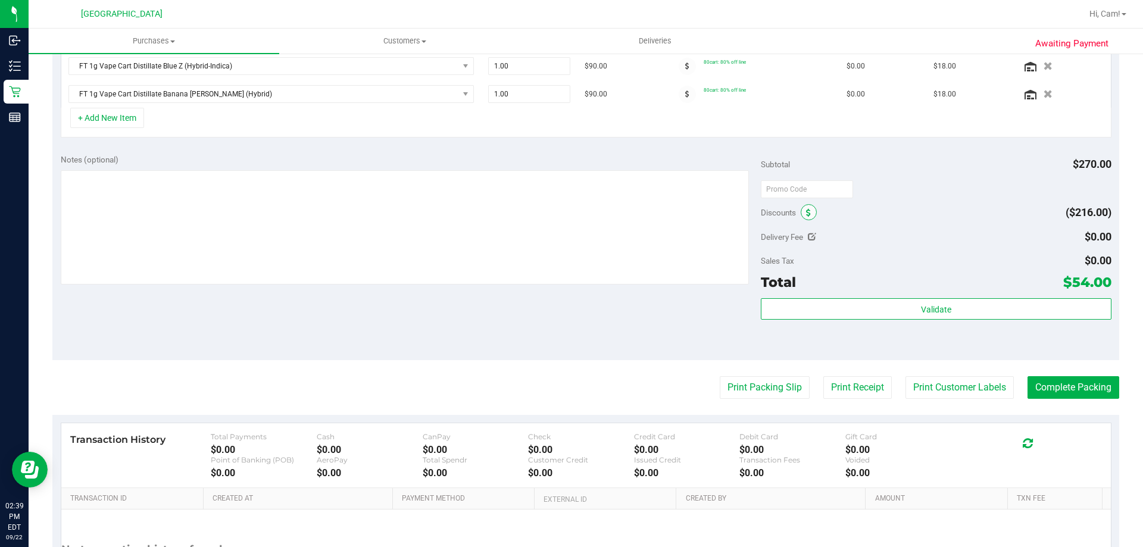
click at [806, 210] on icon at bounding box center [808, 213] width 5 height 8
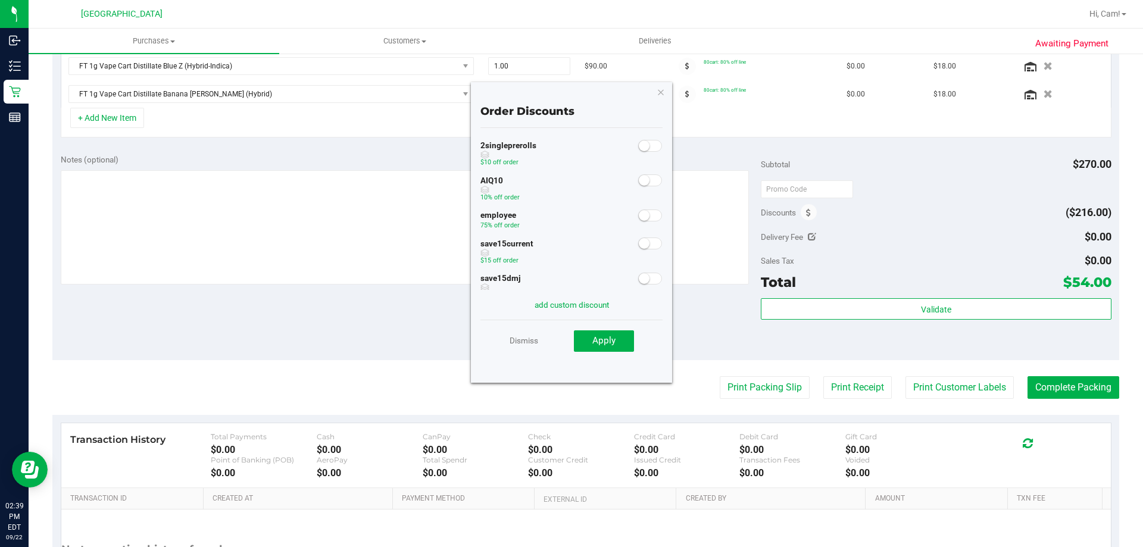
click at [645, 182] on span at bounding box center [650, 180] width 24 height 12
click at [606, 341] on span "Apply" at bounding box center [603, 340] width 23 height 11
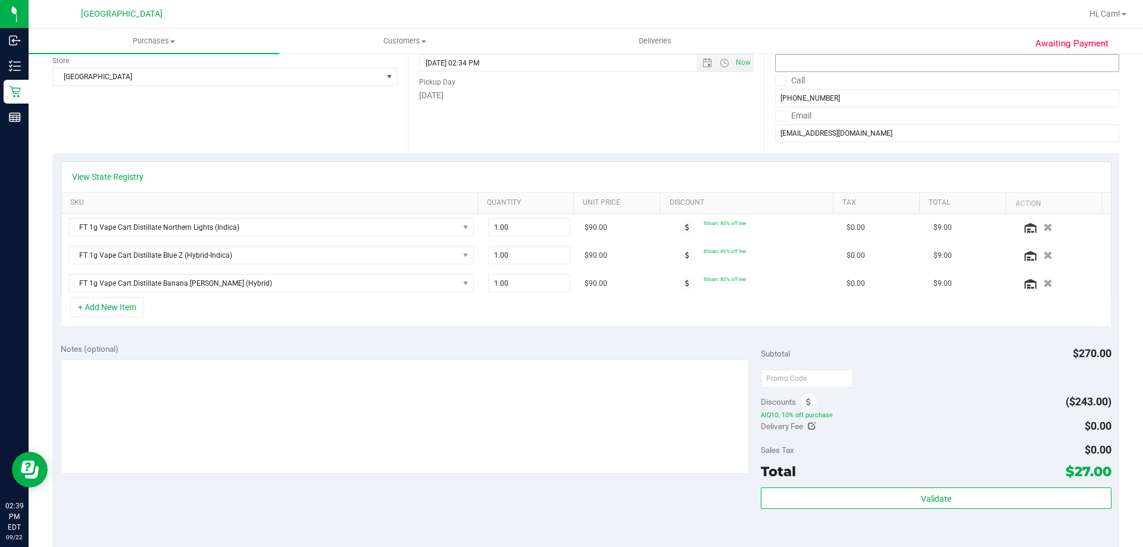
scroll to position [0, 0]
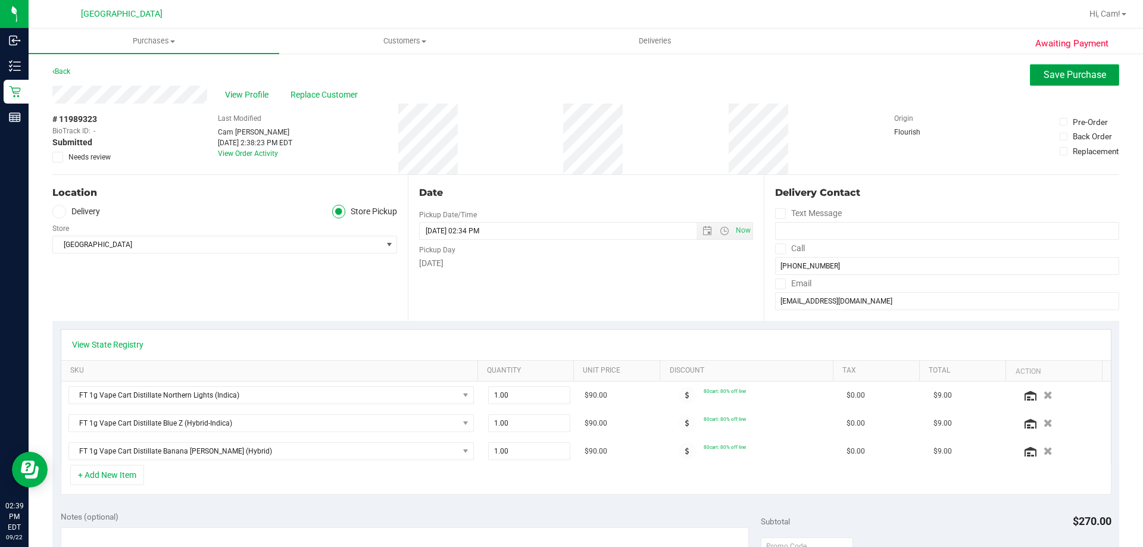
click at [1078, 67] on button "Save Purchase" at bounding box center [1074, 74] width 89 height 21
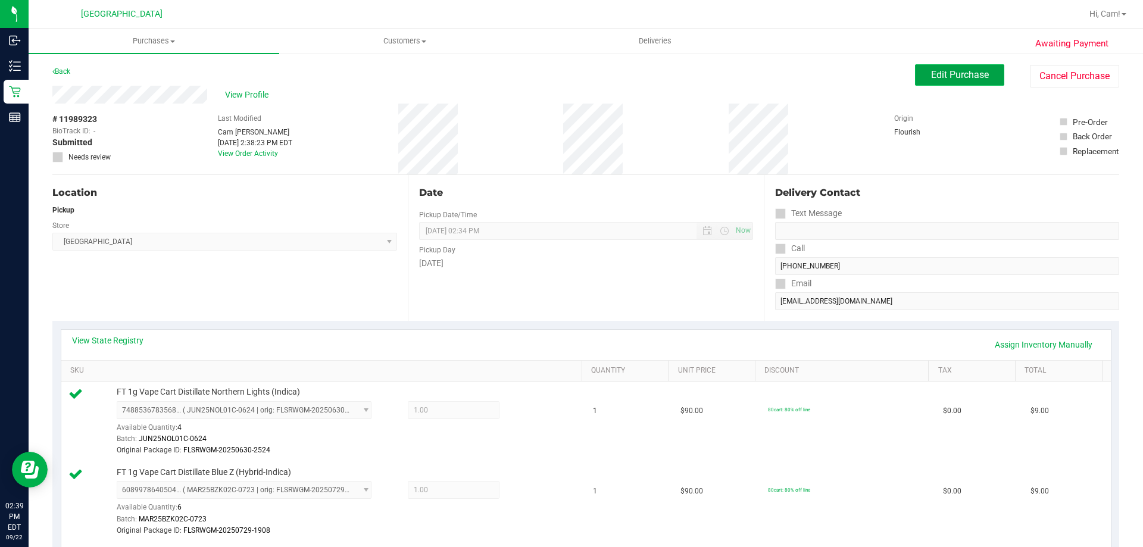
click at [970, 73] on span "Edit Purchase" at bounding box center [960, 74] width 58 height 11
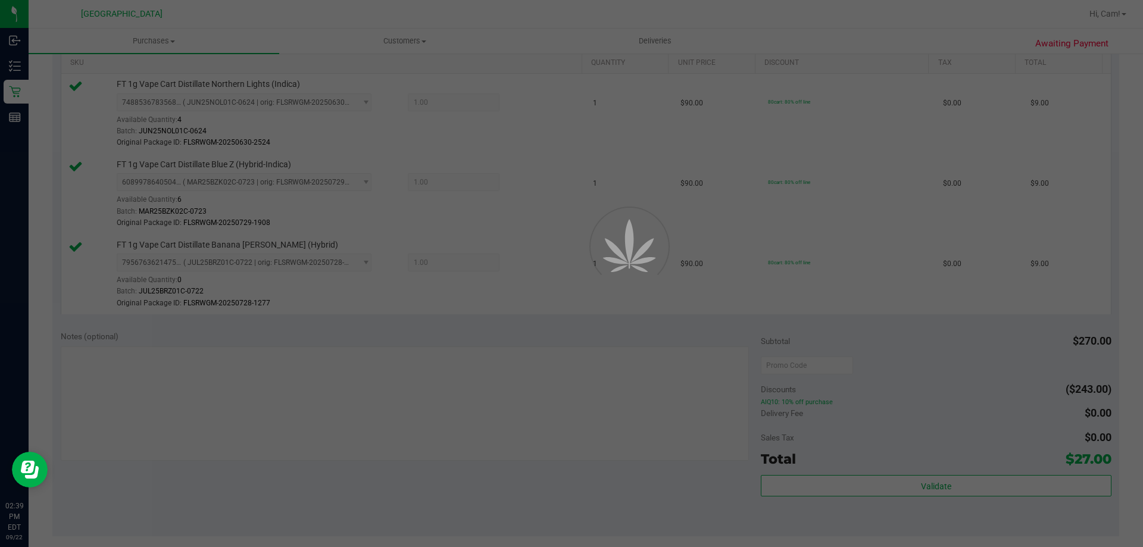
scroll to position [357, 0]
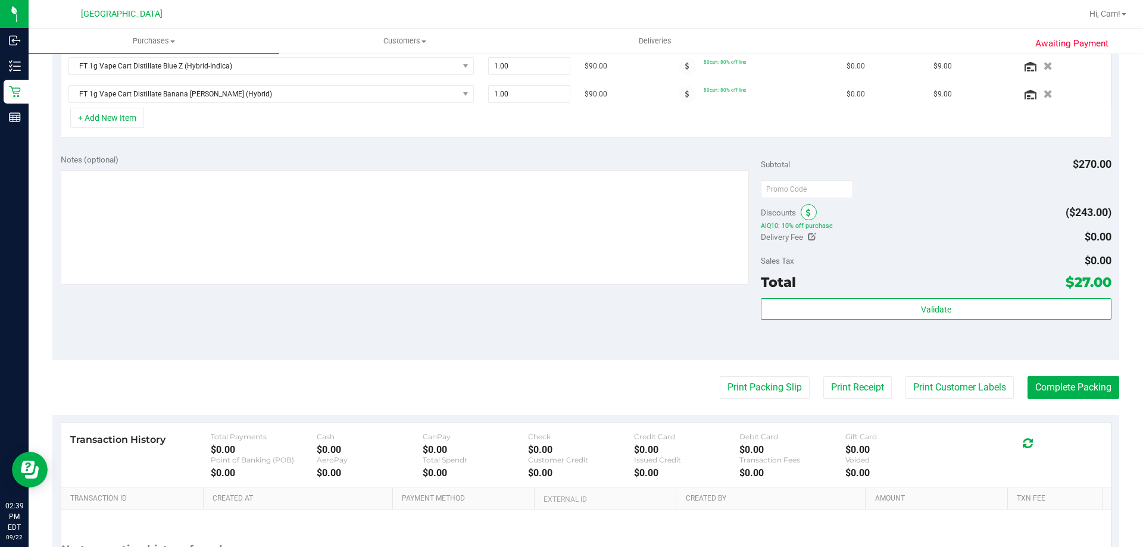
click at [808, 216] on span at bounding box center [809, 212] width 16 height 16
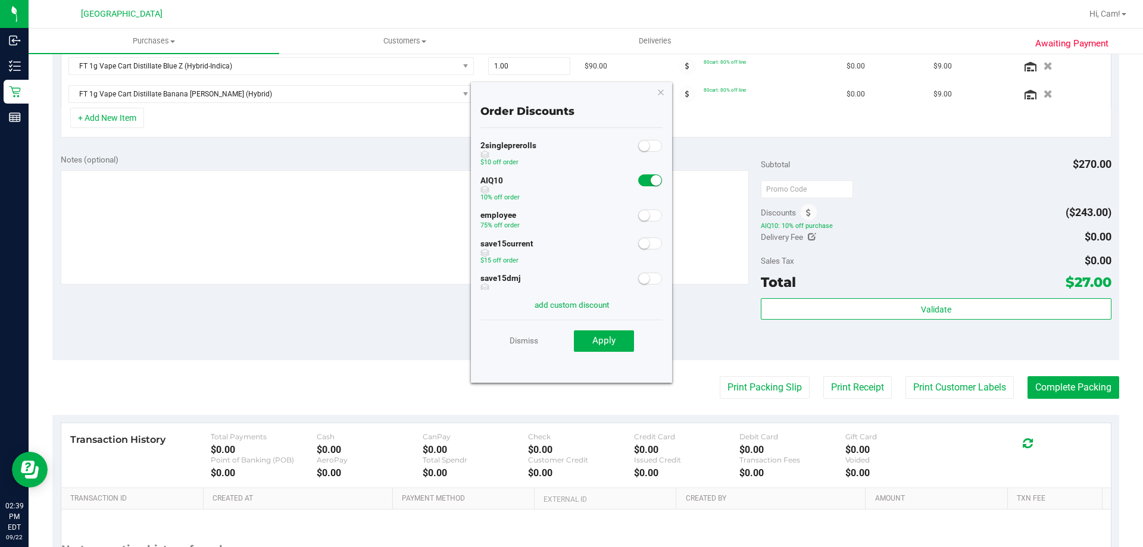
click at [641, 175] on span at bounding box center [650, 180] width 24 height 12
click at [597, 332] on button "Apply" at bounding box center [604, 340] width 60 height 21
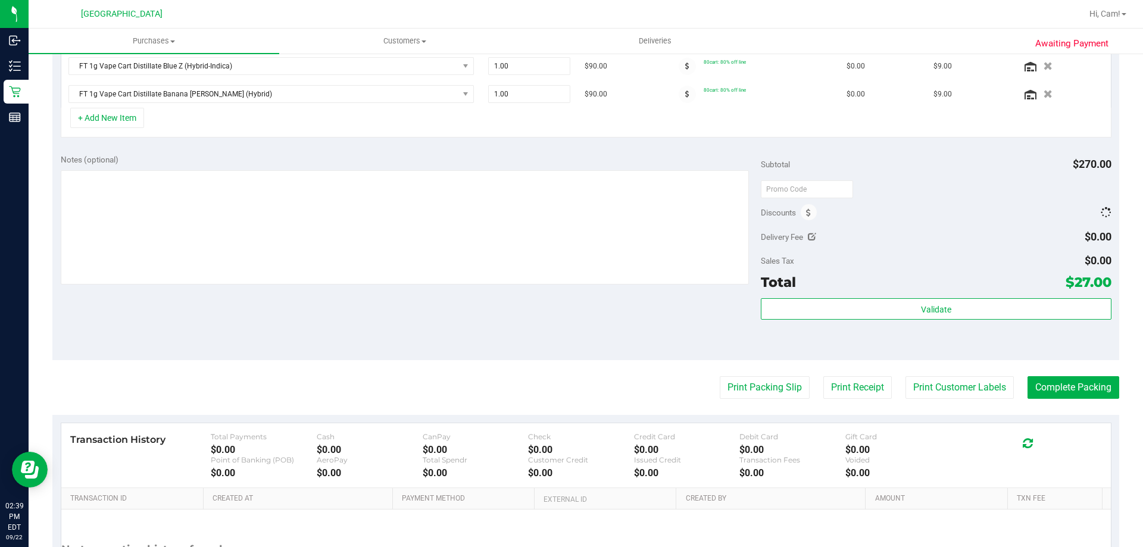
scroll to position [339, 0]
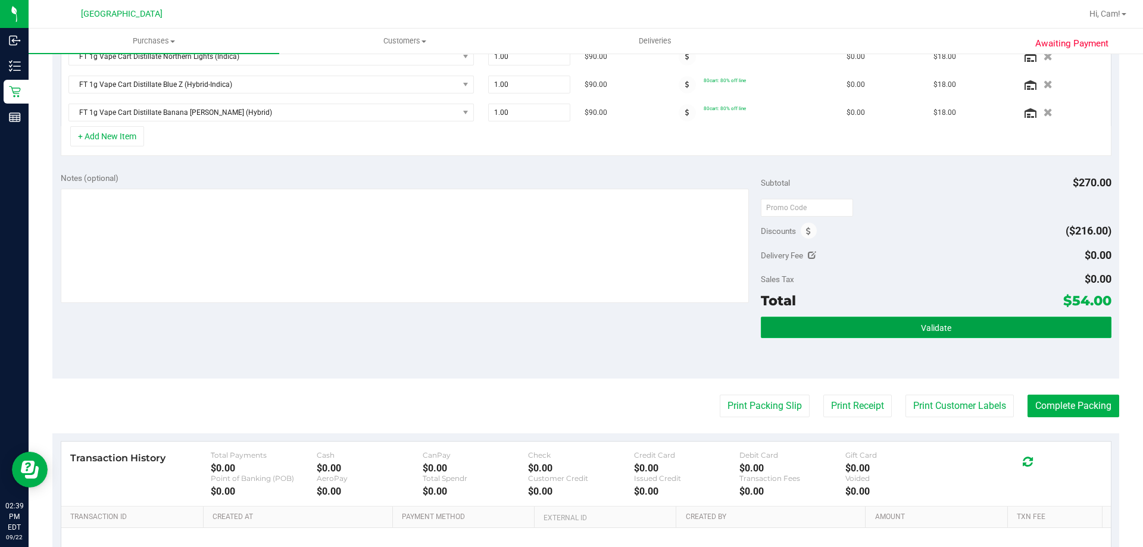
click at [956, 332] on button "Validate" at bounding box center [936, 327] width 350 height 21
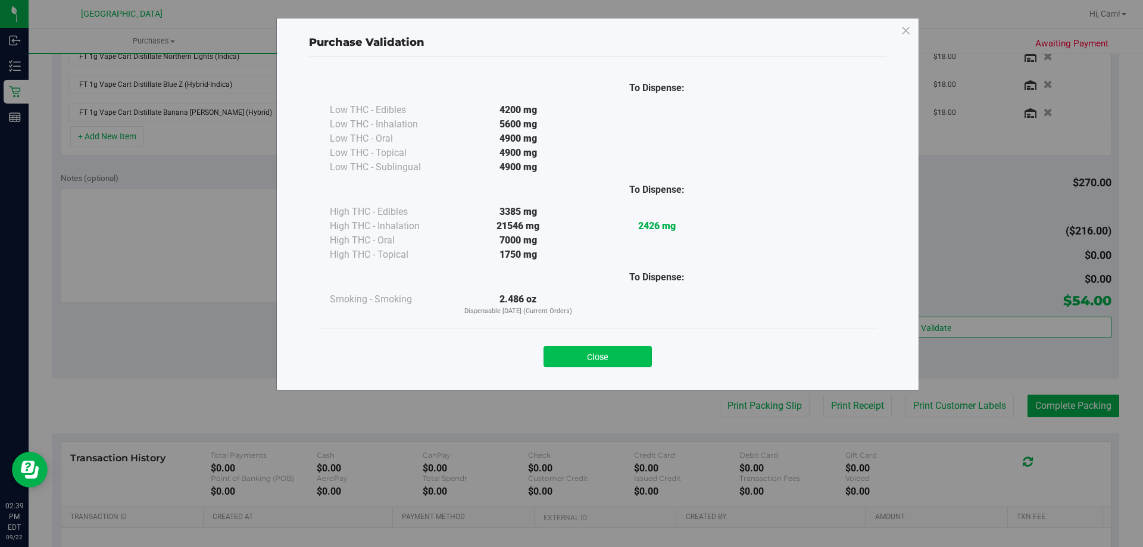
click at [593, 350] on button "Close" at bounding box center [598, 356] width 108 height 21
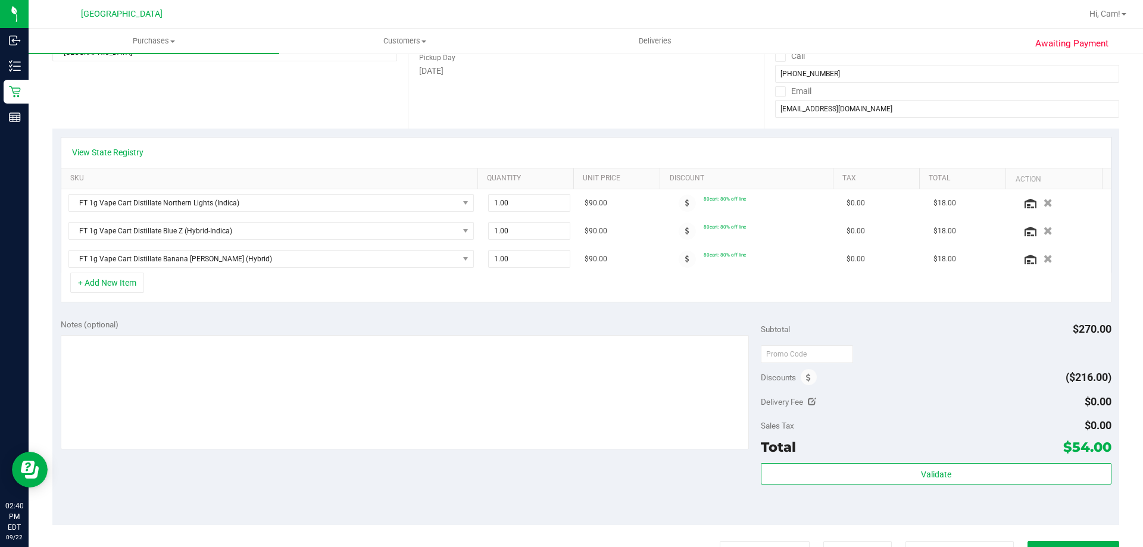
scroll to position [0, 0]
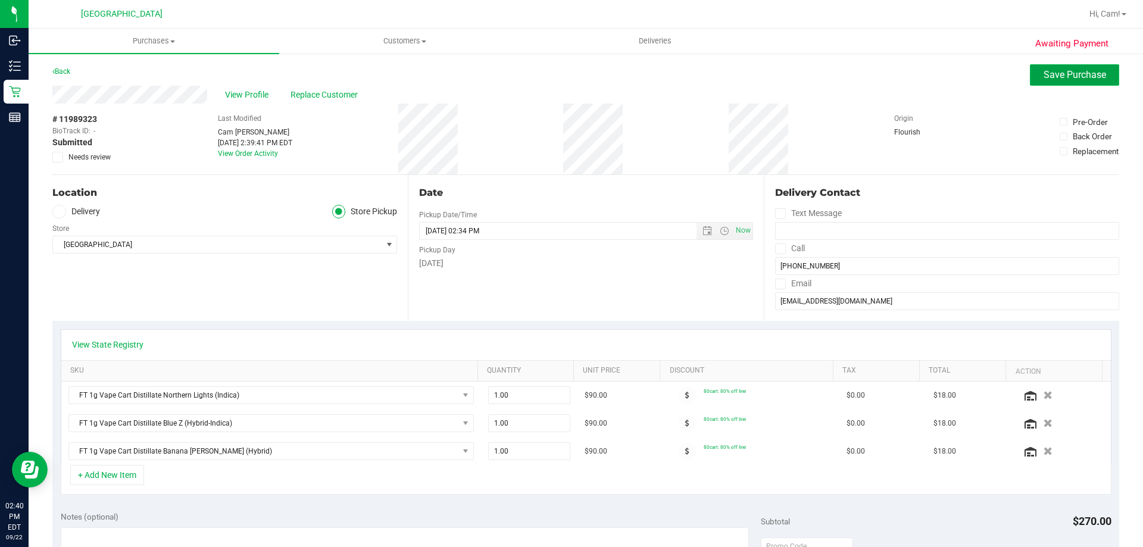
click at [1060, 76] on span "Save Purchase" at bounding box center [1075, 74] width 63 height 11
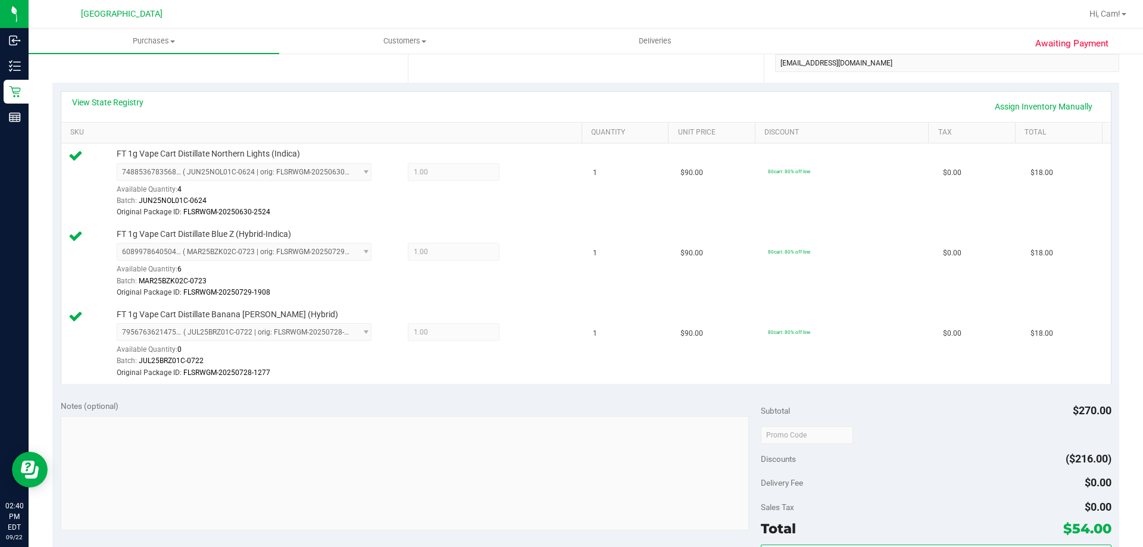
scroll to position [476, 0]
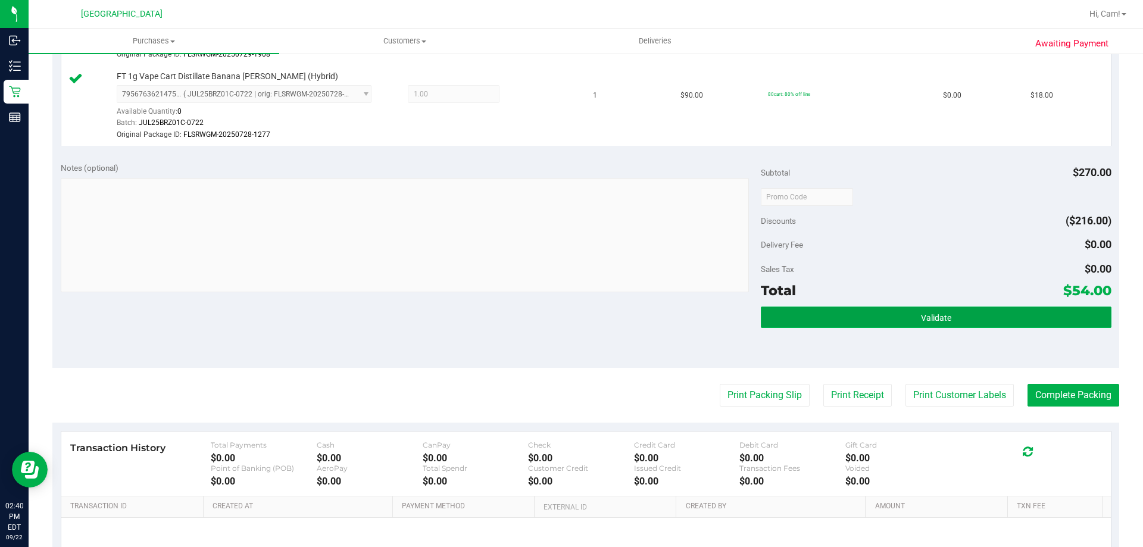
click at [906, 314] on button "Validate" at bounding box center [936, 317] width 350 height 21
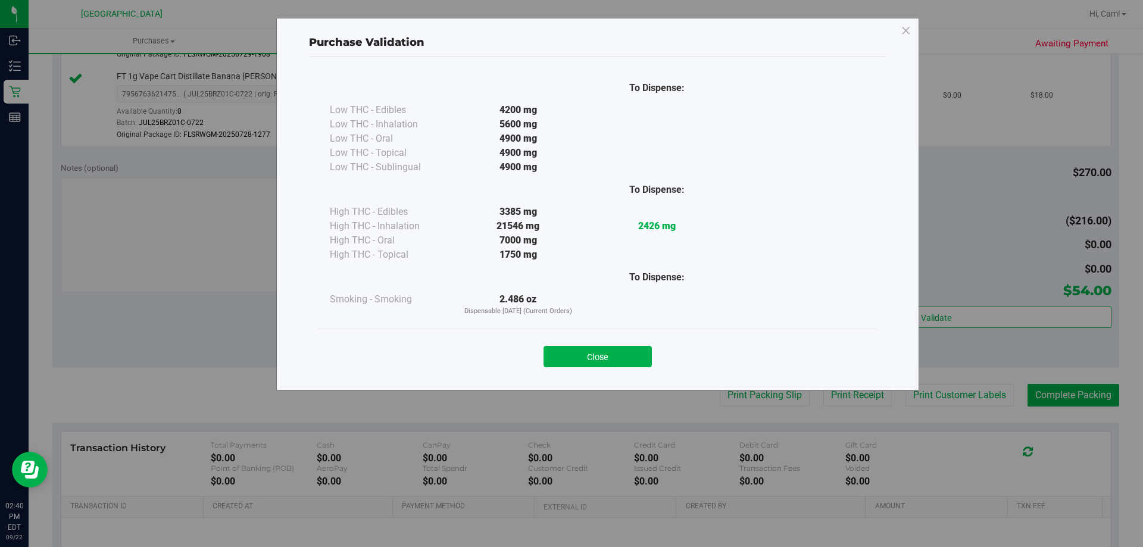
click at [635, 358] on button "Close" at bounding box center [598, 356] width 108 height 21
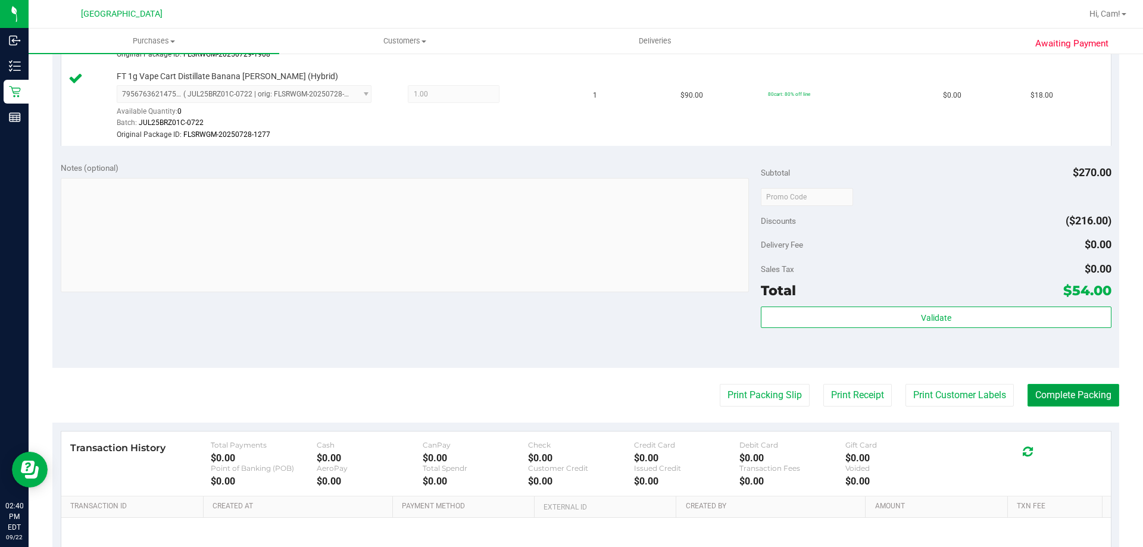
click at [1095, 392] on button "Complete Packing" at bounding box center [1074, 395] width 92 height 23
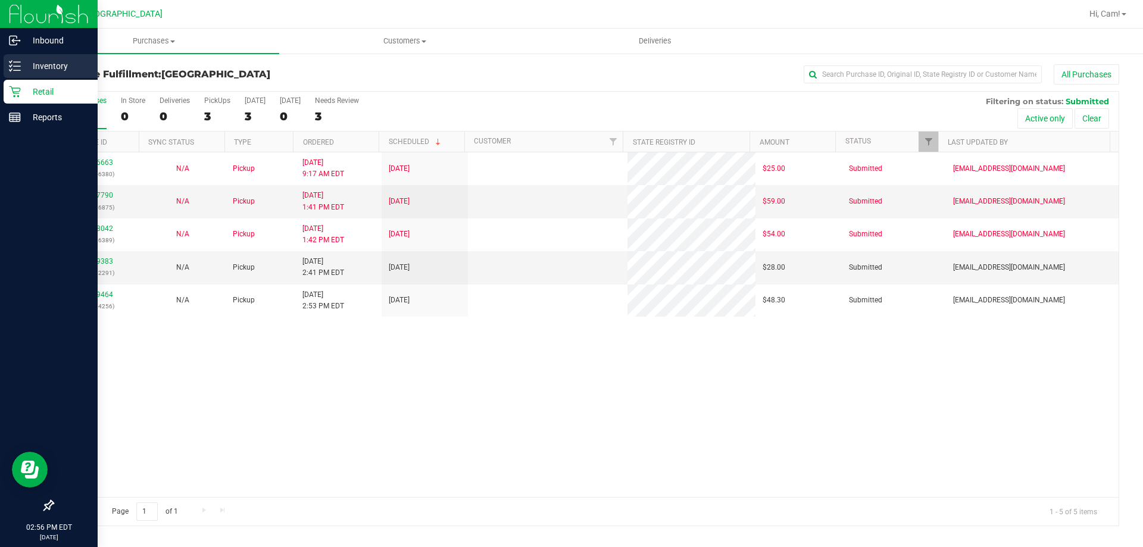
click at [11, 66] on icon at bounding box center [11, 66] width 2 height 2
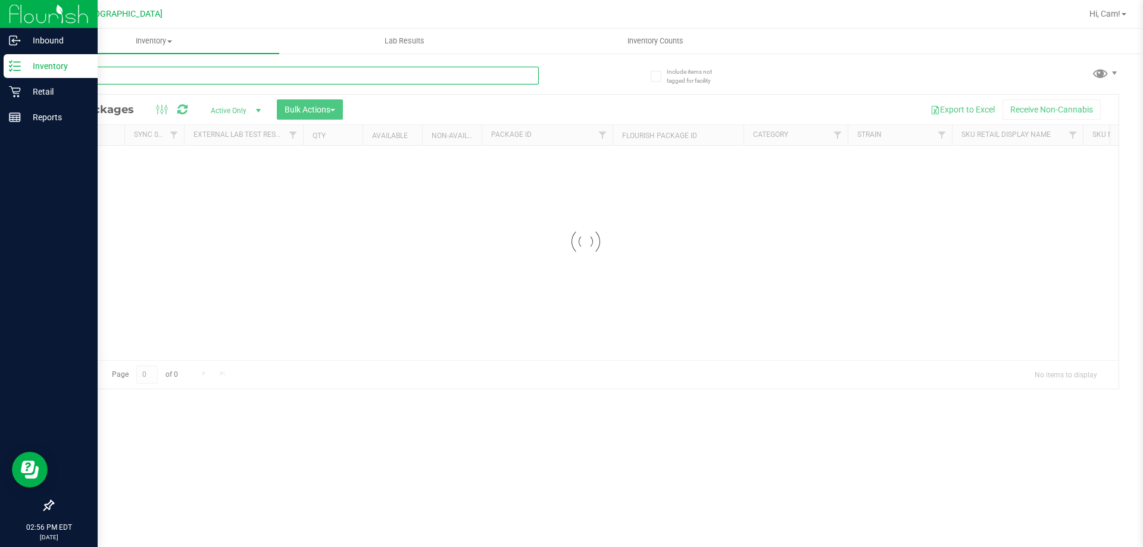
click at [133, 83] on input "text" at bounding box center [295, 76] width 486 height 18
type input "pkn"
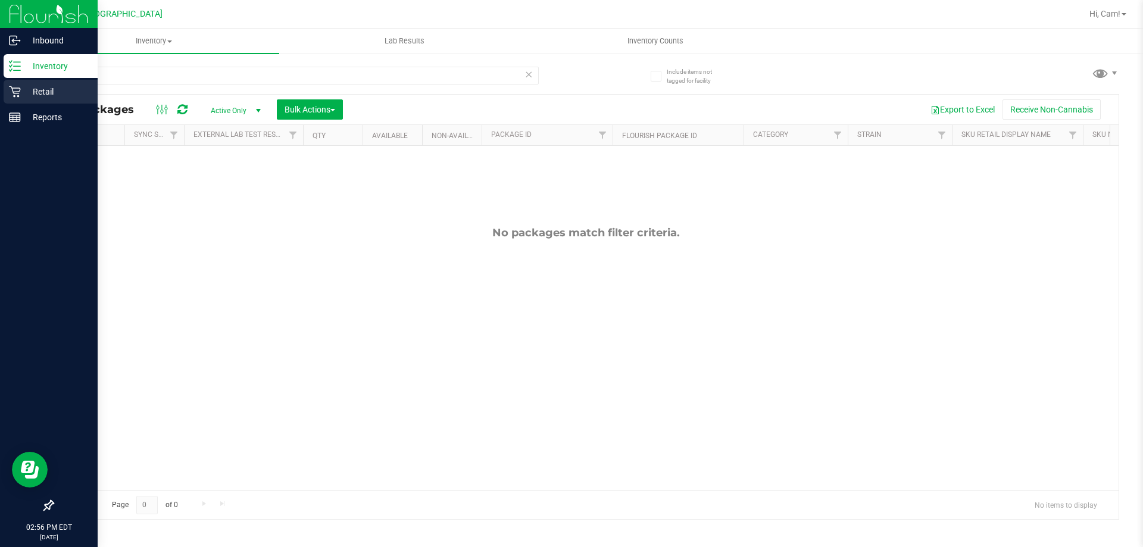
click at [26, 92] on p "Retail" at bounding box center [56, 92] width 71 height 14
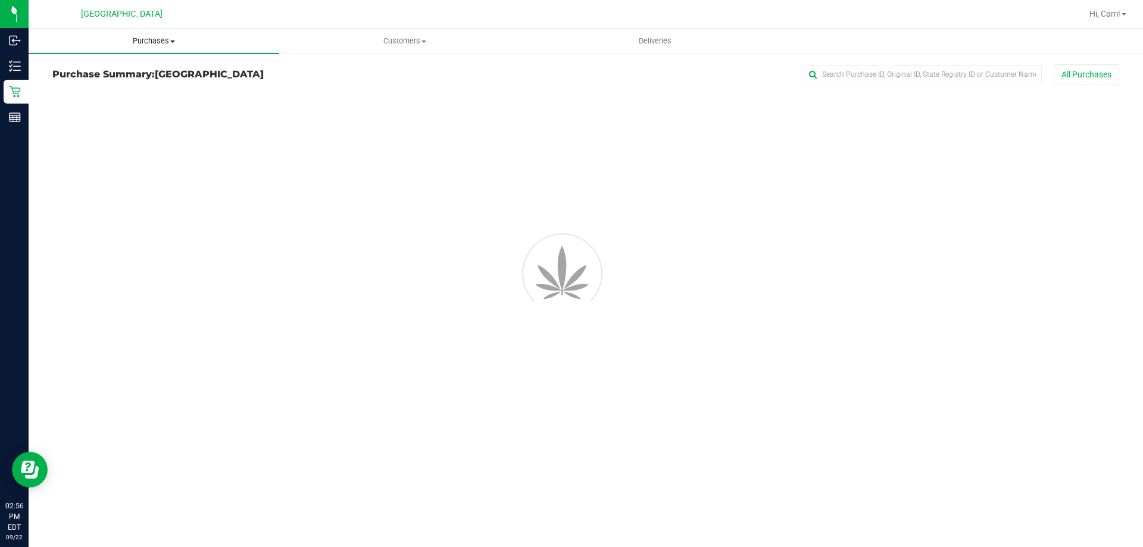
click at [159, 39] on span "Purchases" at bounding box center [154, 41] width 251 height 11
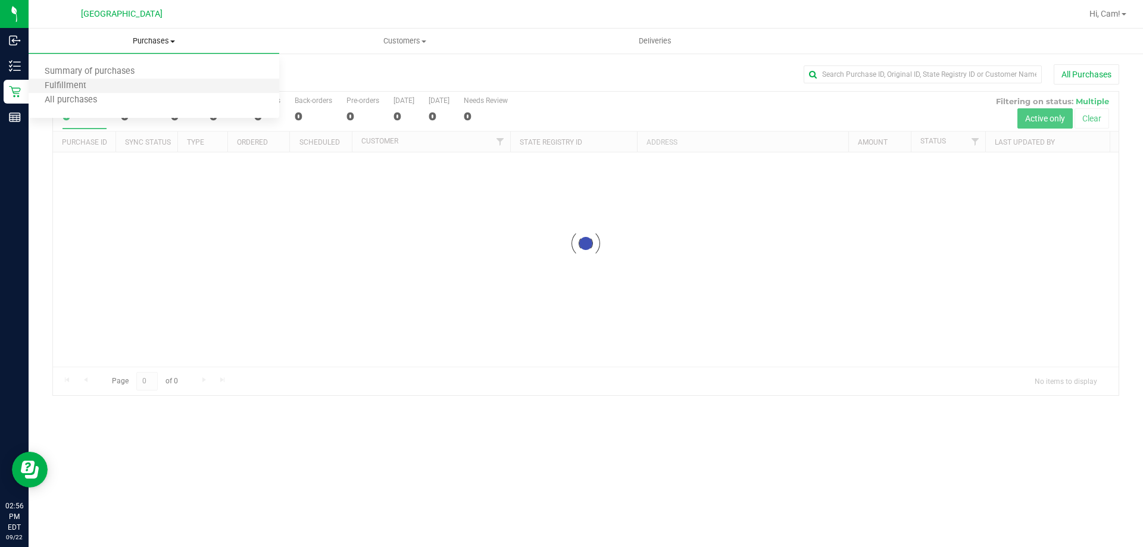
click at [102, 80] on li "Fulfillment" at bounding box center [154, 86] width 251 height 14
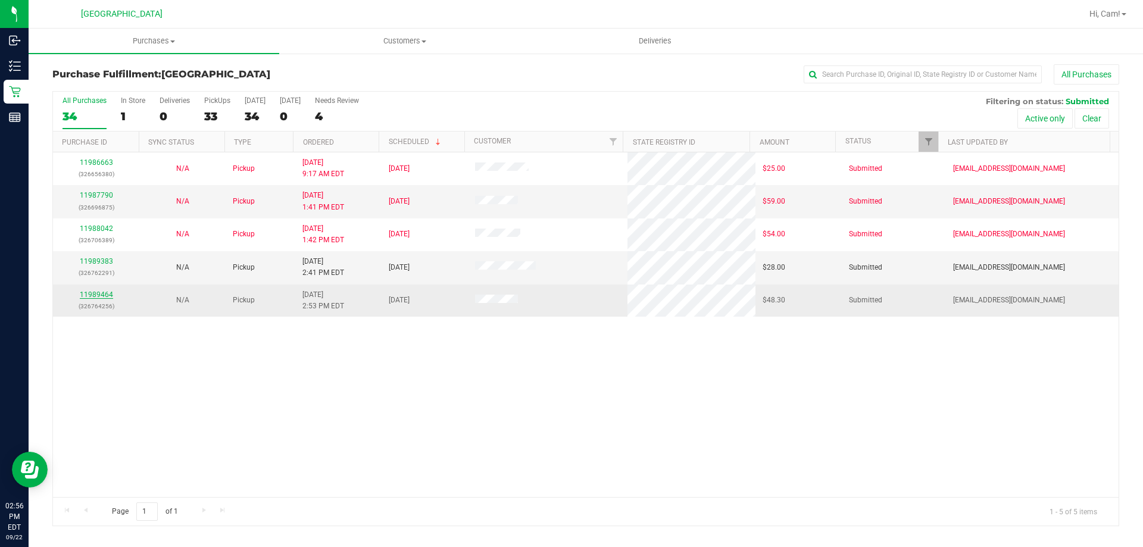
click at [92, 298] on link "11989464" at bounding box center [96, 295] width 33 height 8
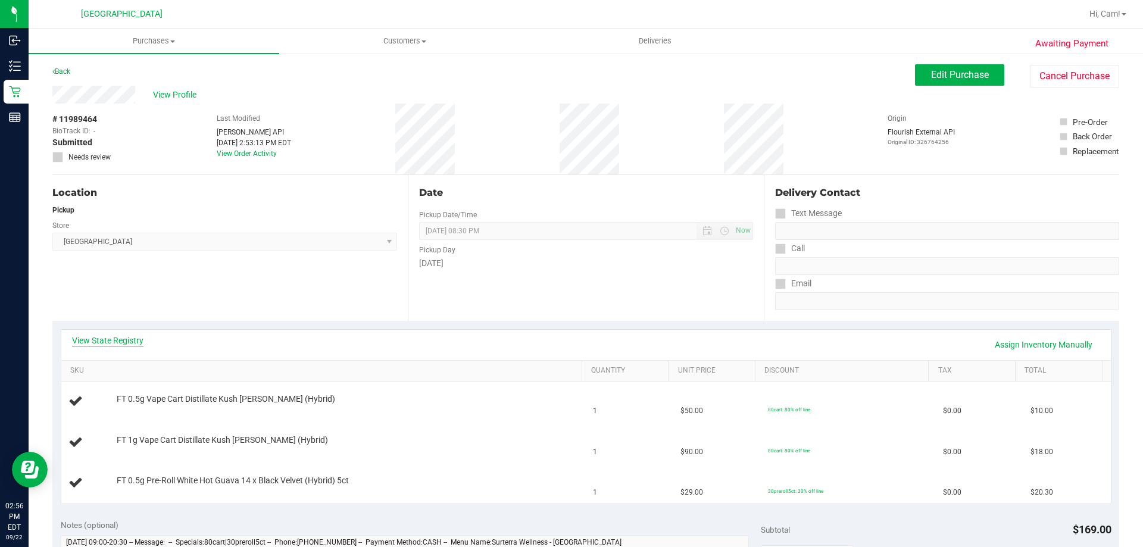
click at [120, 336] on link "View State Registry" at bounding box center [107, 341] width 71 height 12
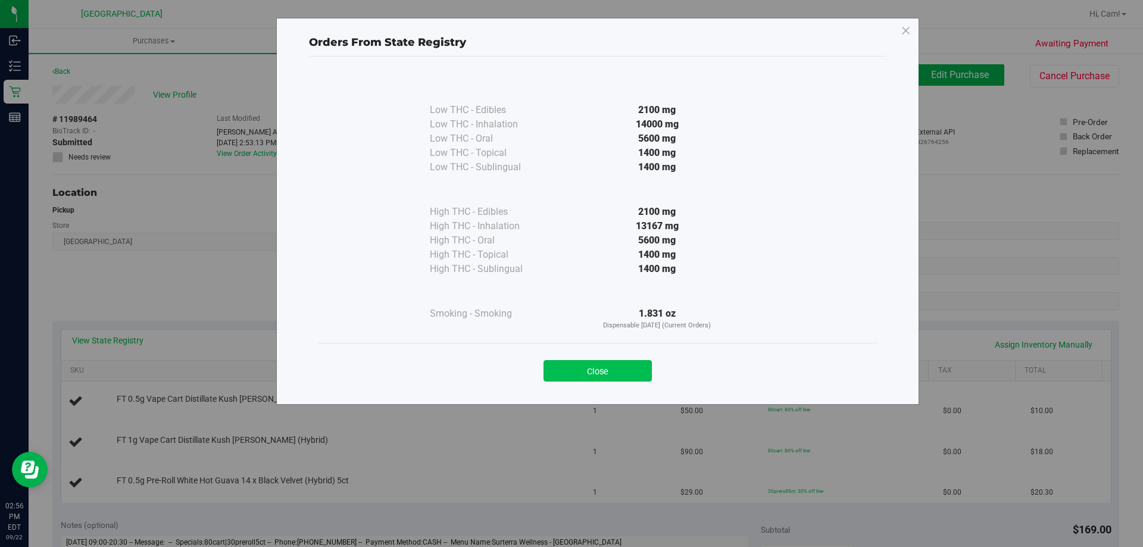
click at [599, 379] on button "Close" at bounding box center [598, 370] width 108 height 21
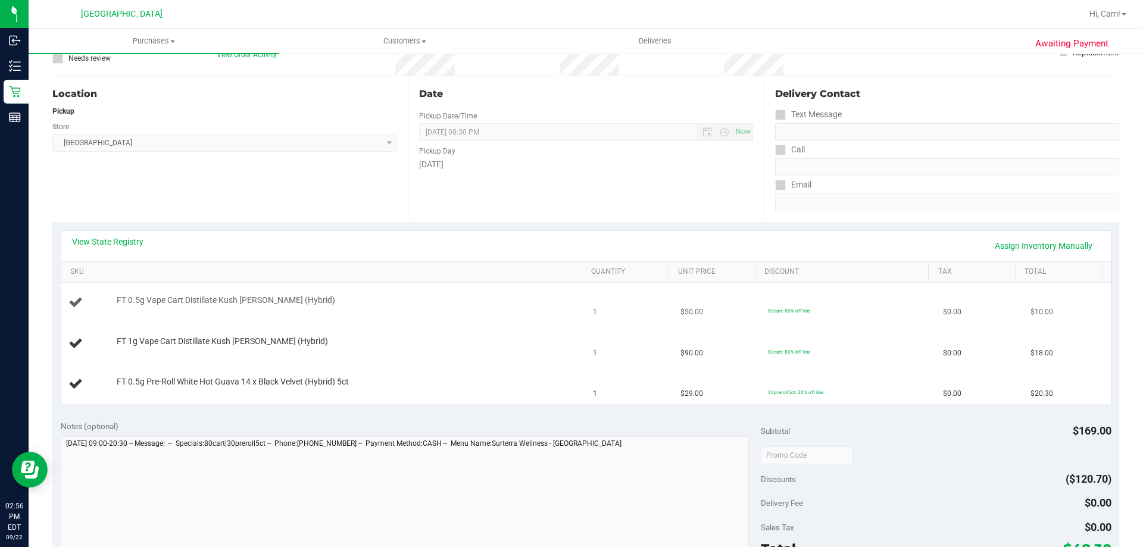
scroll to position [119, 0]
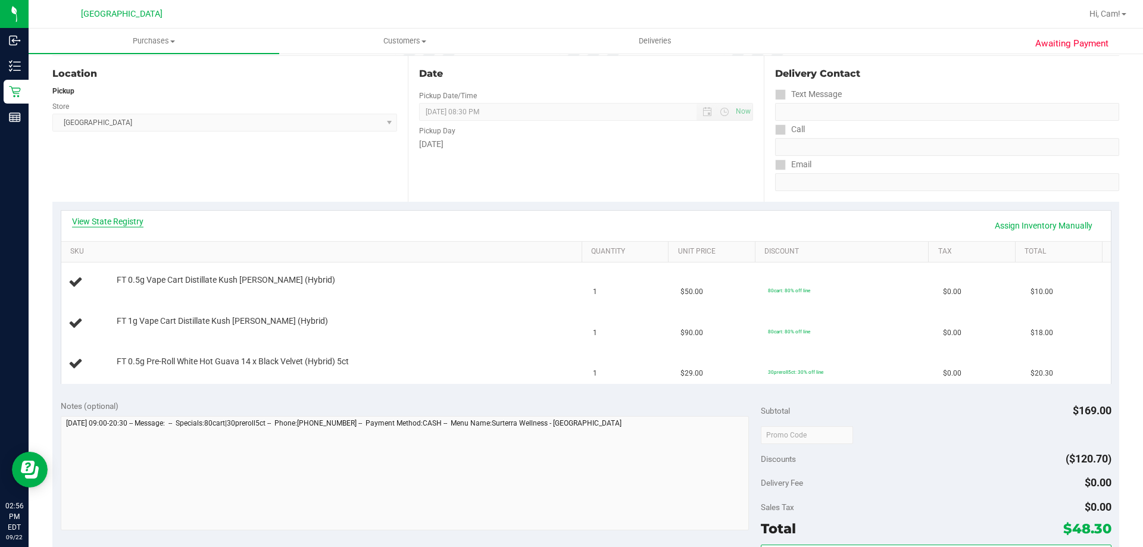
click at [93, 224] on link "View State Registry" at bounding box center [107, 222] width 71 height 12
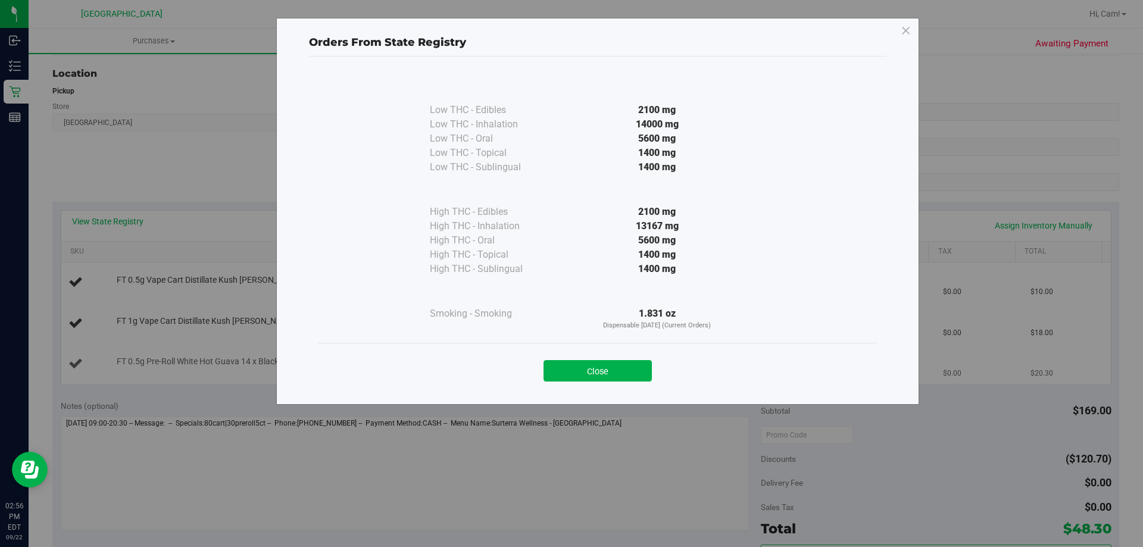
click at [635, 370] on button "Close" at bounding box center [598, 370] width 108 height 21
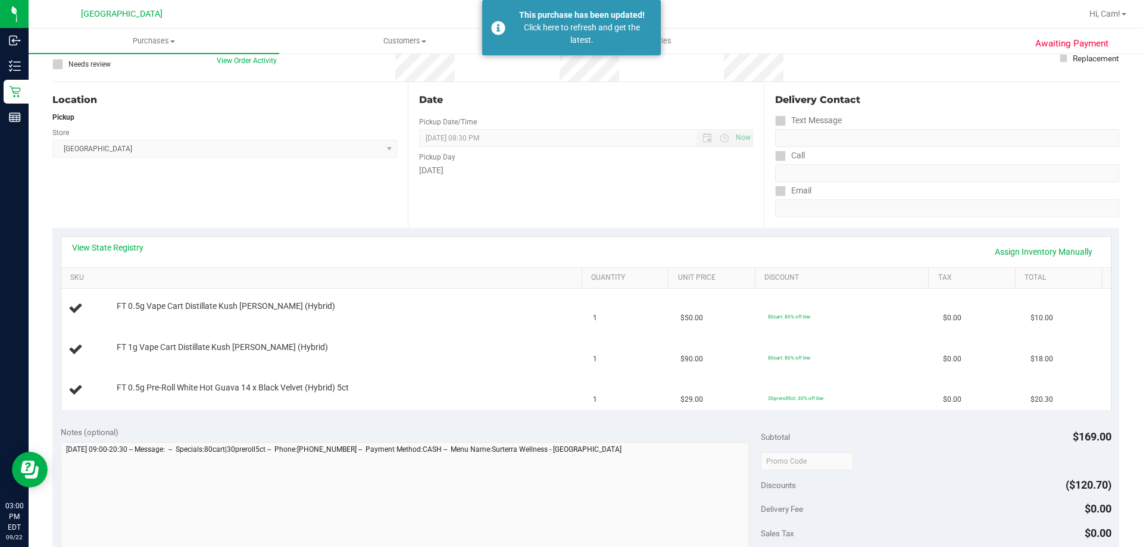
scroll to position [0, 0]
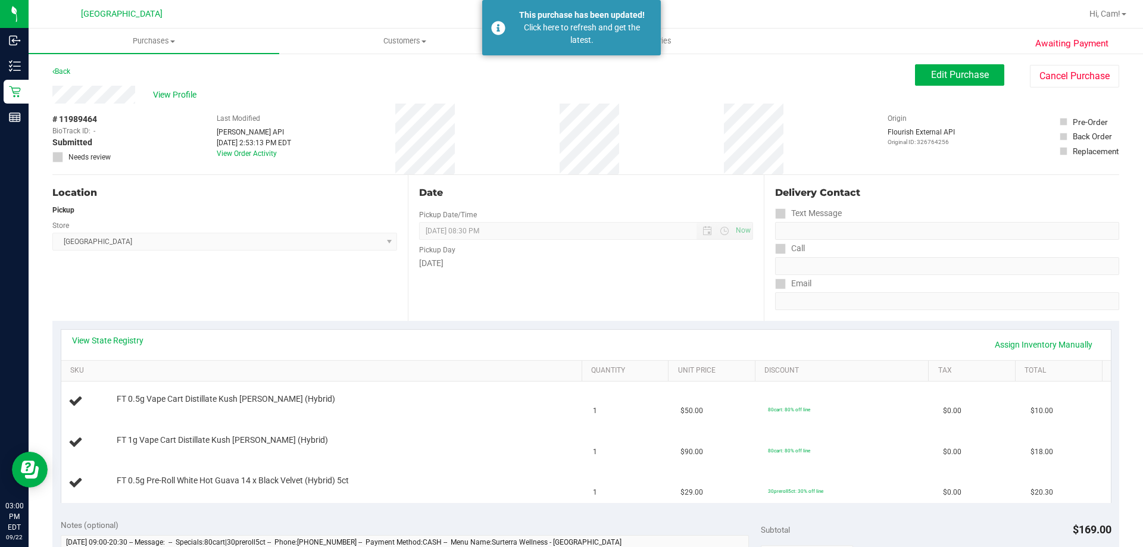
click at [167, 56] on div "Awaiting Payment Back Edit Purchase Cancel Purchase View Profile # 11989464 Bio…" at bounding box center [586, 539] width 1114 height 974
click at [176, 35] on uib-tab-heading "Purchases Summary of purchases Fulfillment All purchases" at bounding box center [154, 41] width 251 height 25
click at [107, 82] on li "Fulfillment" at bounding box center [154, 86] width 251 height 14
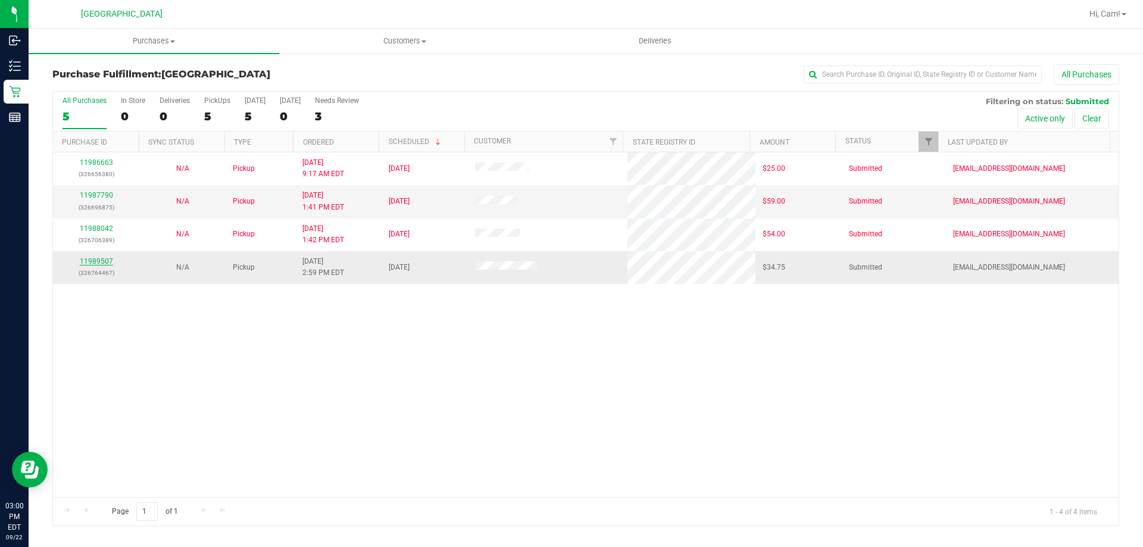
click at [83, 260] on link "11989507" at bounding box center [96, 261] width 33 height 8
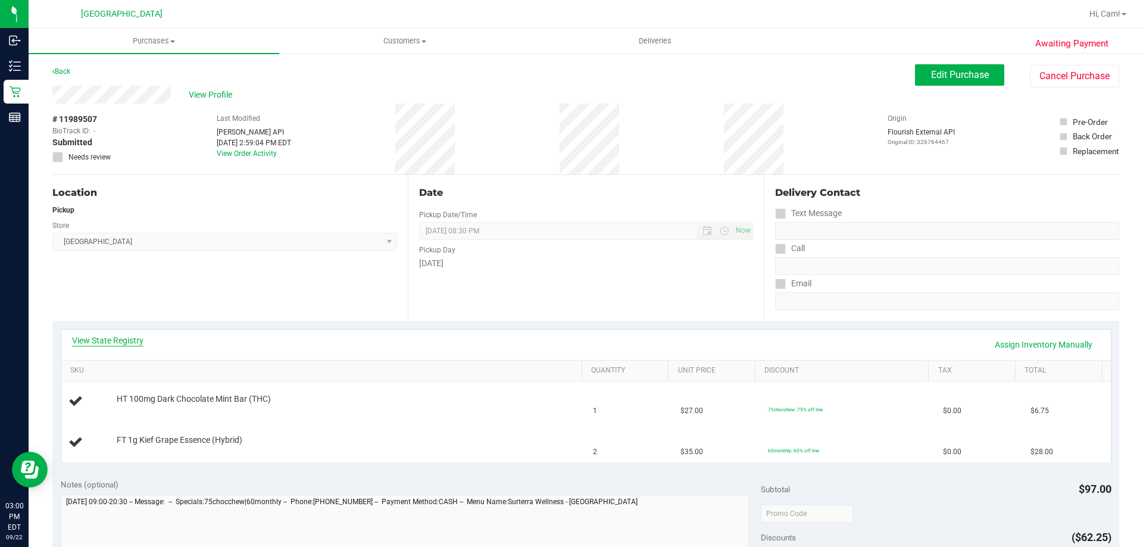
click at [125, 335] on link "View State Registry" at bounding box center [107, 341] width 71 height 12
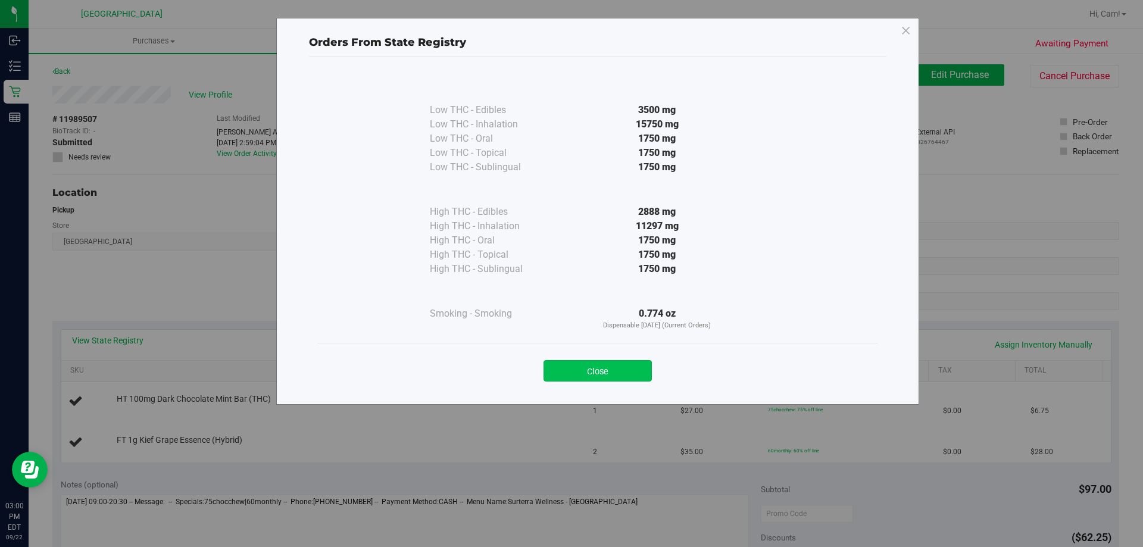
click at [621, 371] on button "Close" at bounding box center [598, 370] width 108 height 21
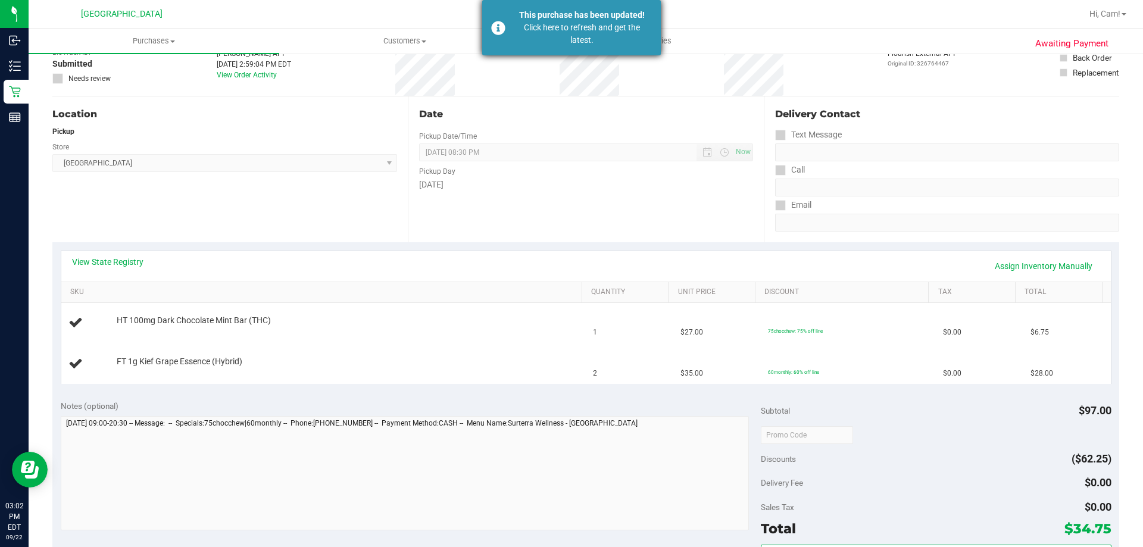
scroll to position [60, 0]
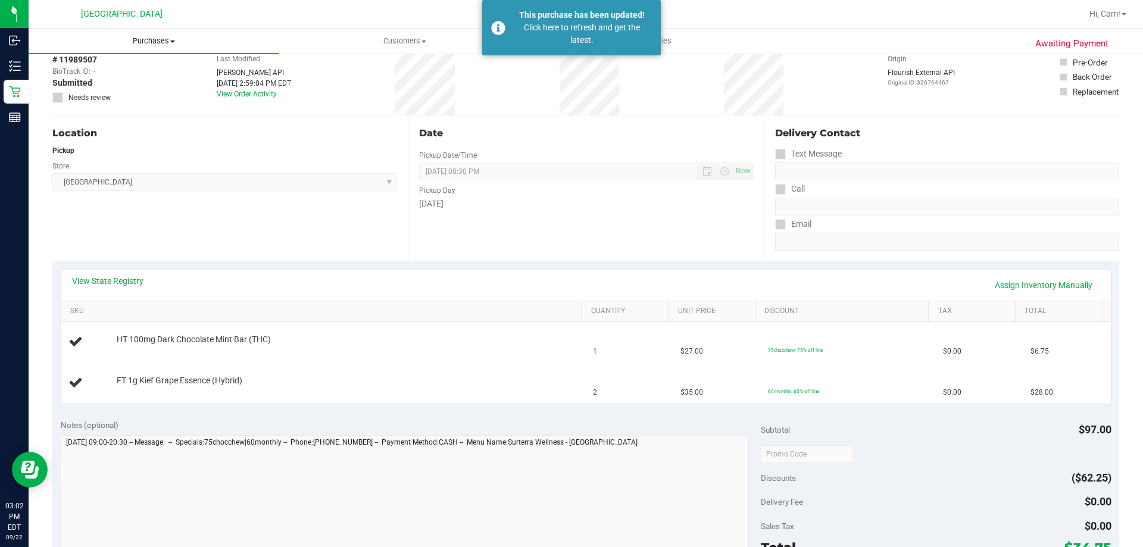
click at [149, 43] on span "Purchases" at bounding box center [154, 41] width 251 height 11
click at [112, 79] on li "Fulfillment" at bounding box center [154, 86] width 251 height 14
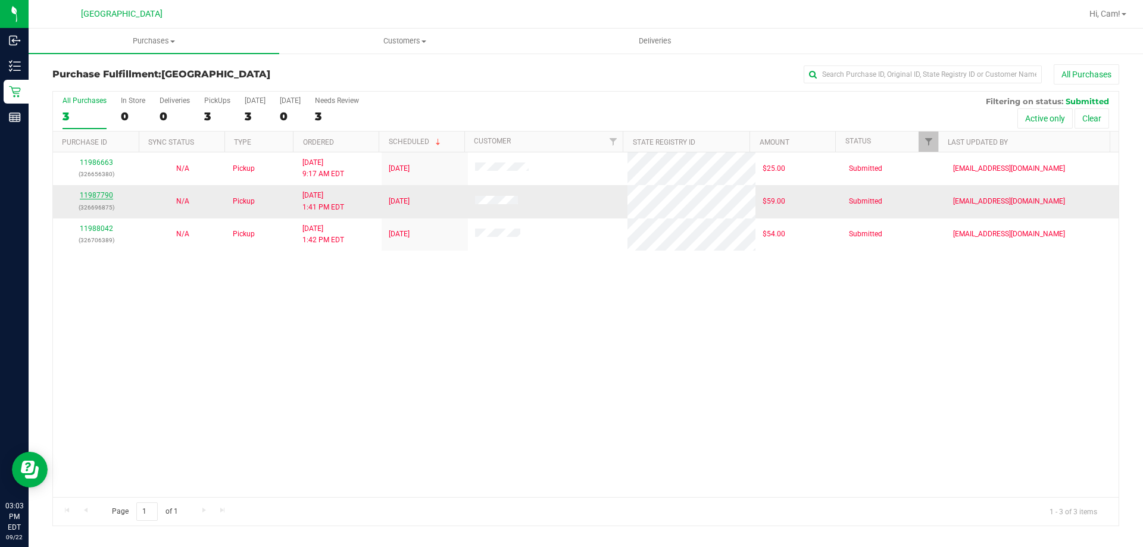
click at [108, 195] on link "11987790" at bounding box center [96, 195] width 33 height 8
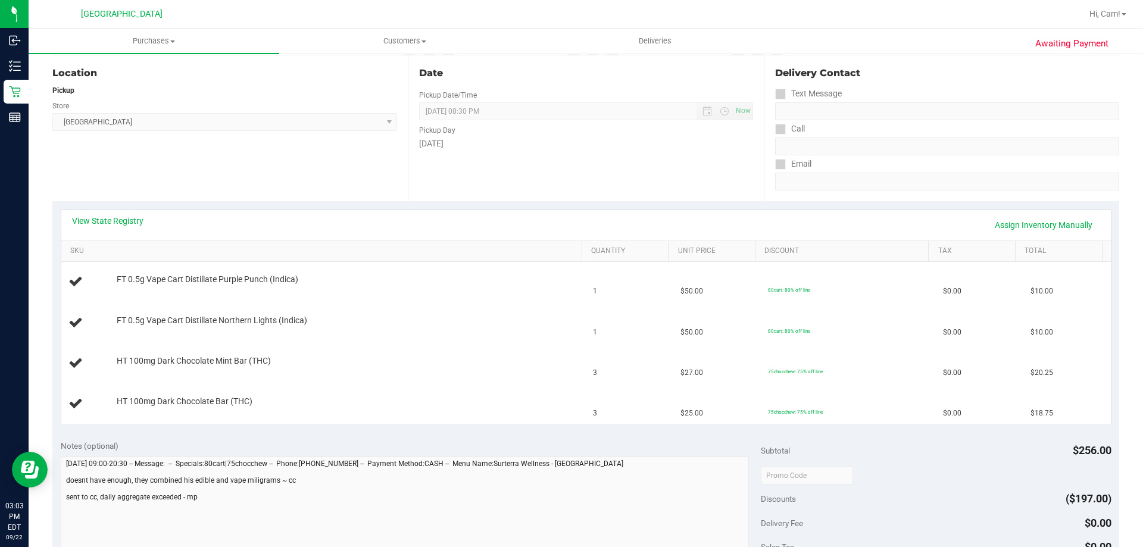
scroll to position [119, 0]
click at [126, 216] on link "View State Registry" at bounding box center [107, 222] width 71 height 12
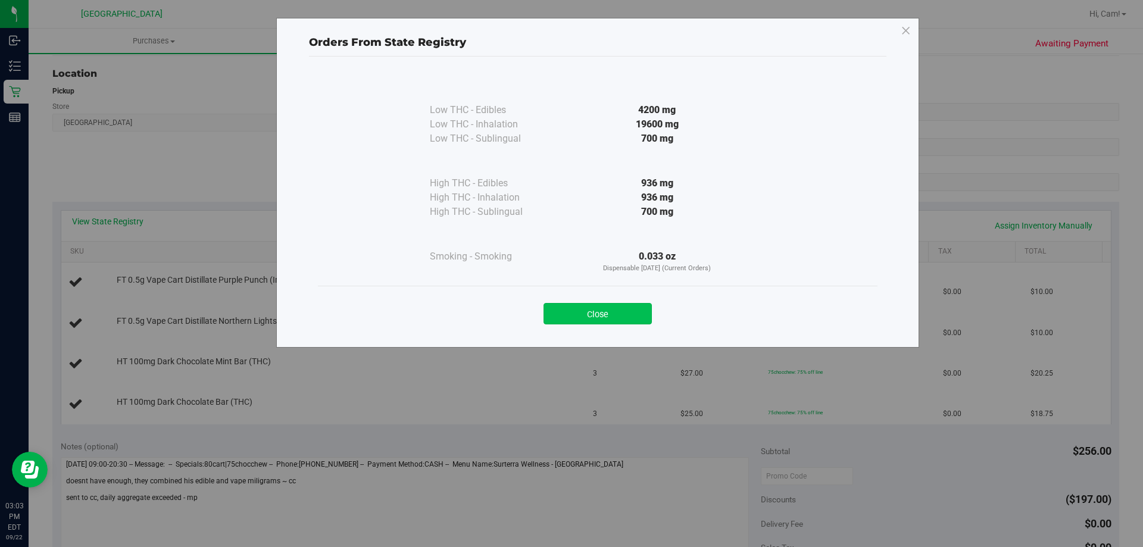
click at [636, 310] on button "Close" at bounding box center [598, 313] width 108 height 21
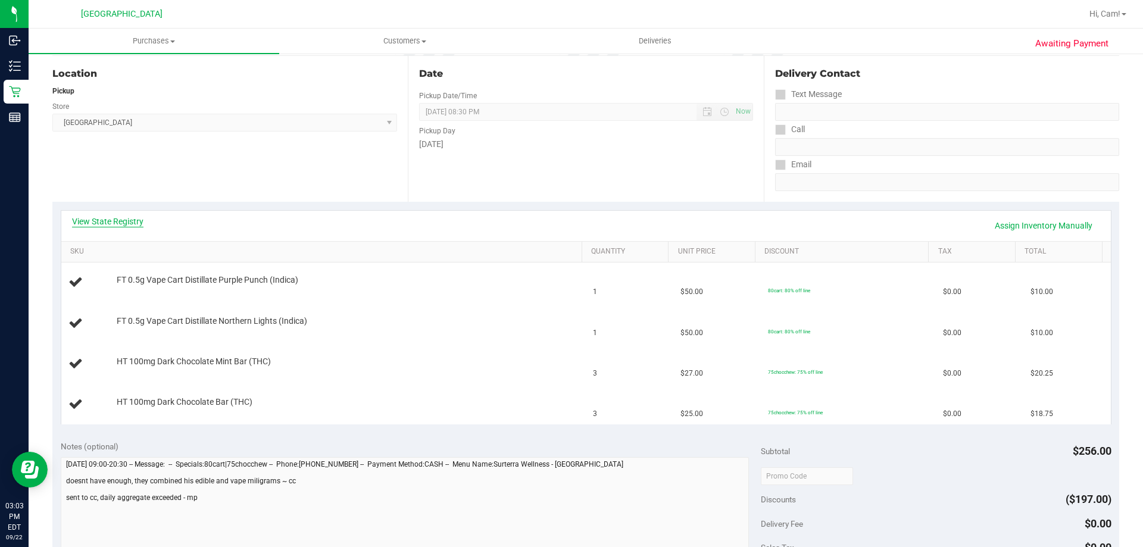
click at [121, 217] on link "View State Registry" at bounding box center [107, 222] width 71 height 12
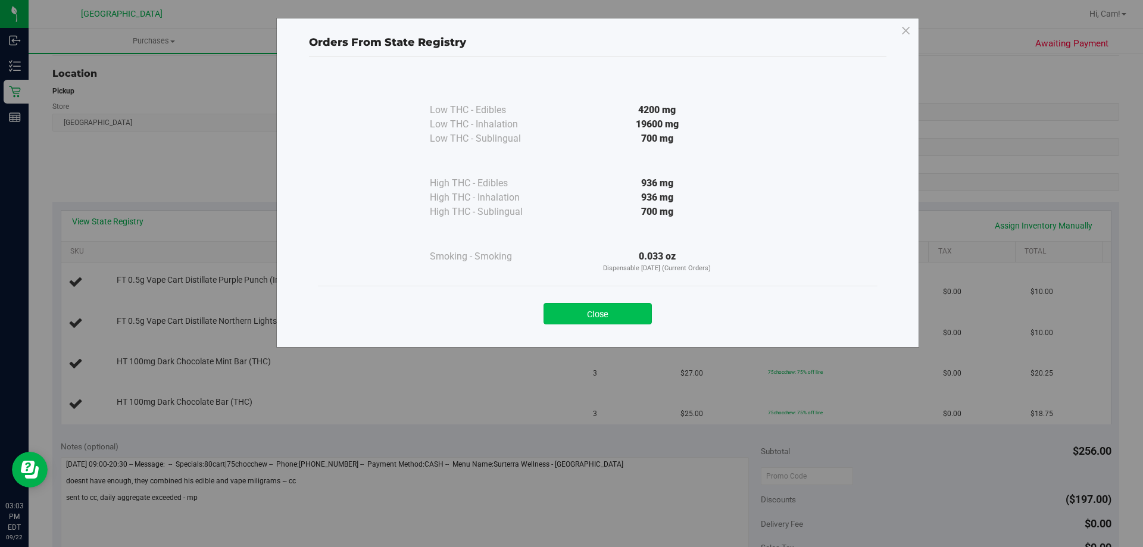
click at [588, 315] on button "Close" at bounding box center [598, 313] width 108 height 21
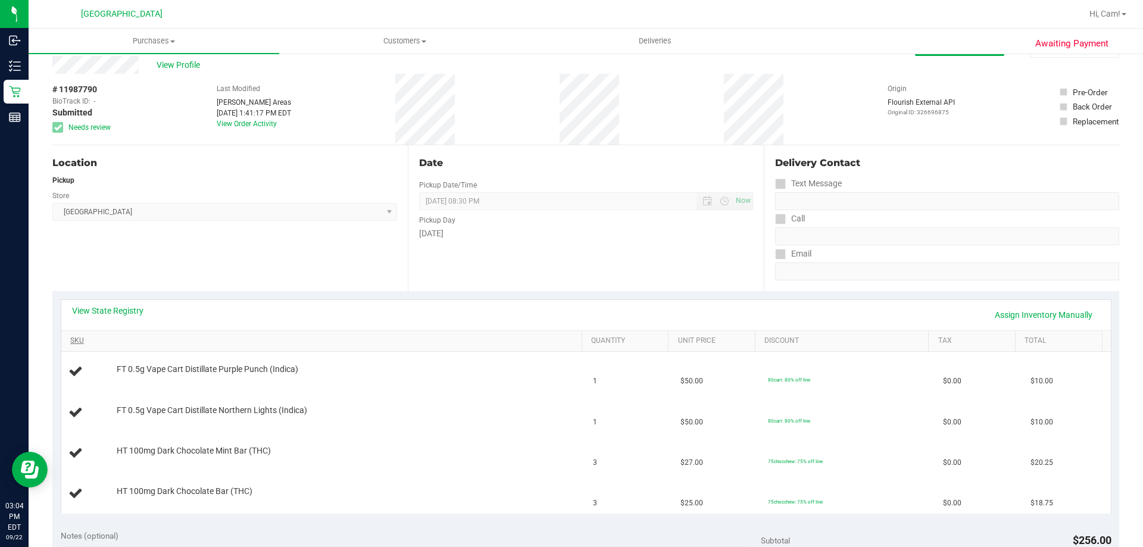
scroll to position [60, 0]
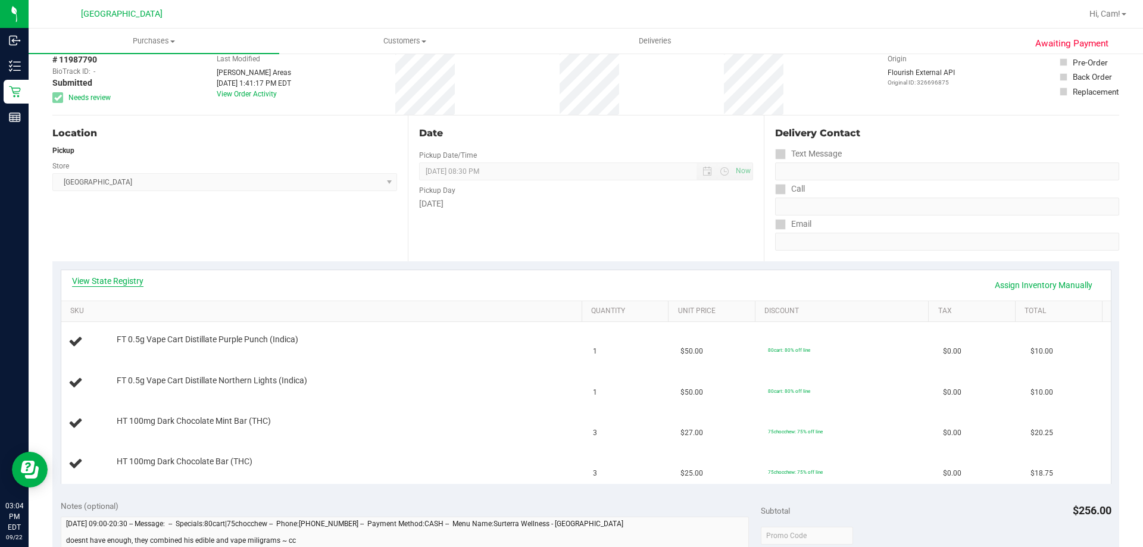
click at [130, 280] on link "View State Registry" at bounding box center [107, 281] width 71 height 12
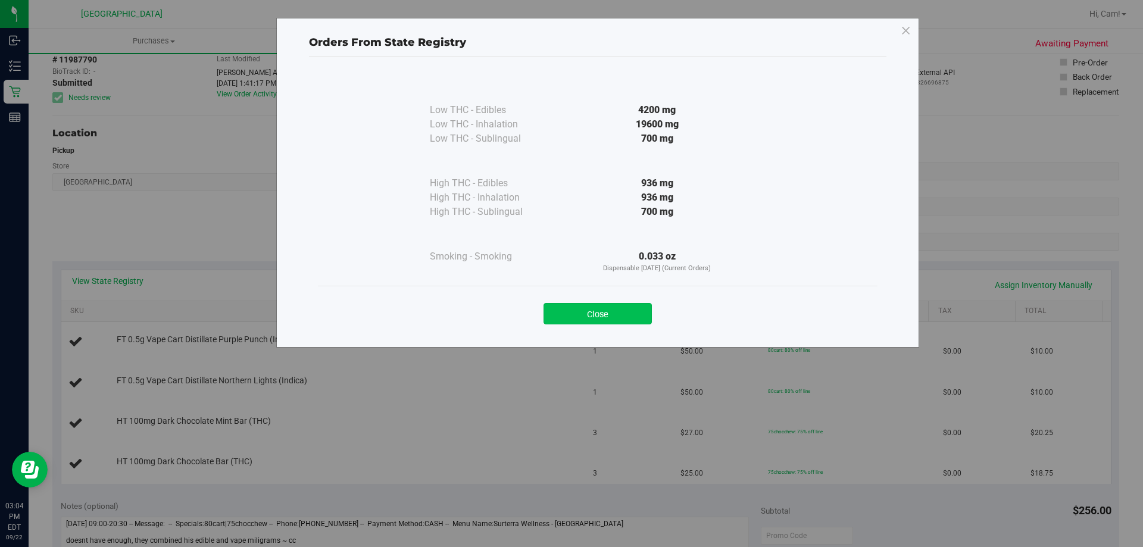
click at [577, 309] on button "Close" at bounding box center [598, 313] width 108 height 21
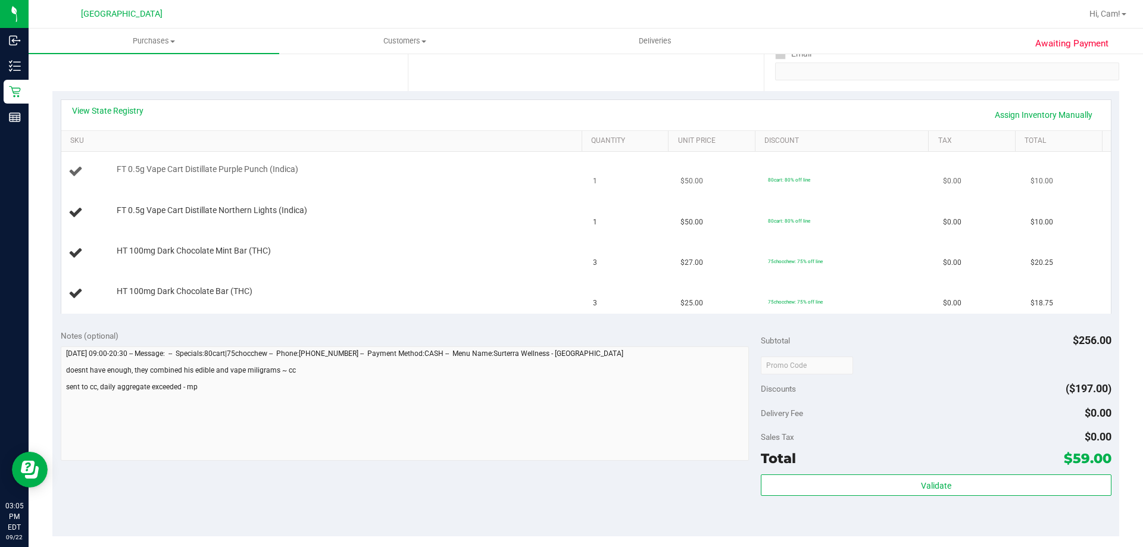
scroll to position [179, 0]
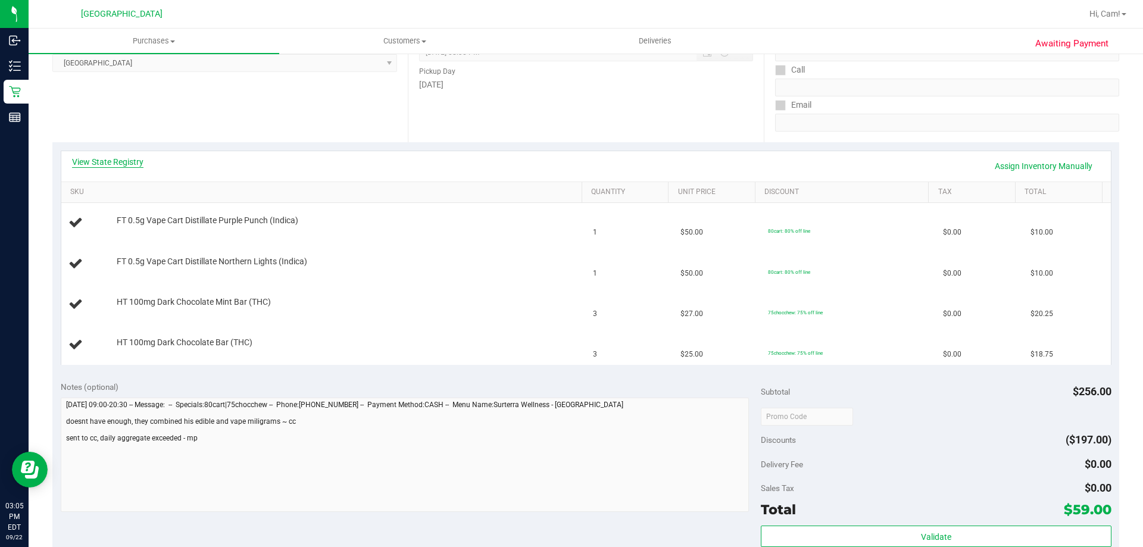
click at [85, 160] on link "View State Registry" at bounding box center [107, 162] width 71 height 12
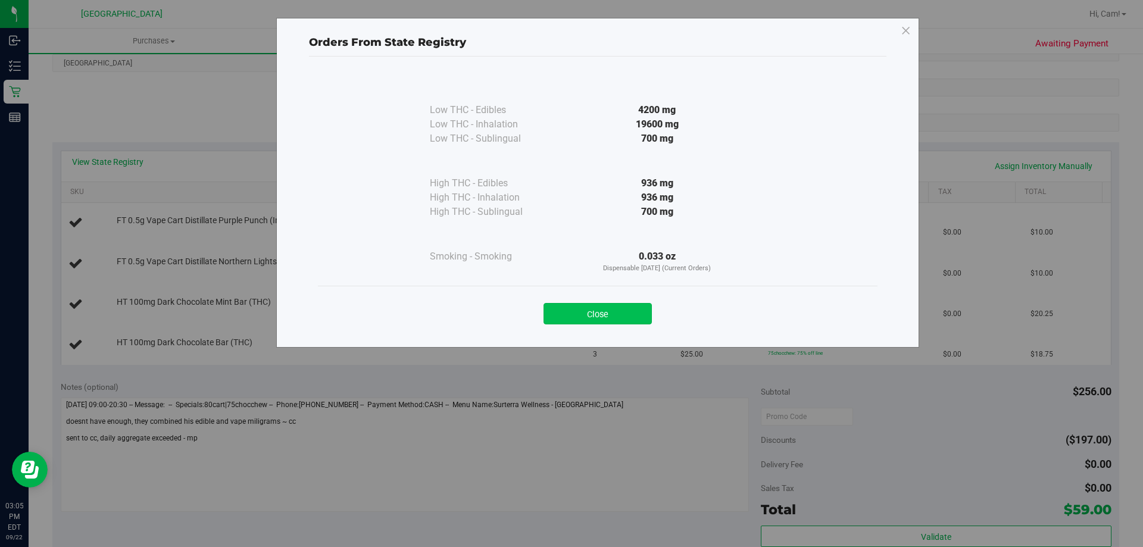
click at [632, 313] on button "Close" at bounding box center [598, 313] width 108 height 21
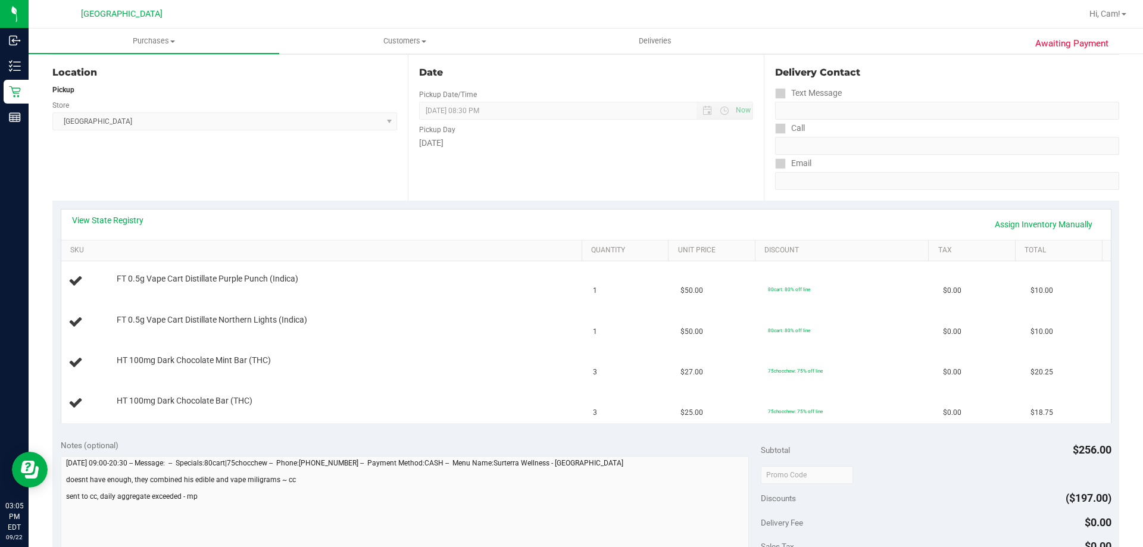
scroll to position [119, 0]
click at [137, 216] on link "View State Registry" at bounding box center [107, 222] width 71 height 12
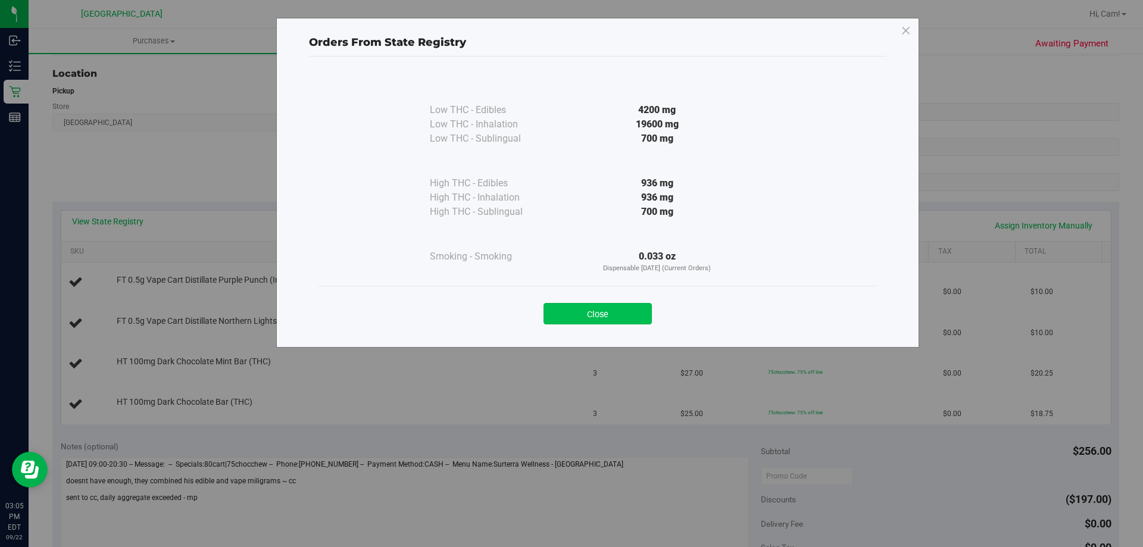
click at [575, 313] on button "Close" at bounding box center [598, 313] width 108 height 21
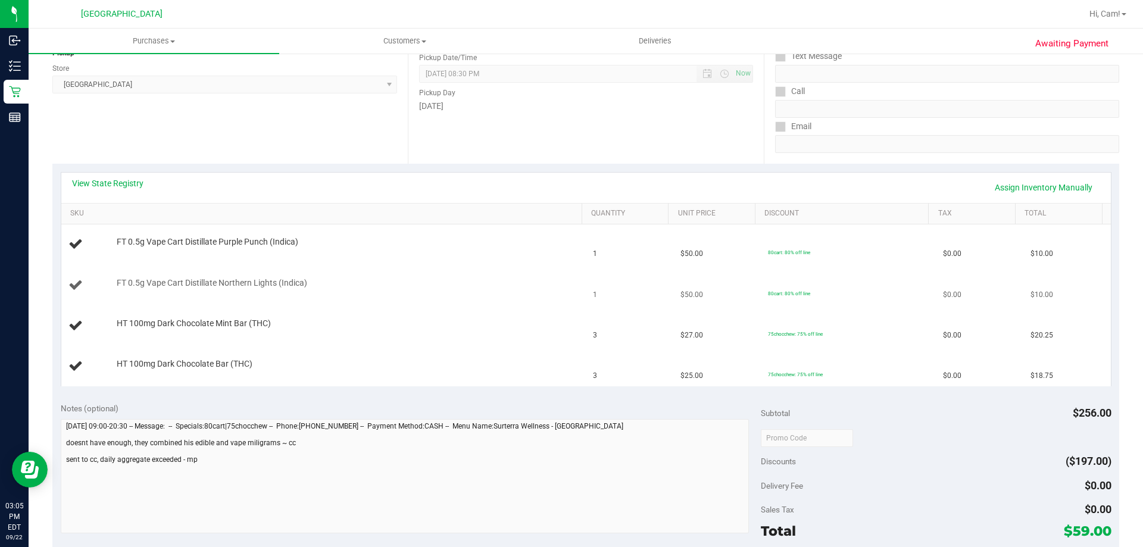
scroll to position [179, 0]
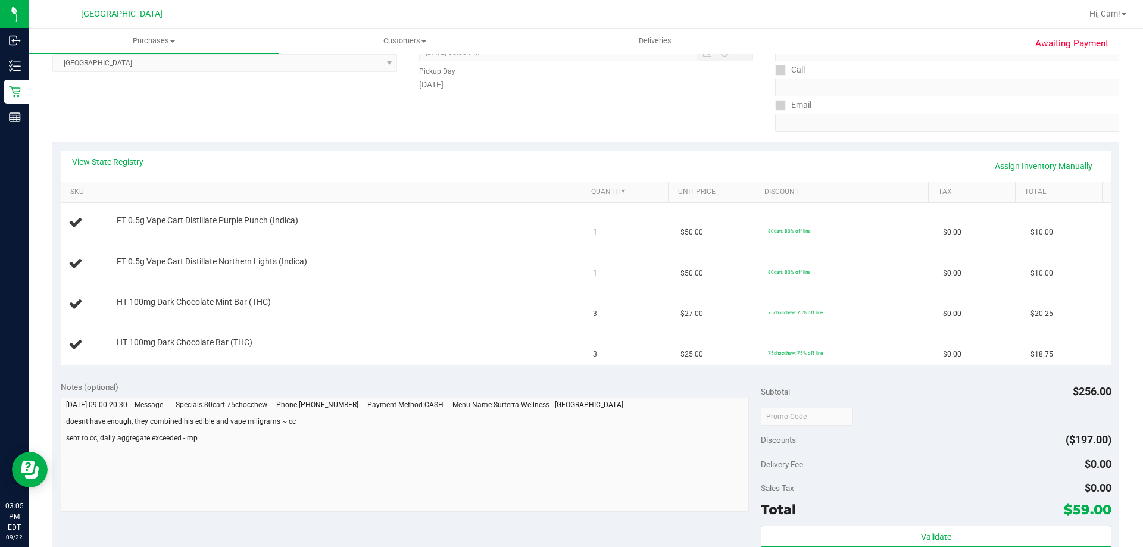
click at [154, 160] on div "View State Registry Assign Inventory Manually" at bounding box center [586, 166] width 1028 height 20
drag, startPoint x: 147, startPoint y: 160, endPoint x: 141, endPoint y: 164, distance: 7.5
click at [146, 161] on div "View State Registry Assign Inventory Manually" at bounding box center [586, 166] width 1028 height 20
click at [138, 164] on link "View State Registry" at bounding box center [107, 162] width 71 height 12
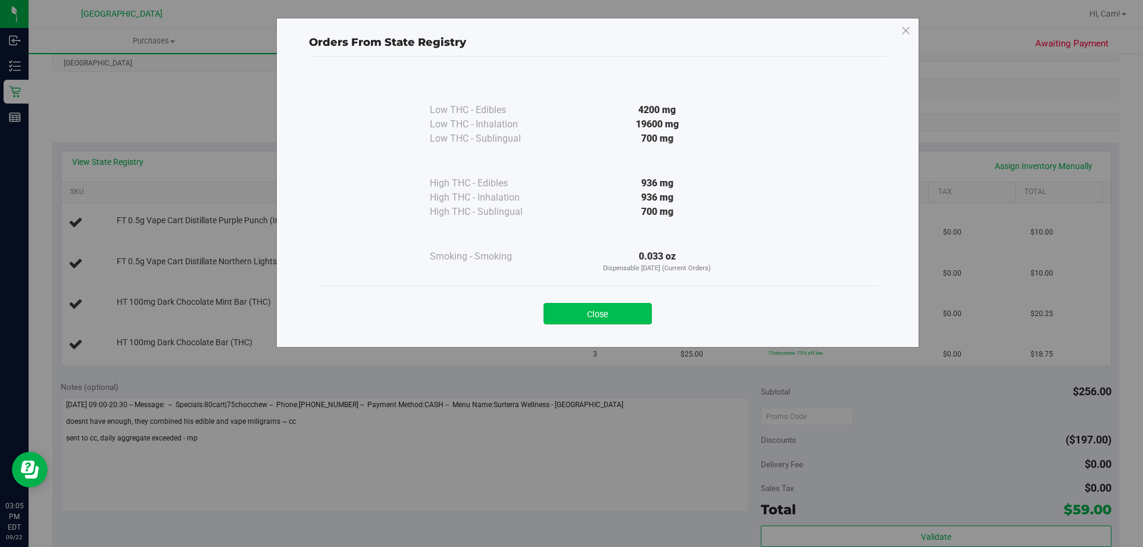
click at [622, 322] on button "Close" at bounding box center [598, 313] width 108 height 21
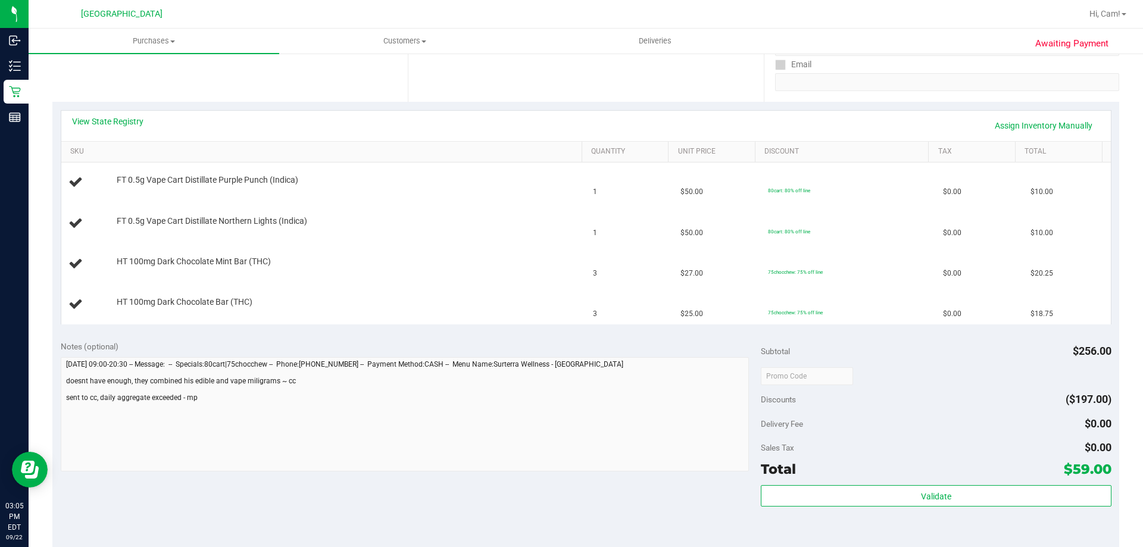
scroll to position [238, 0]
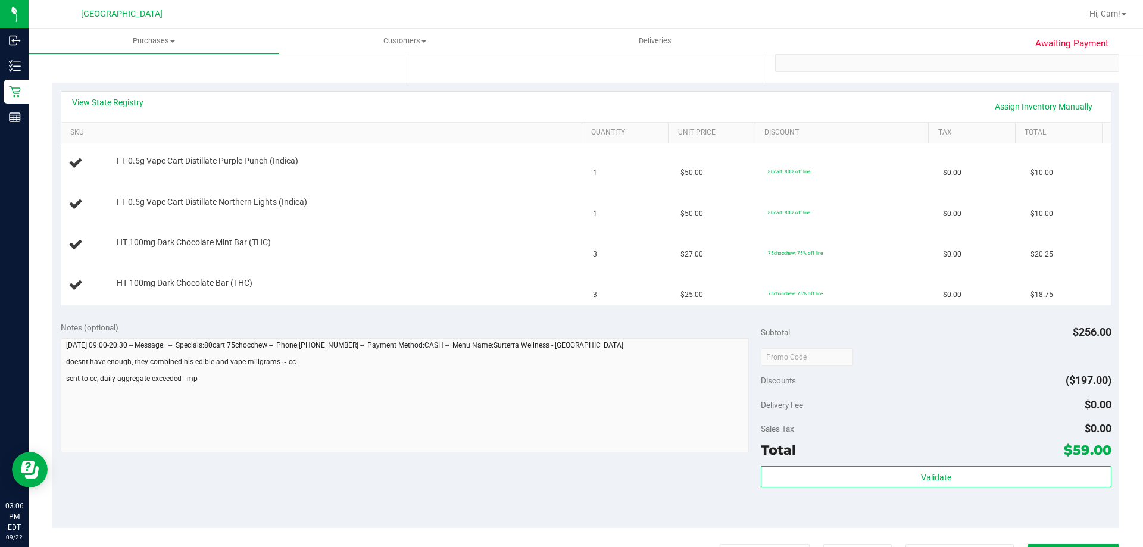
click at [139, 85] on div "View State Registry Assign Inventory Manually SKU Quantity Unit Price Discount …" at bounding box center [585, 198] width 1067 height 231
click at [130, 101] on link "View State Registry" at bounding box center [107, 102] width 71 height 12
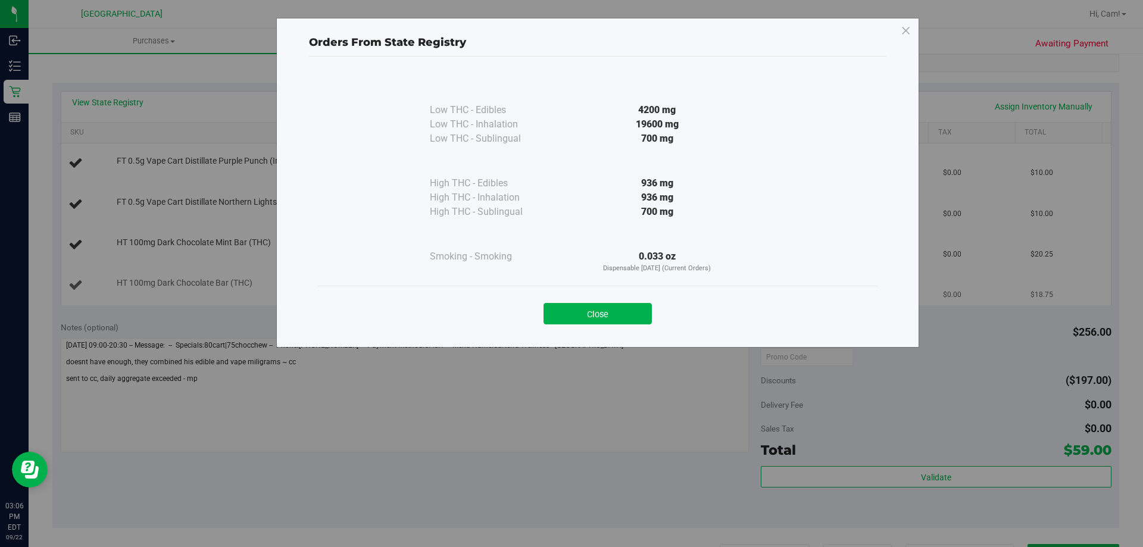
drag, startPoint x: 598, startPoint y: 308, endPoint x: 478, endPoint y: 283, distance: 123.0
click at [600, 308] on button "Close" at bounding box center [598, 313] width 108 height 21
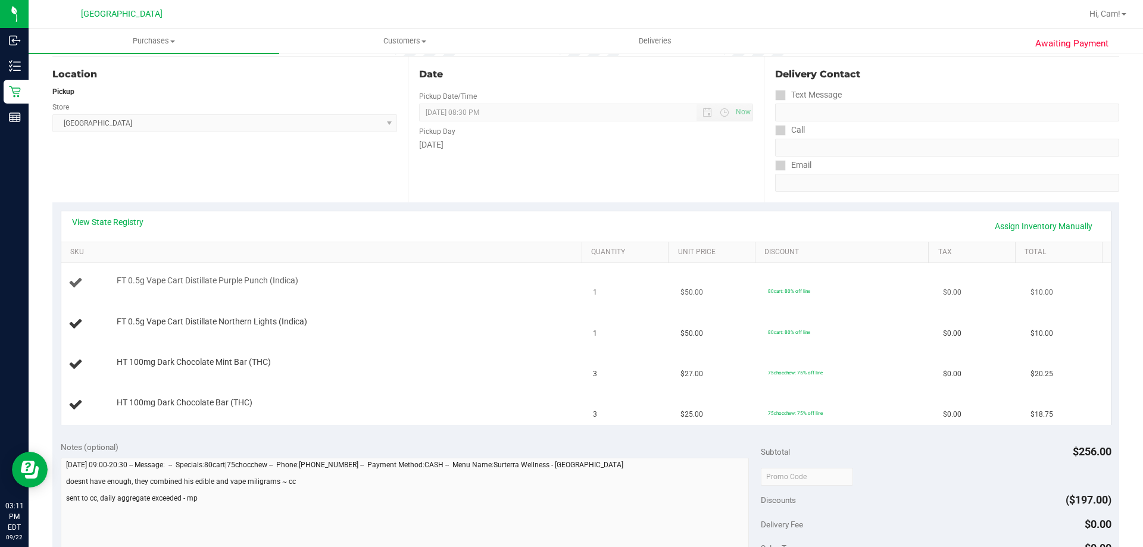
scroll to position [0, 0]
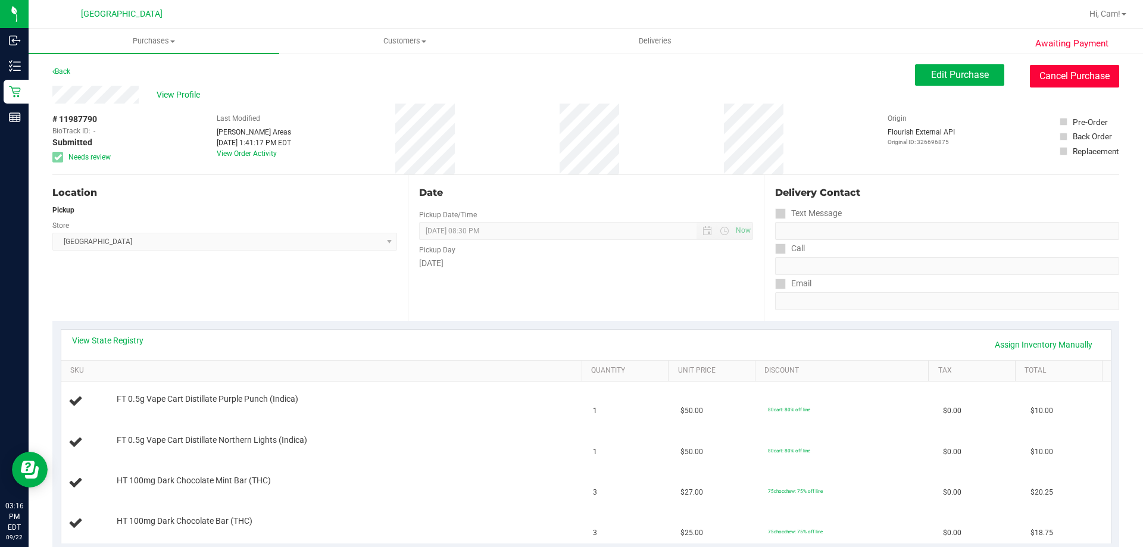
click at [1041, 70] on button "Cancel Purchase" at bounding box center [1074, 76] width 89 height 23
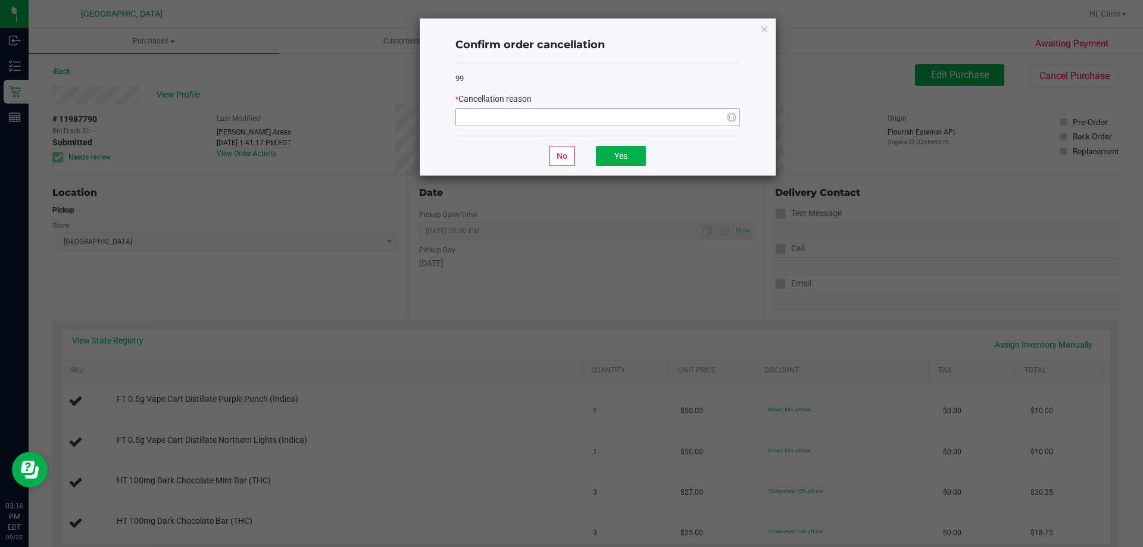
click at [645, 107] on div "* Cancellation reason" at bounding box center [597, 109] width 285 height 33
click at [630, 126] on span at bounding box center [597, 117] width 285 height 18
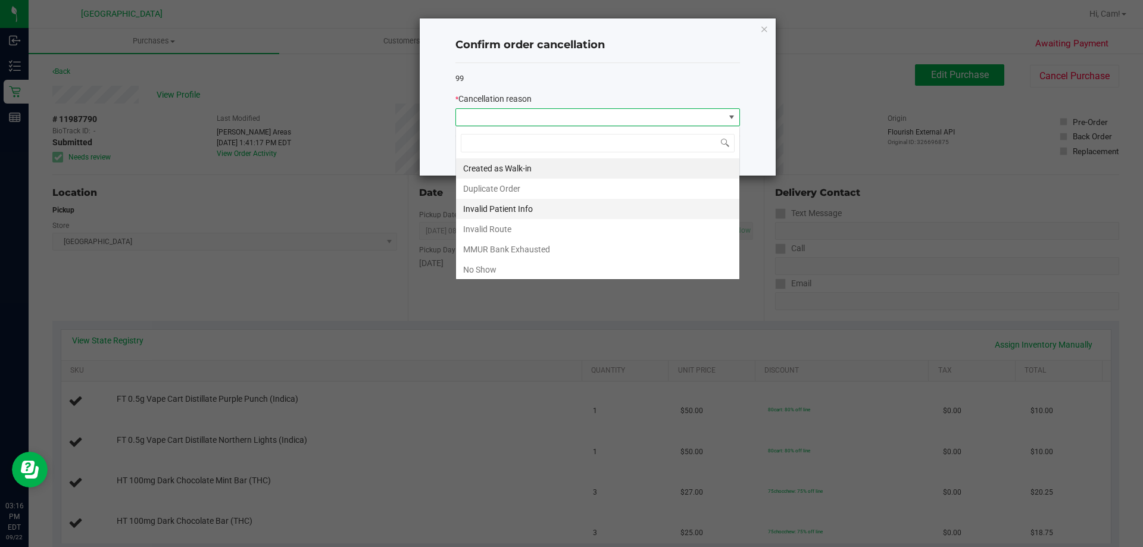
scroll to position [18, 285]
click at [528, 171] on li "Created as Walk-in" at bounding box center [597, 168] width 283 height 20
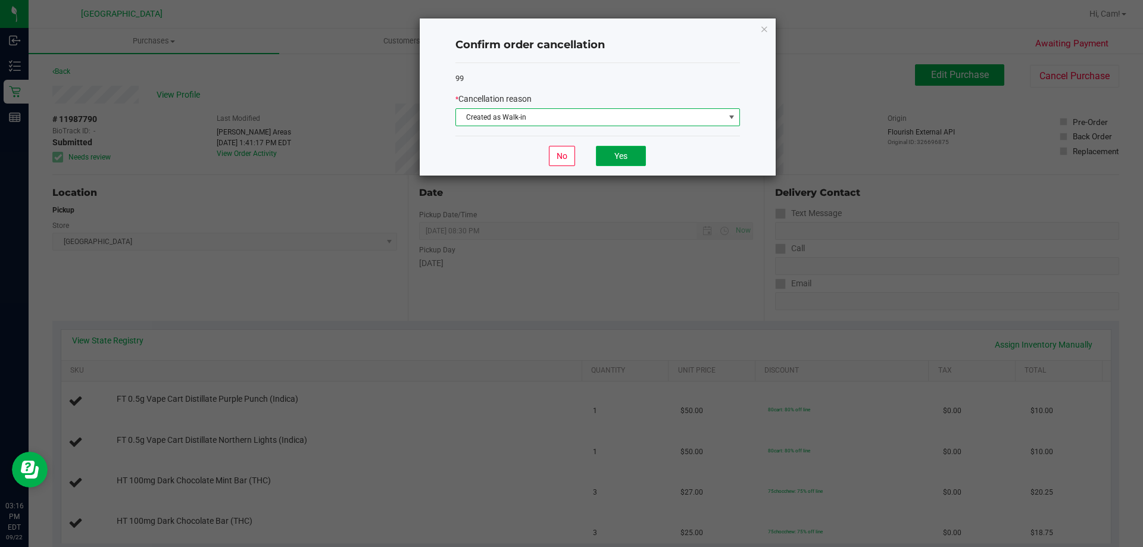
drag, startPoint x: 624, startPoint y: 156, endPoint x: 230, endPoint y: 110, distance: 396.2
click at [625, 156] on button "Yes" at bounding box center [621, 156] width 50 height 20
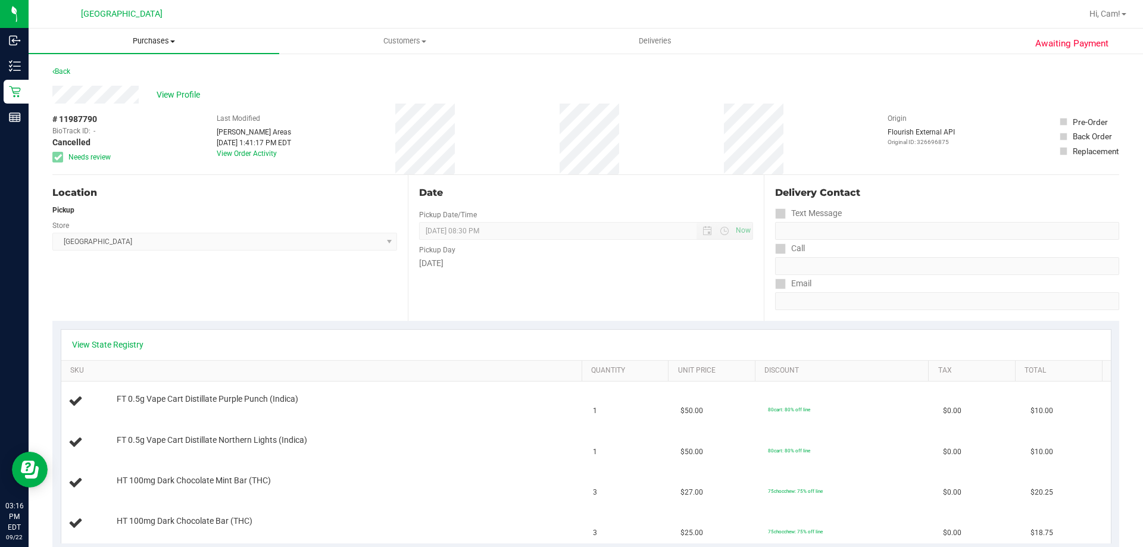
click at [139, 44] on span "Purchases" at bounding box center [154, 41] width 251 height 11
click at [112, 87] on li "Fulfillment" at bounding box center [154, 86] width 251 height 14
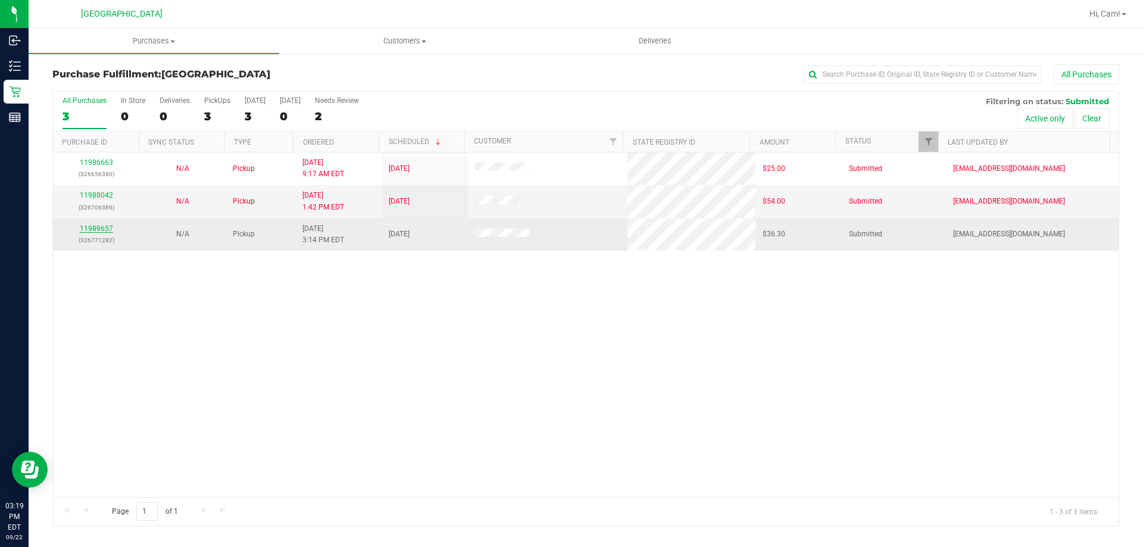
click at [99, 229] on link "11989657" at bounding box center [96, 228] width 33 height 8
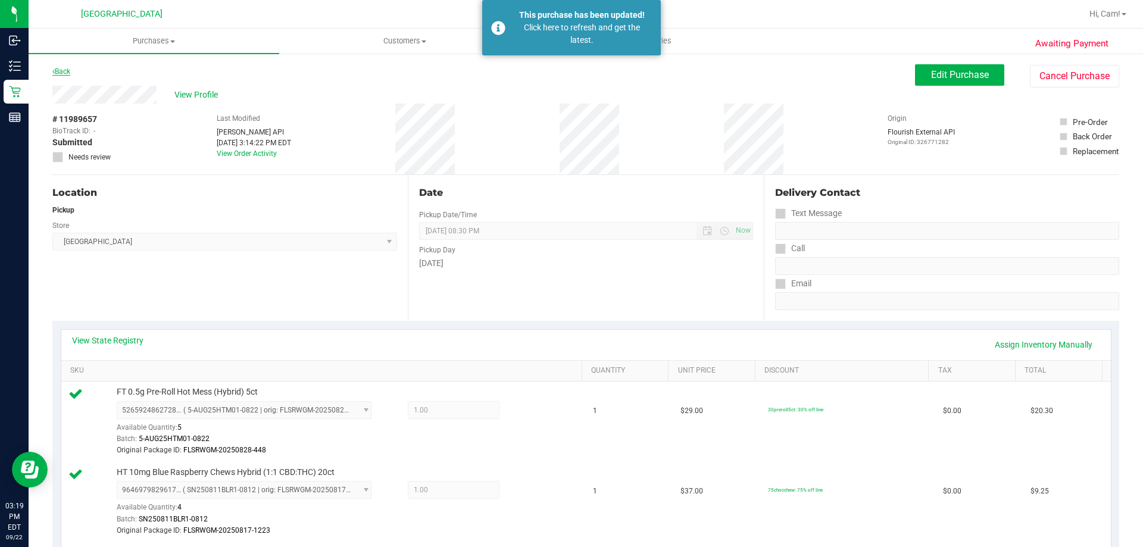
click at [62, 68] on link "Back" at bounding box center [61, 71] width 18 height 8
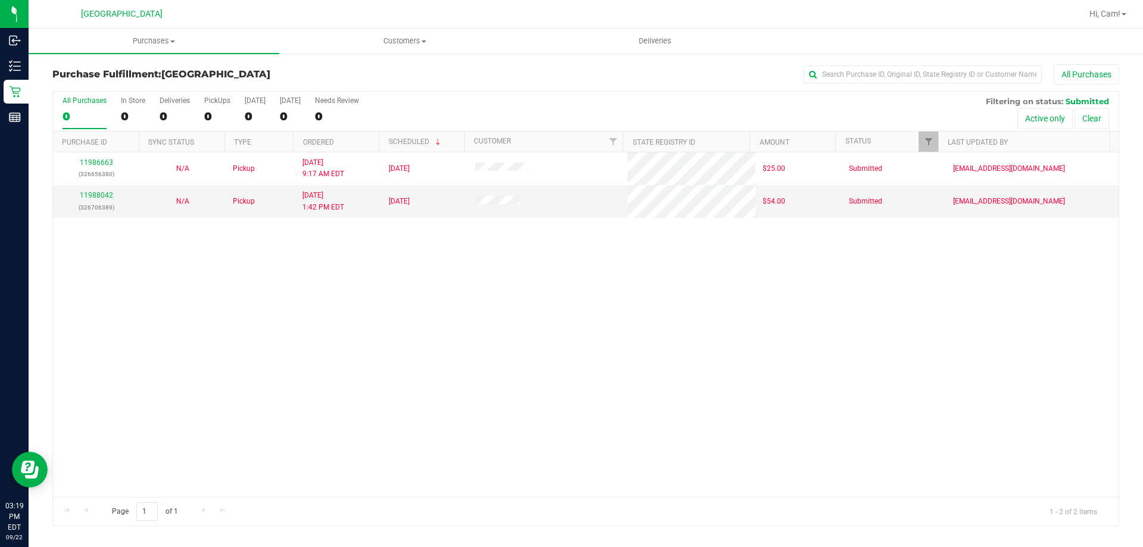
click at [251, 324] on div "11986663 (326656380) N/A Pickup [DATE] 9:17 AM EDT 9/22/2025 $25.00 Submitted […" at bounding box center [586, 324] width 1066 height 345
click at [358, 355] on div "11986663 (326656380) N/A Pickup [DATE] 9:17 AM EDT 9/22/2025 $25.00 Submitted […" at bounding box center [586, 324] width 1066 height 345
click at [358, 411] on div "11986663 (326656380) N/A Pickup [DATE] 9:17 AM EDT 9/22/2025 $25.00 Submitted […" at bounding box center [586, 324] width 1066 height 345
click at [90, 198] on link "11988042" at bounding box center [96, 195] width 33 height 8
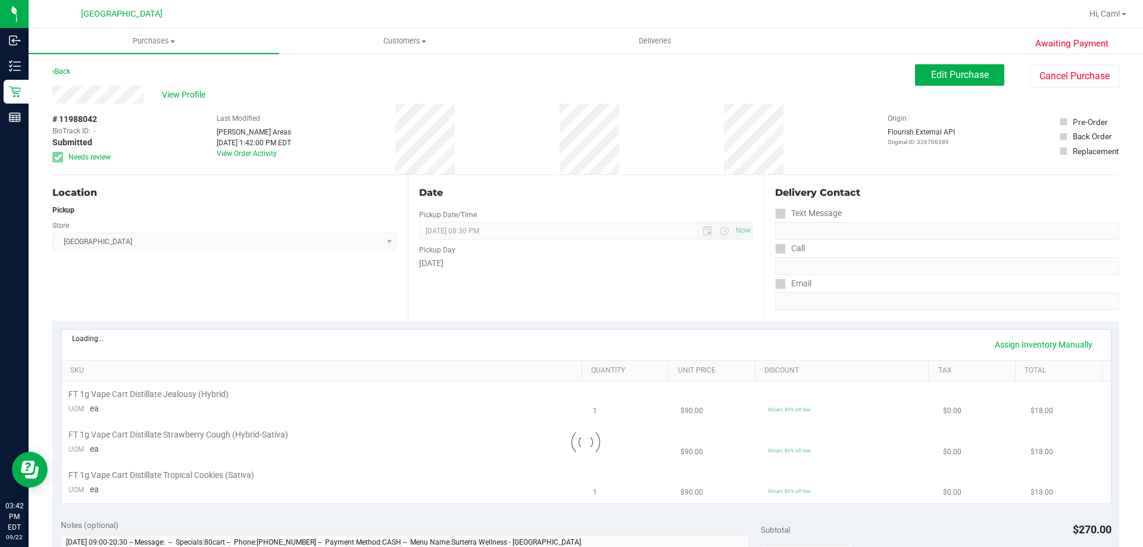
scroll to position [60, 0]
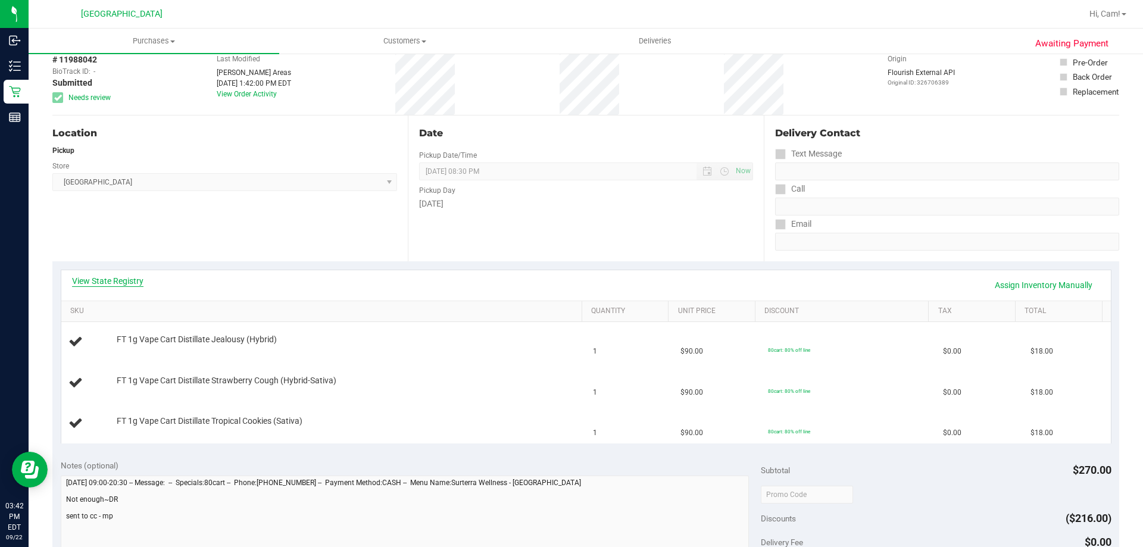
click at [100, 275] on link "View State Registry" at bounding box center [107, 281] width 71 height 12
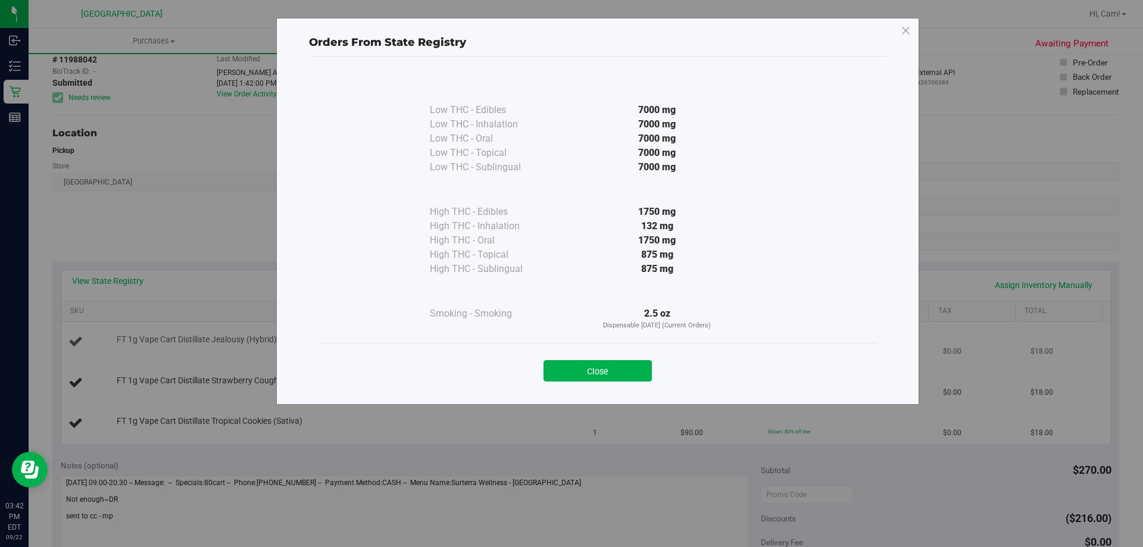
drag, startPoint x: 604, startPoint y: 380, endPoint x: 405, endPoint y: 334, distance: 204.6
click at [604, 379] on button "Close" at bounding box center [598, 370] width 108 height 21
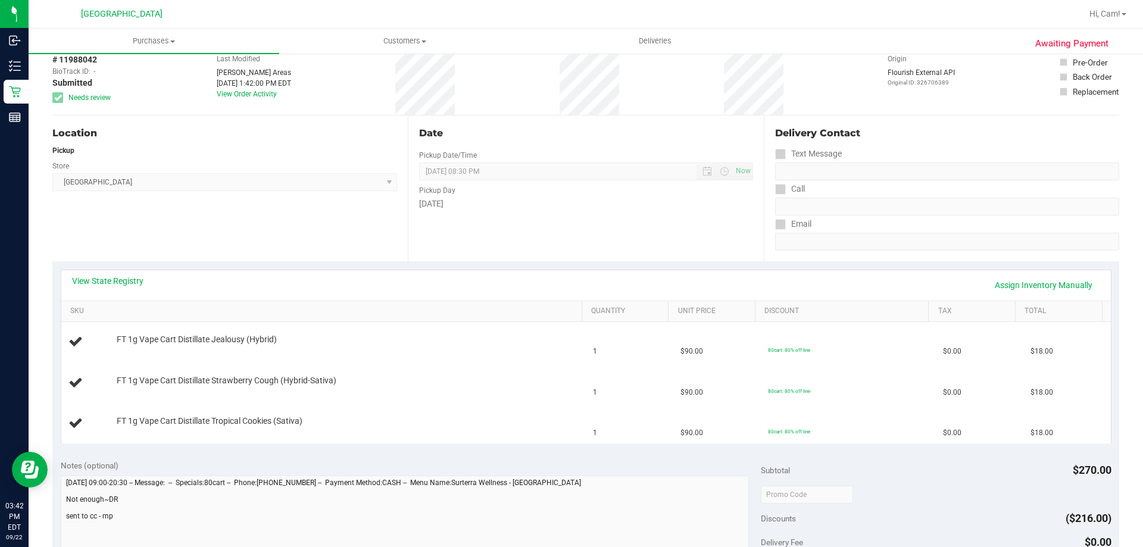
scroll to position [0, 0]
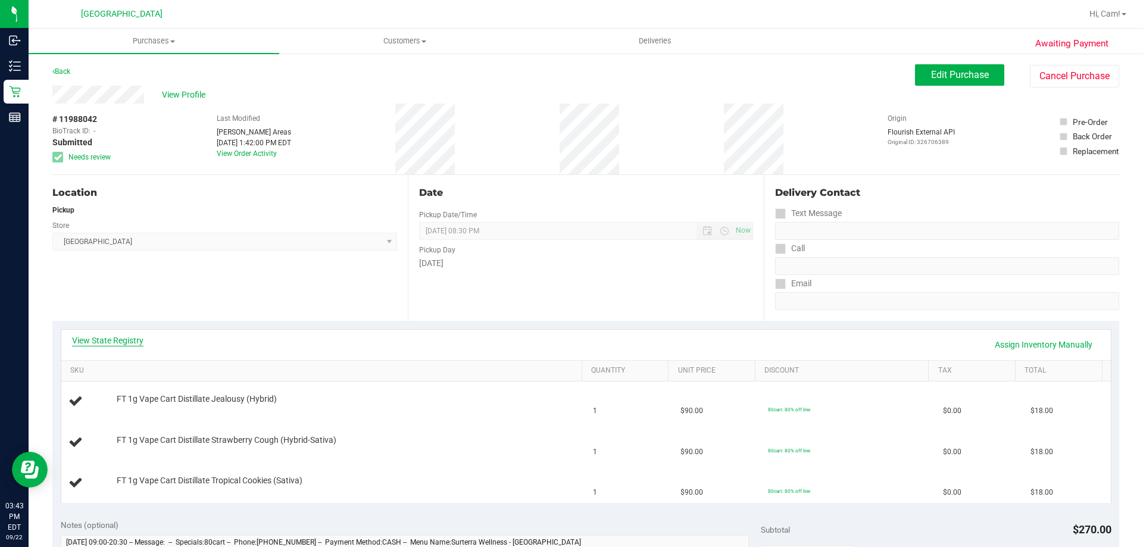
click at [117, 343] on link "View State Registry" at bounding box center [107, 341] width 71 height 12
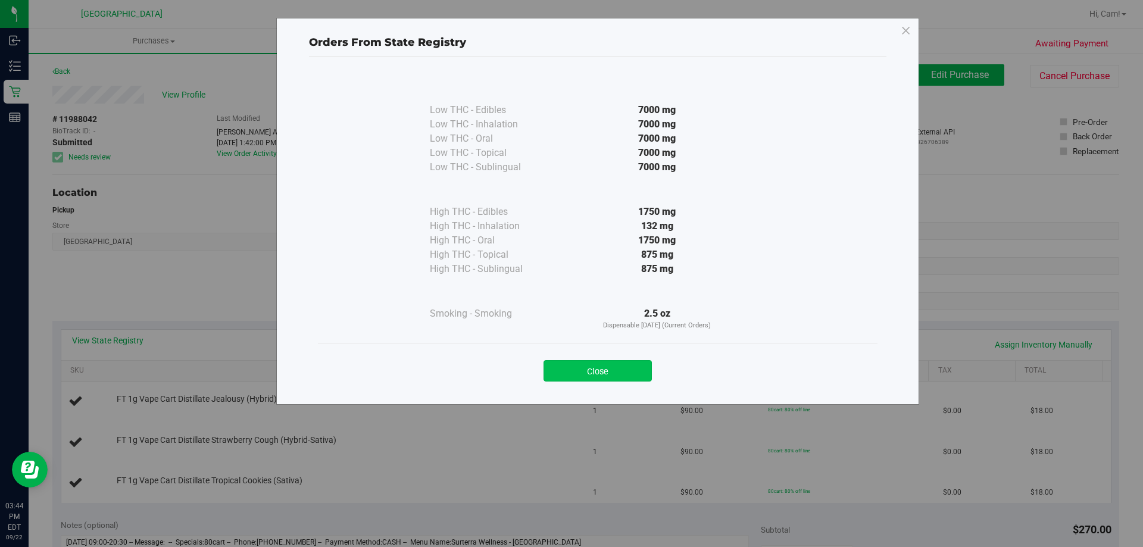
click at [615, 361] on button "Close" at bounding box center [598, 370] width 108 height 21
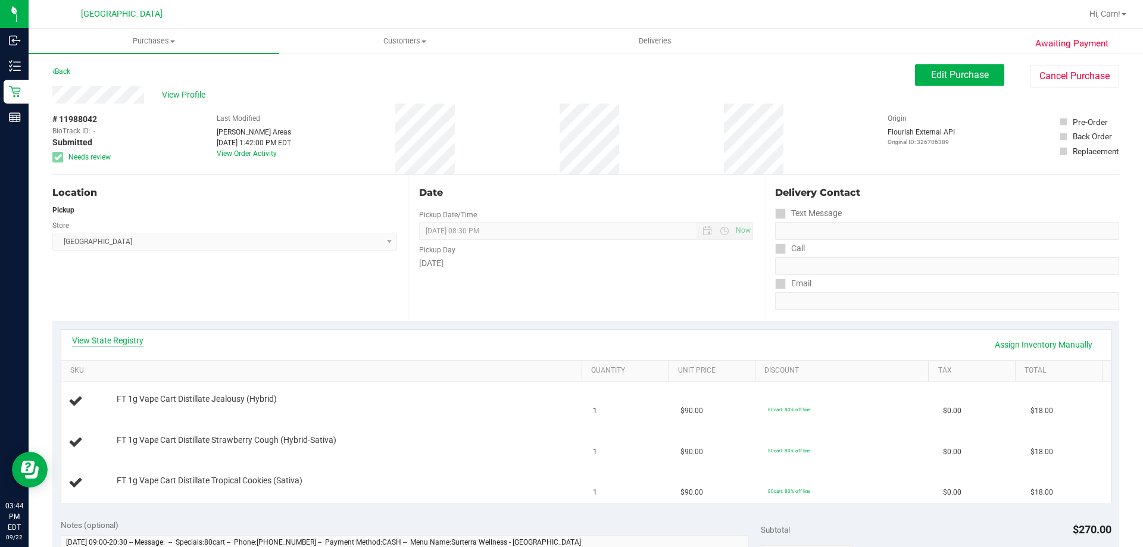
click at [111, 339] on link "View State Registry" at bounding box center [107, 341] width 71 height 12
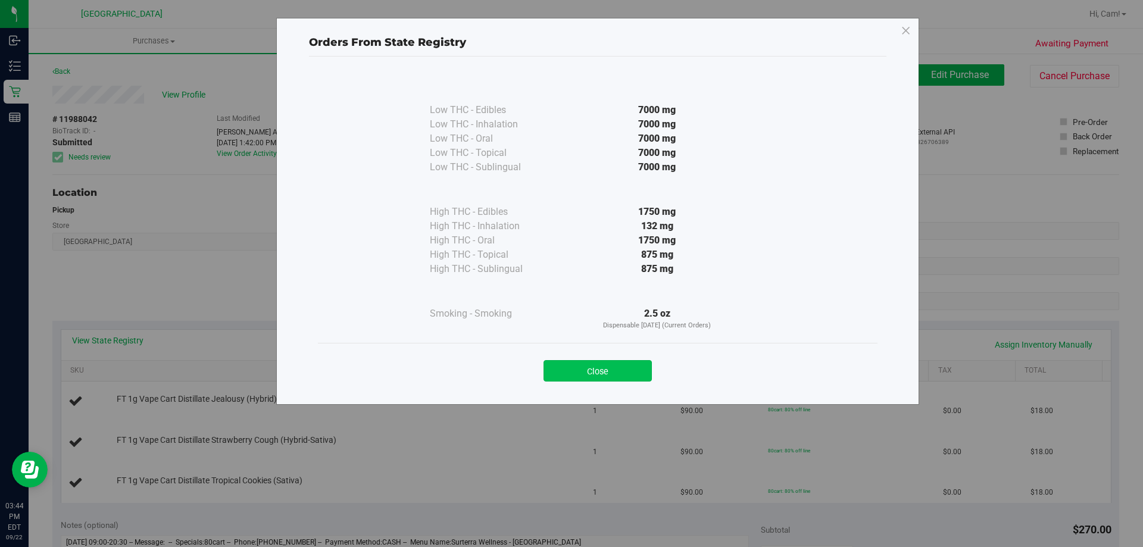
click at [586, 366] on button "Close" at bounding box center [598, 370] width 108 height 21
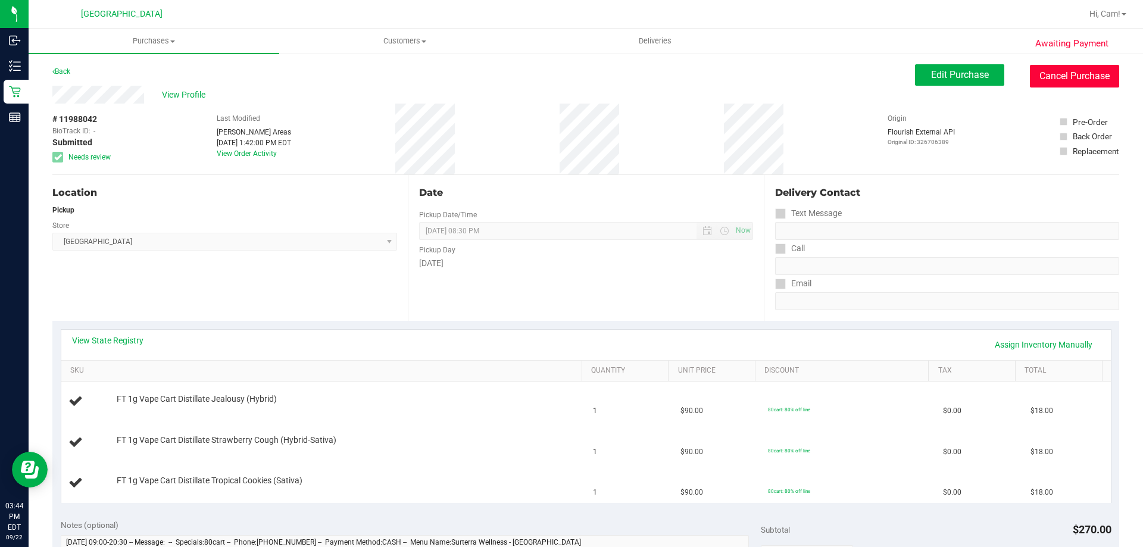
click at [1091, 69] on button "Cancel Purchase" at bounding box center [1074, 76] width 89 height 23
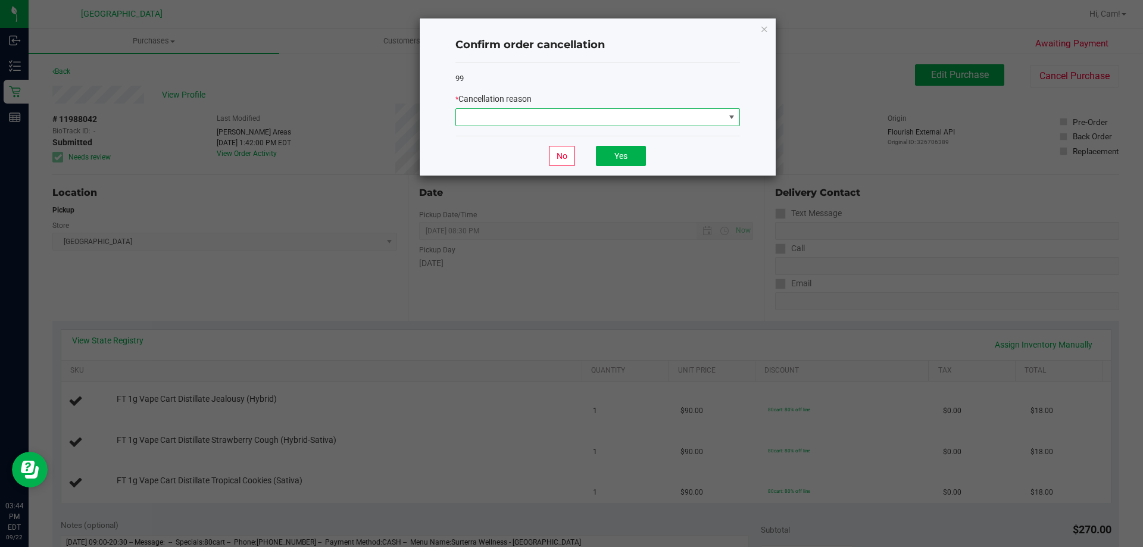
click at [658, 117] on span at bounding box center [590, 117] width 269 height 17
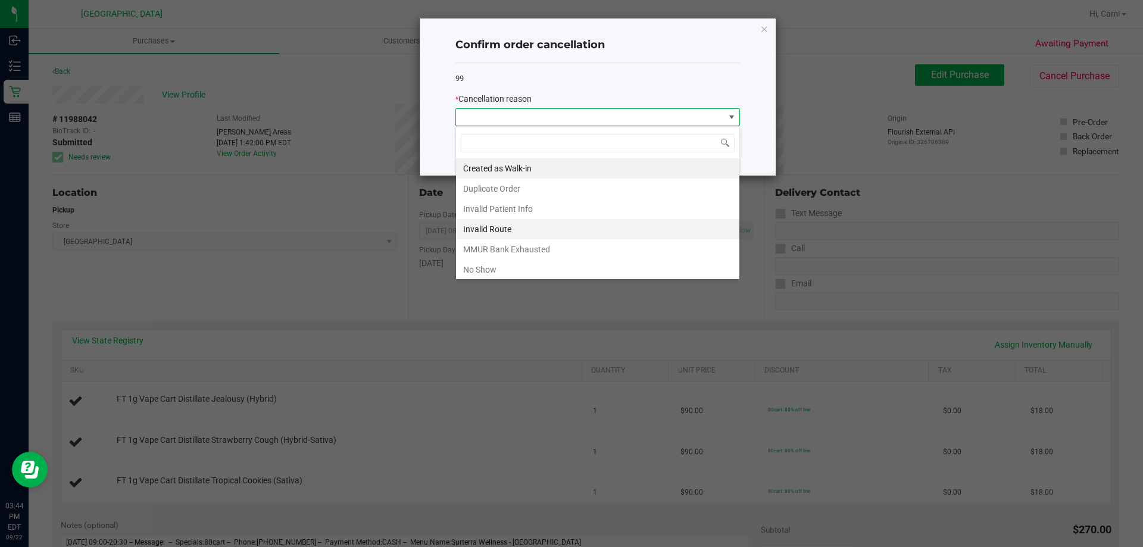
scroll to position [18, 285]
click at [519, 260] on li "No Show" at bounding box center [597, 270] width 283 height 20
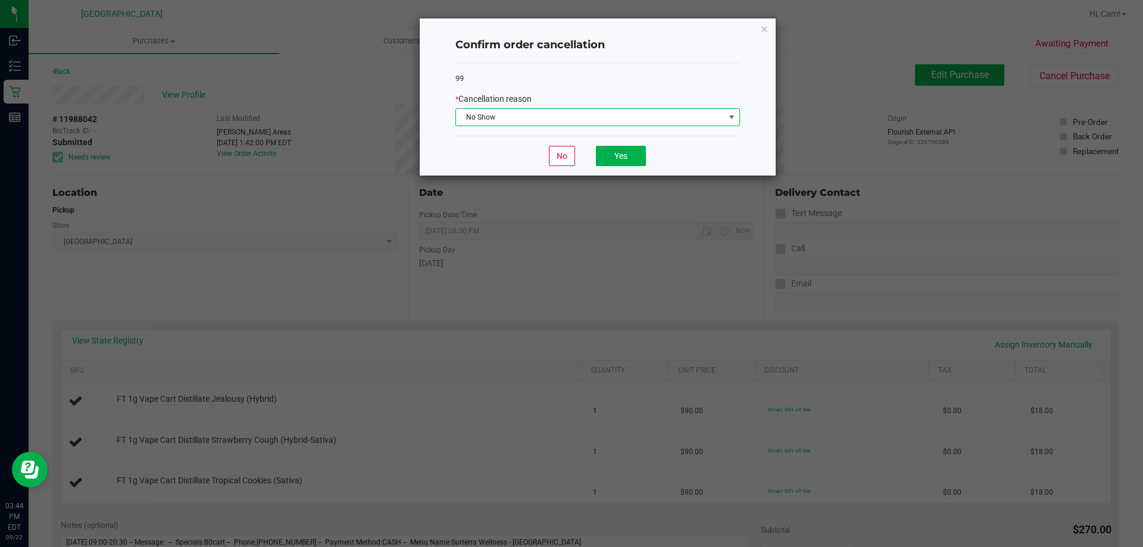
click at [649, 117] on span "No Show" at bounding box center [590, 117] width 269 height 17
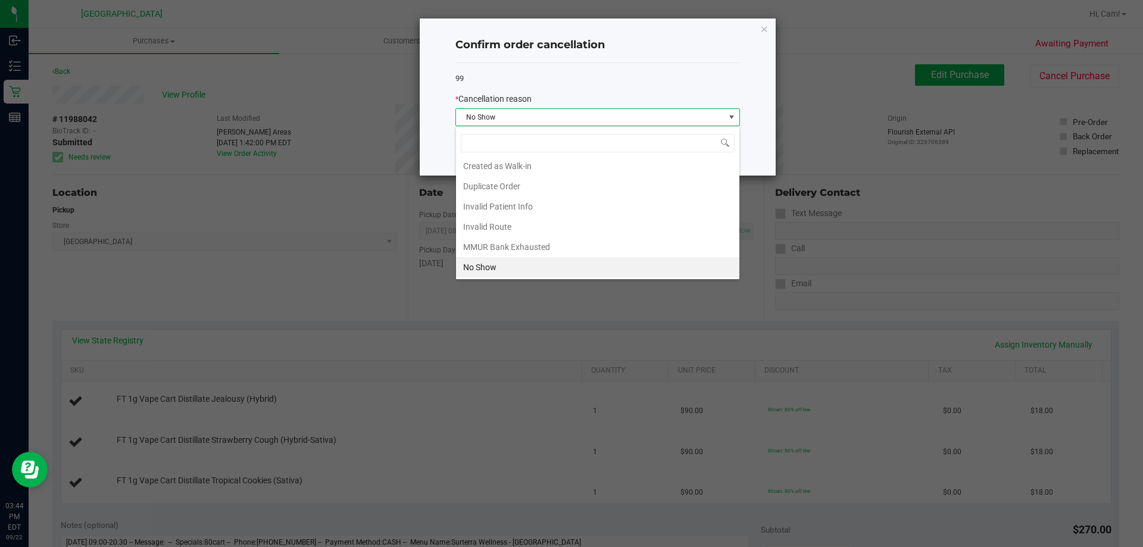
click at [569, 163] on li "Created as Walk-in" at bounding box center [597, 166] width 283 height 20
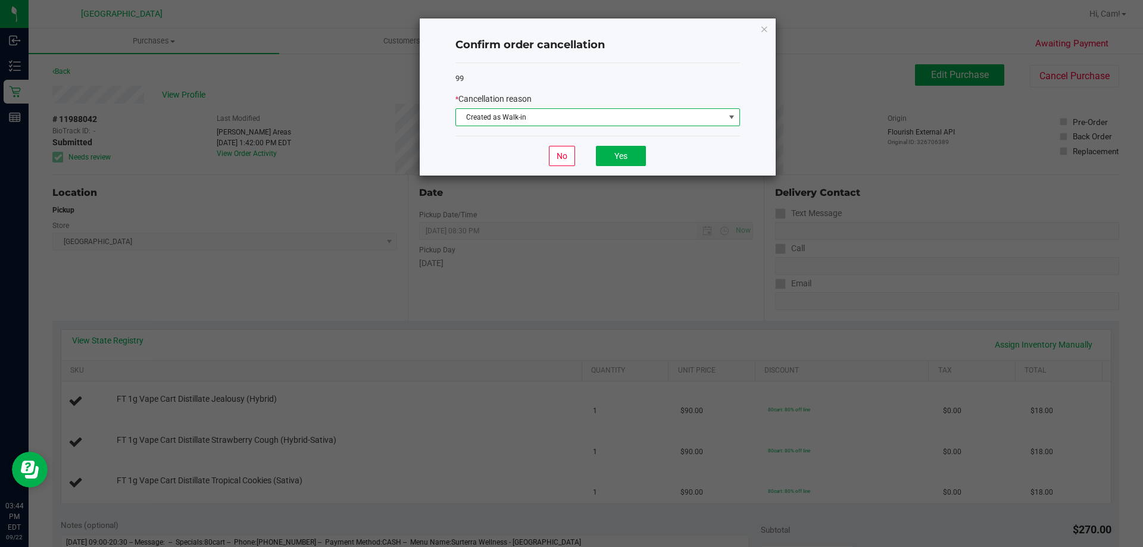
click at [667, 113] on span "Created as Walk-in" at bounding box center [590, 117] width 269 height 17
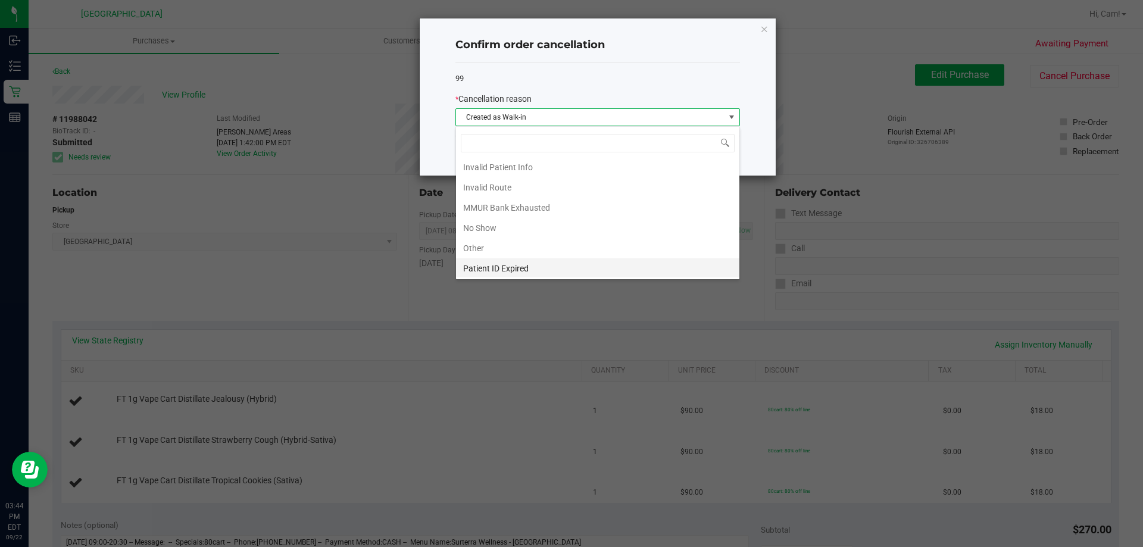
scroll to position [63, 0]
click at [595, 267] on li "Preferred Product OOS" at bounding box center [597, 267] width 283 height 20
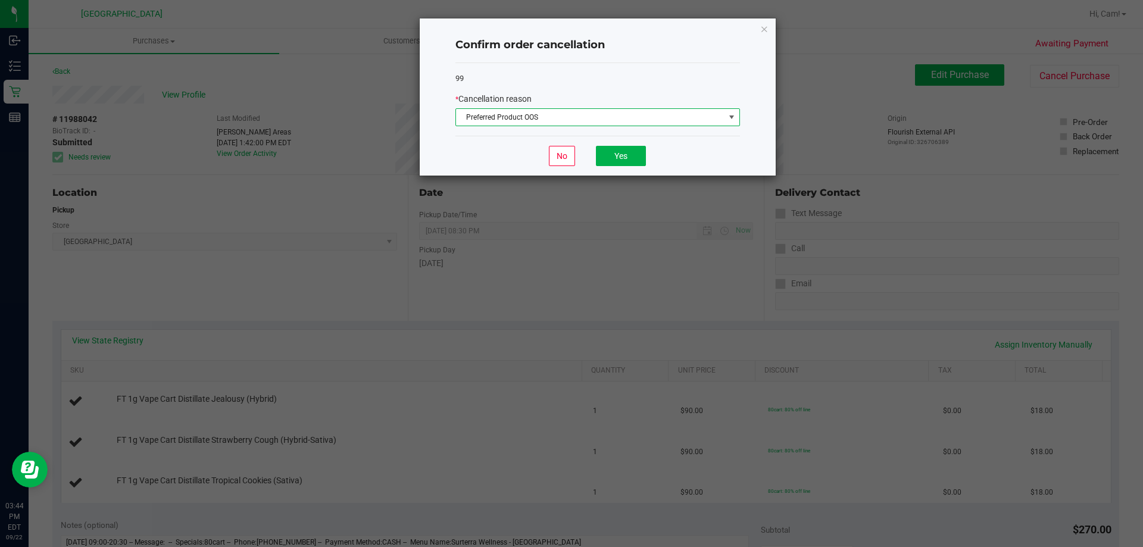
click at [602, 110] on span "Preferred Product OOS" at bounding box center [590, 117] width 269 height 17
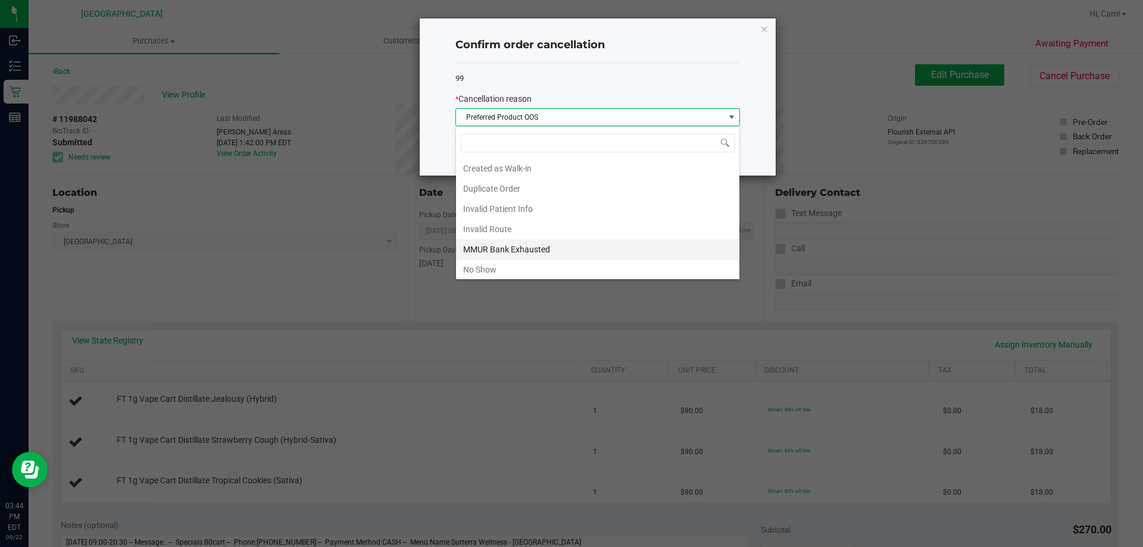
scroll to position [18, 285]
click at [534, 249] on li "Patient ID Expired" at bounding box center [597, 247] width 283 height 20
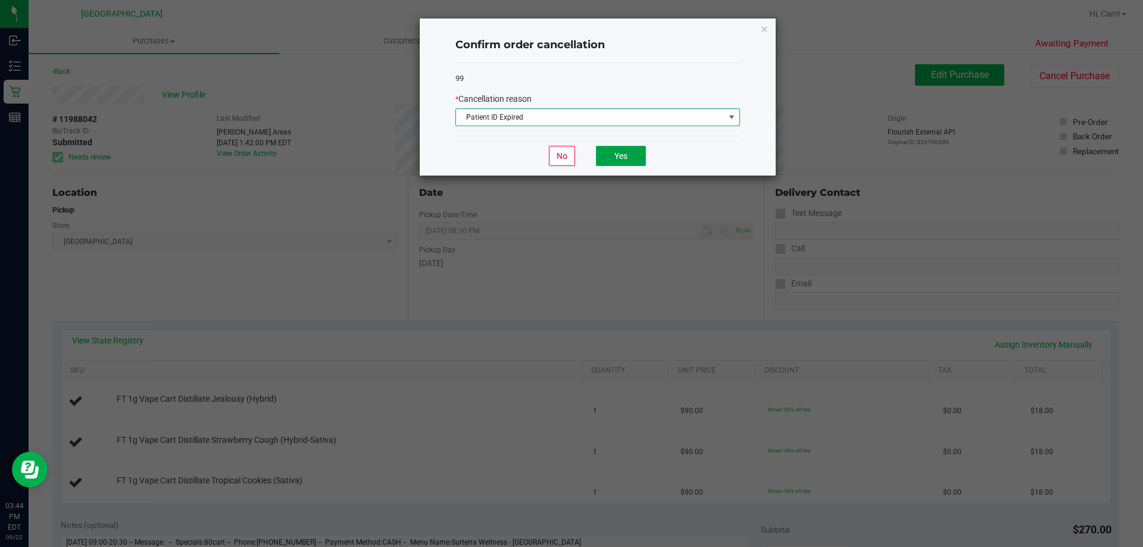
click at [618, 157] on button "Yes" at bounding box center [621, 156] width 50 height 20
